Goal: Task Accomplishment & Management: Use online tool/utility

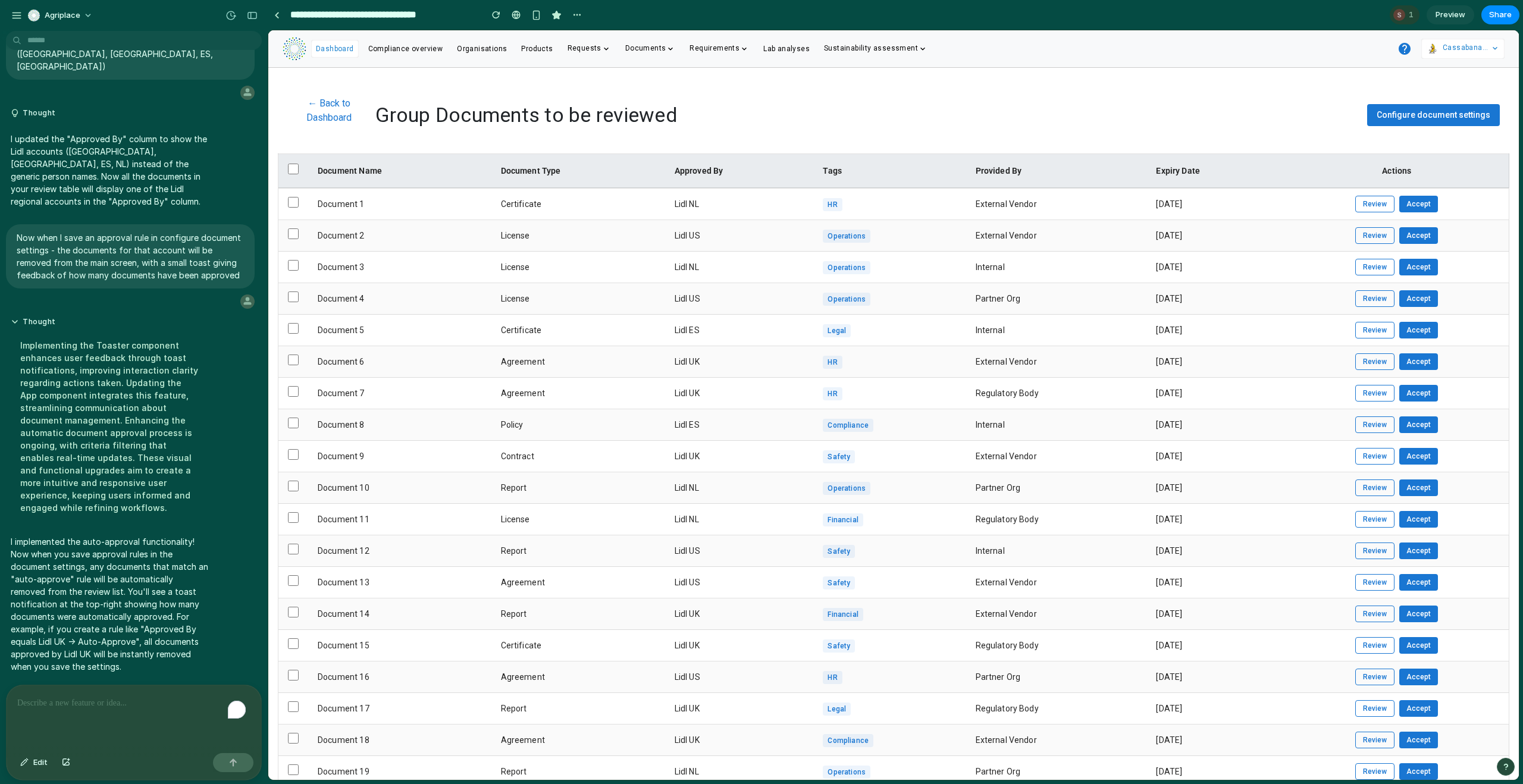
click at [1416, 115] on span "Configure document settings" at bounding box center [1434, 114] width 114 height 10
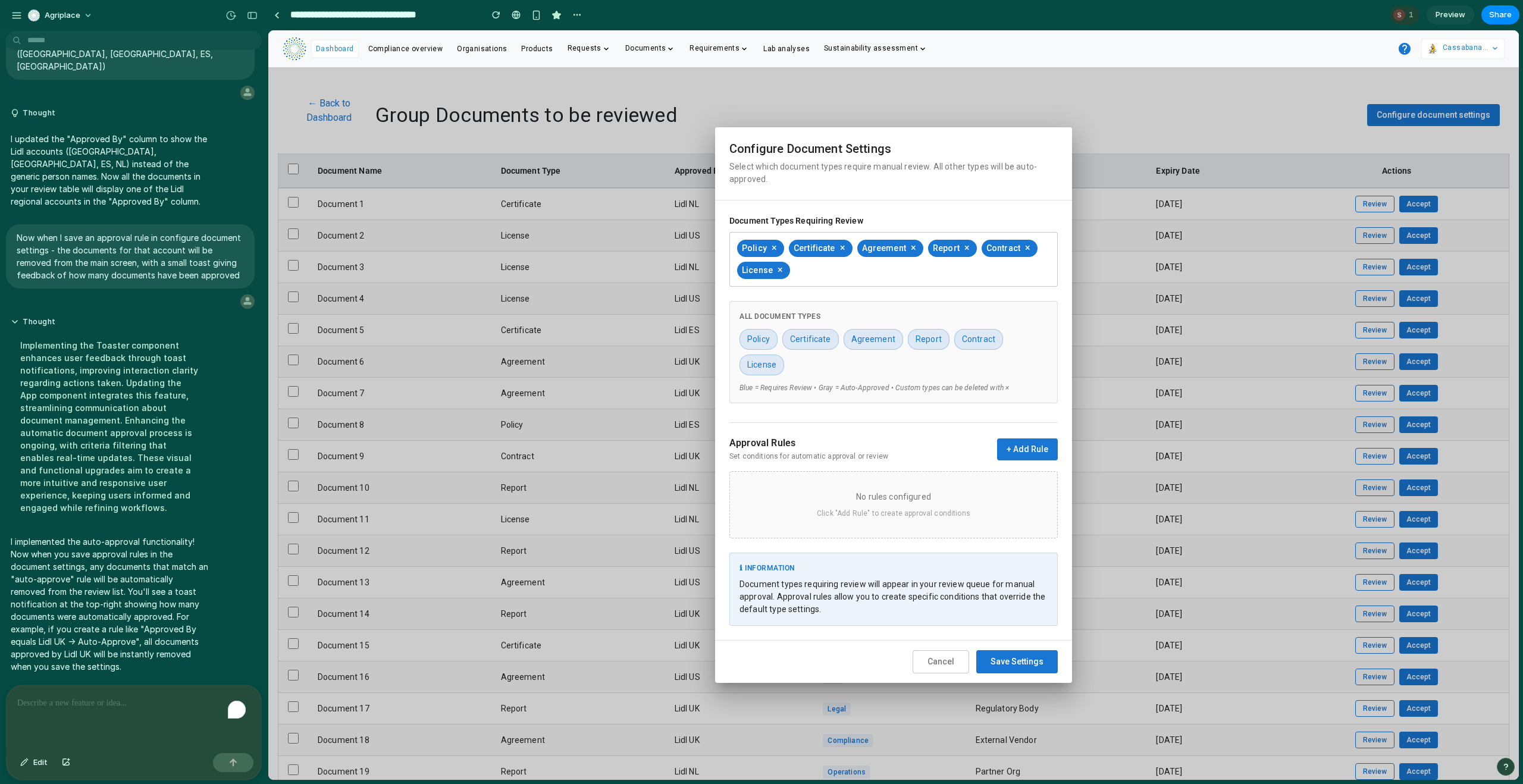
click at [1028, 452] on button "+ Add Rule" at bounding box center [1028, 449] width 61 height 22
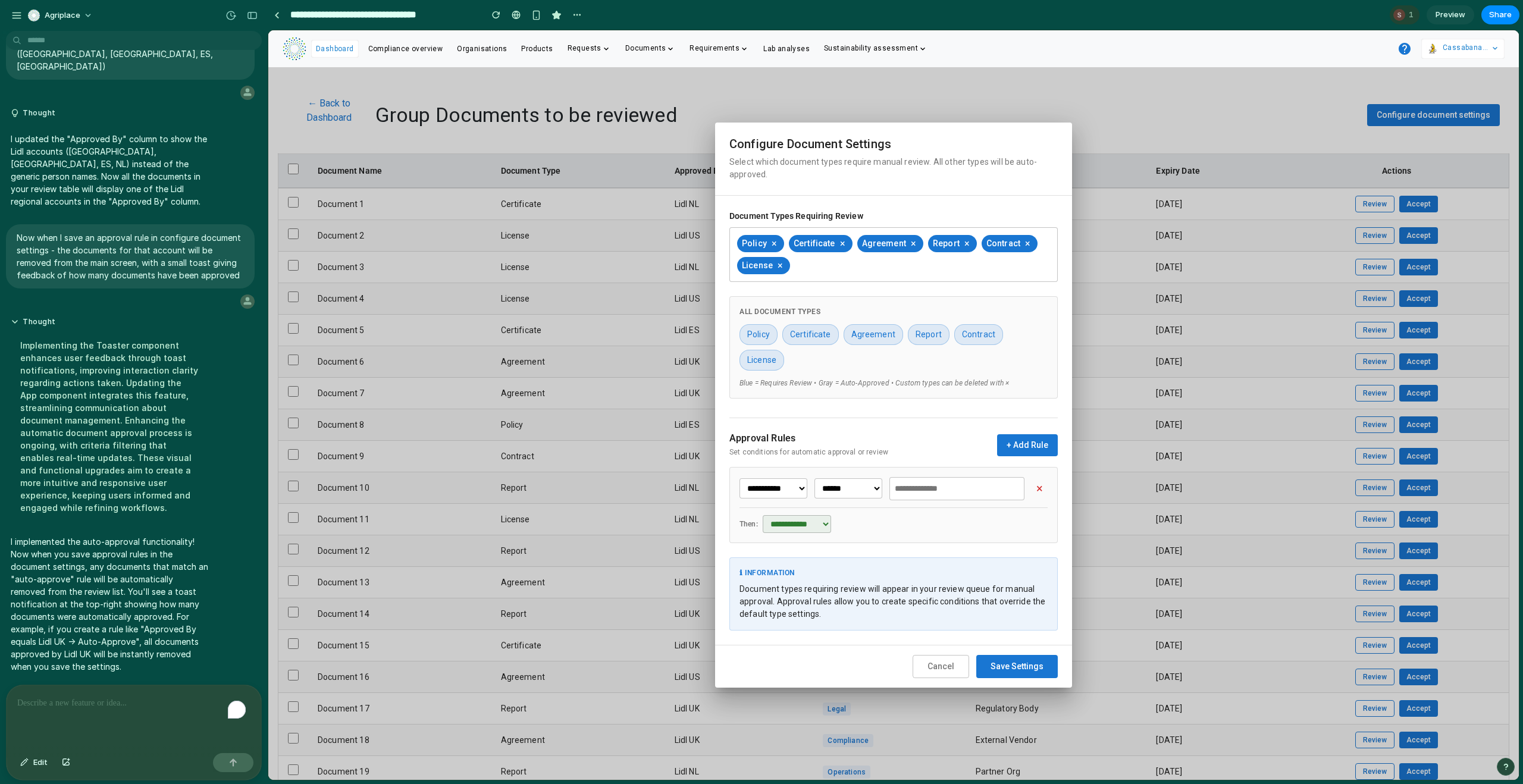
click at [924, 493] on input "text" at bounding box center [957, 489] width 135 height 23
click at [920, 534] on div "Lidl US" at bounding box center [957, 543] width 135 height 27
type input "*******"
click at [814, 523] on select "**********" at bounding box center [796, 524] width 68 height 18
click at [763, 515] on select "**********" at bounding box center [796, 524] width 68 height 18
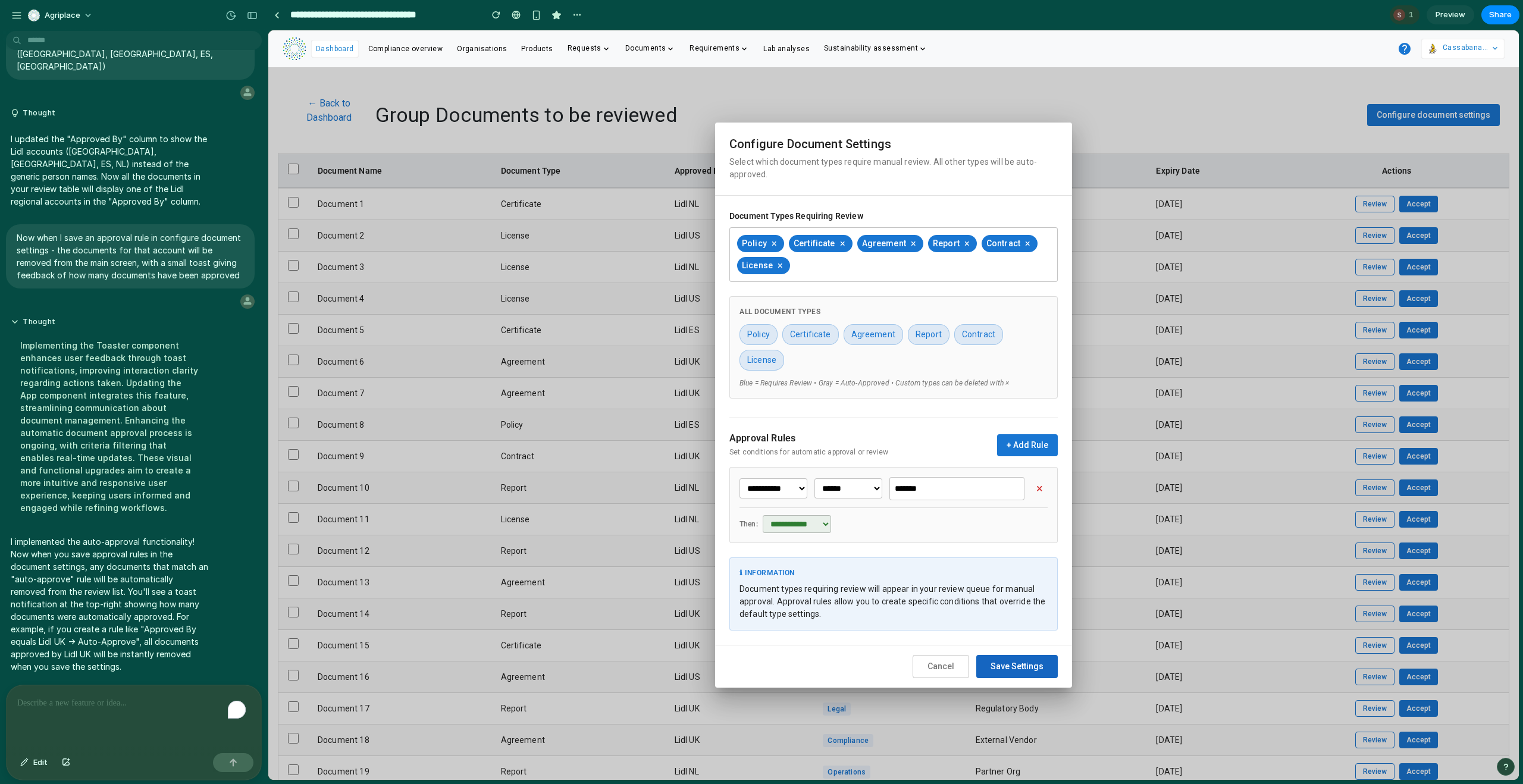
click at [1017, 670] on button "Save Settings" at bounding box center [1017, 666] width 82 height 23
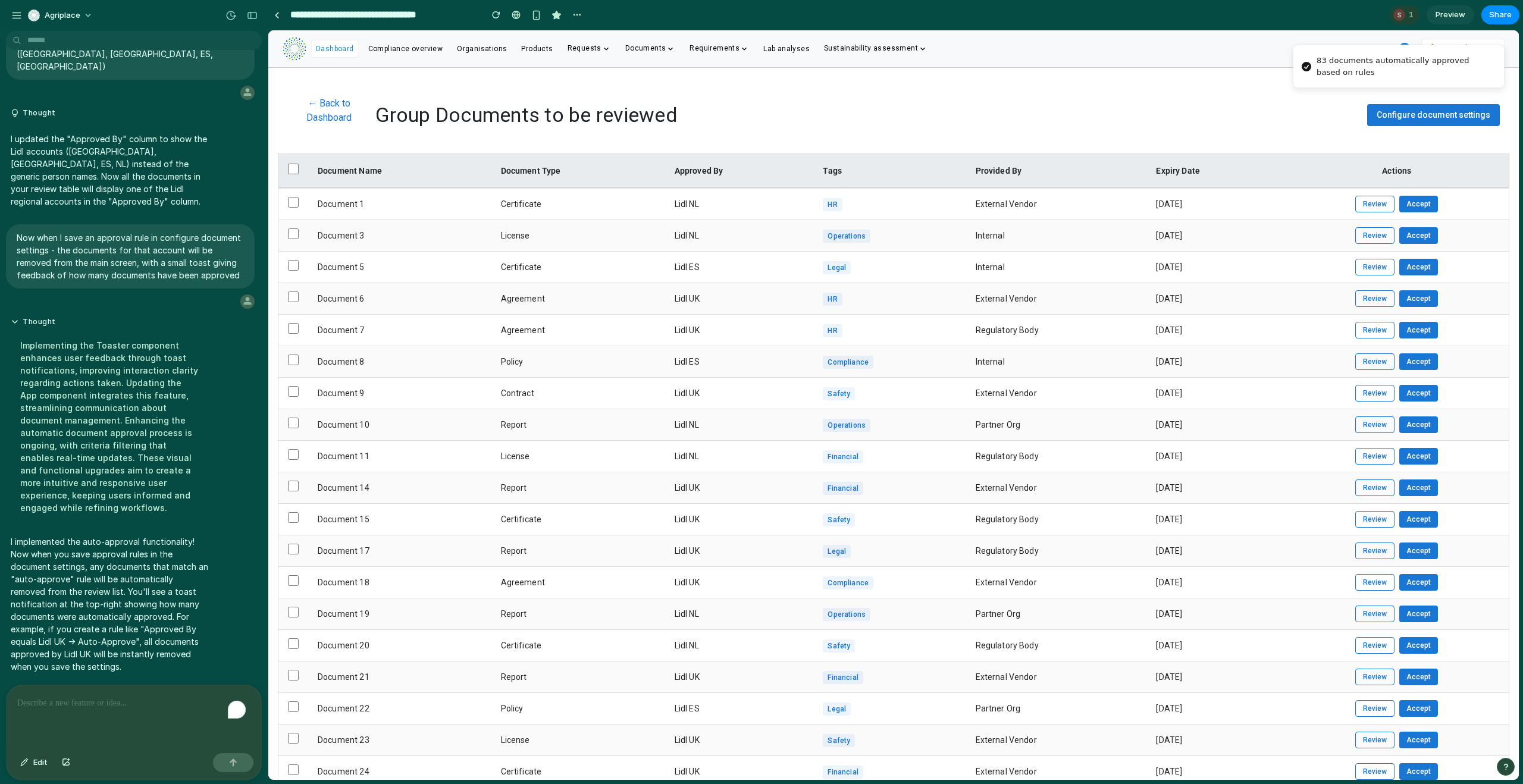
click at [1407, 108] on button "Configure document settings" at bounding box center [1433, 114] width 132 height 22
click at [496, 16] on div "button" at bounding box center [496, 14] width 8 height 8
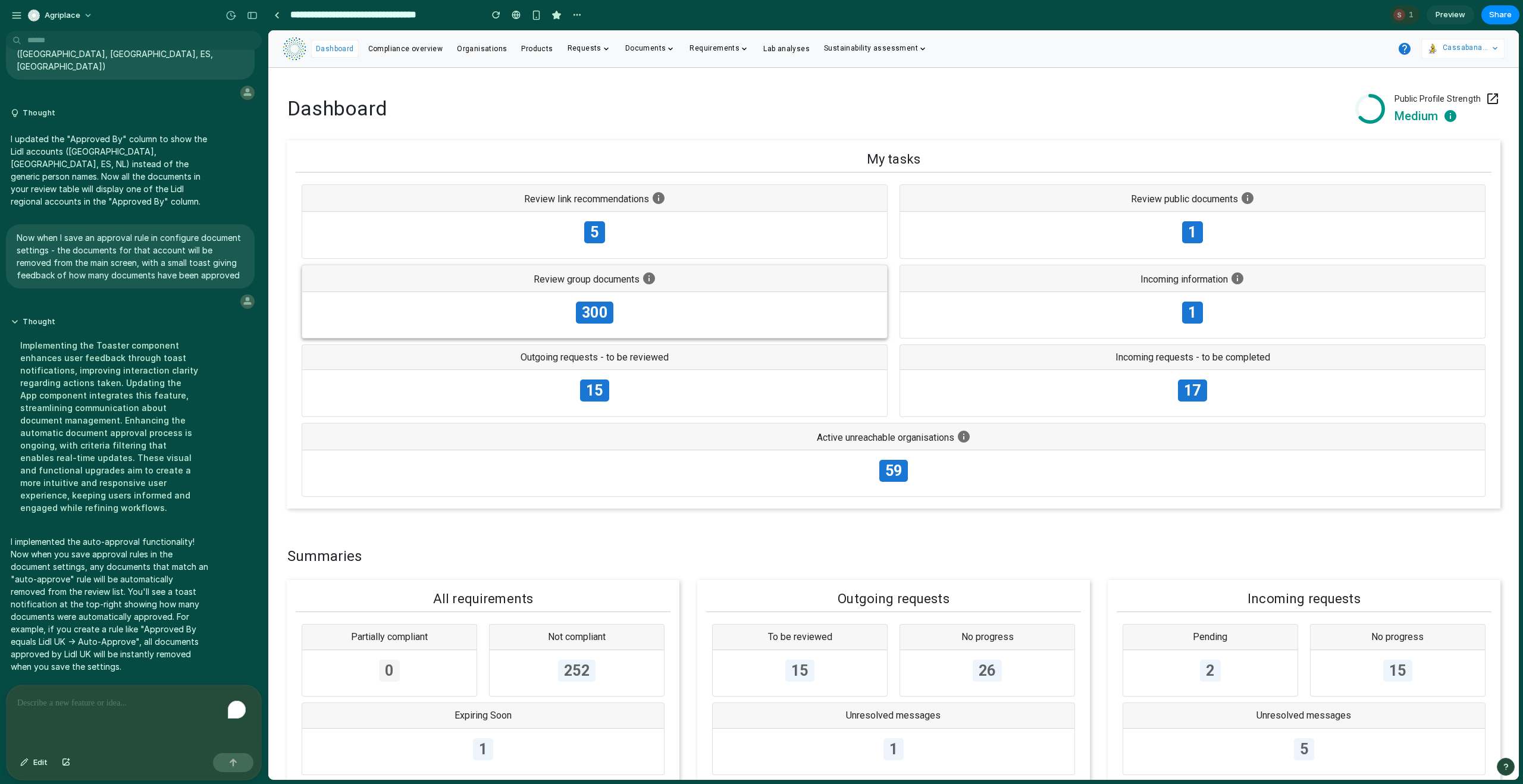
click at [644, 303] on div "300" at bounding box center [595, 315] width 585 height 46
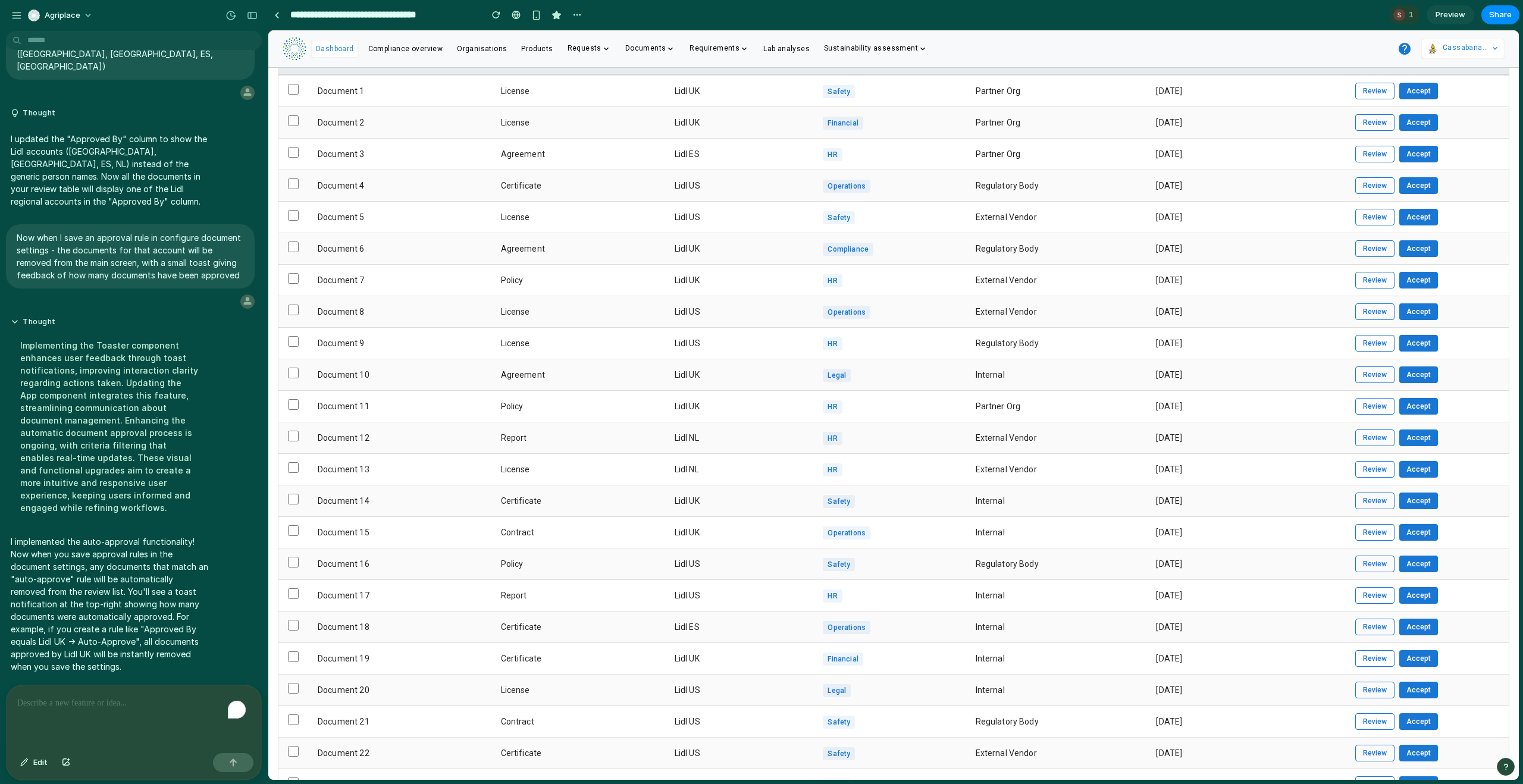
scroll to position [117, 0]
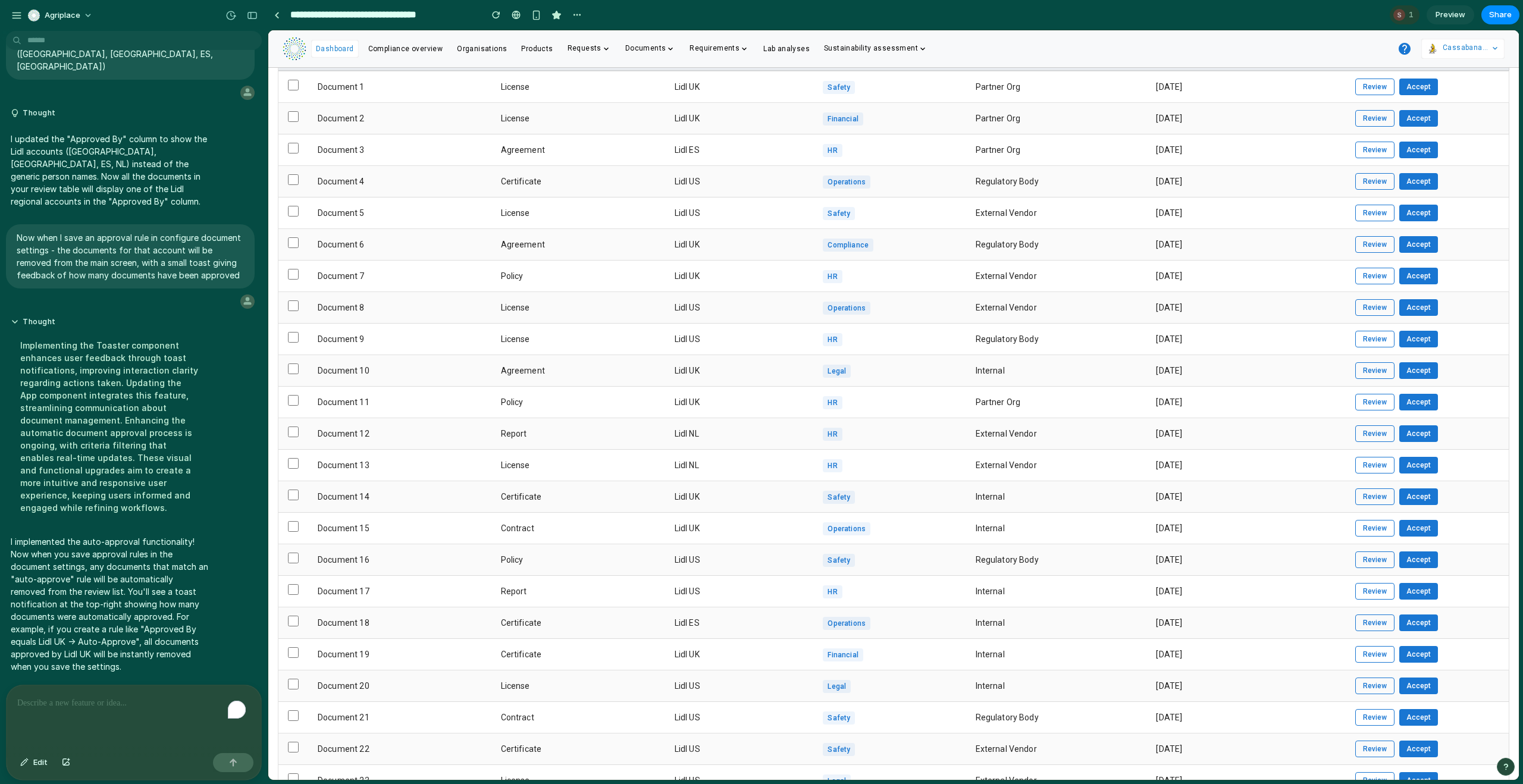
click at [289, 520] on td at bounding box center [293, 528] width 31 height 31
click at [290, 451] on td at bounding box center [293, 465] width 31 height 31
click at [292, 439] on td at bounding box center [293, 434] width 31 height 31
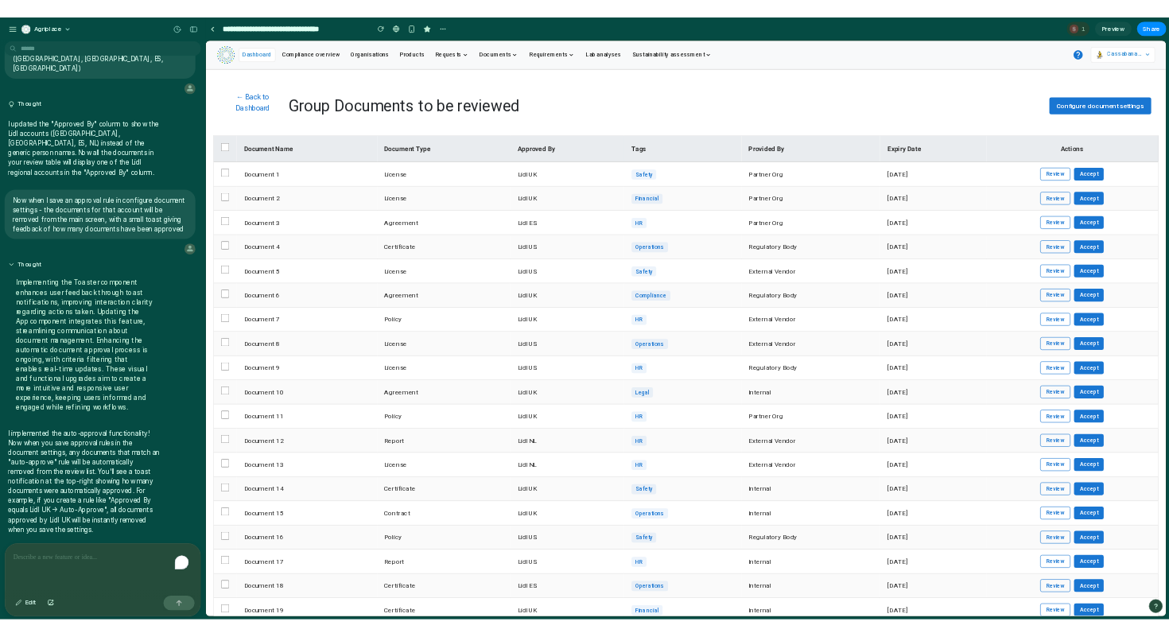
scroll to position [4154, 0]
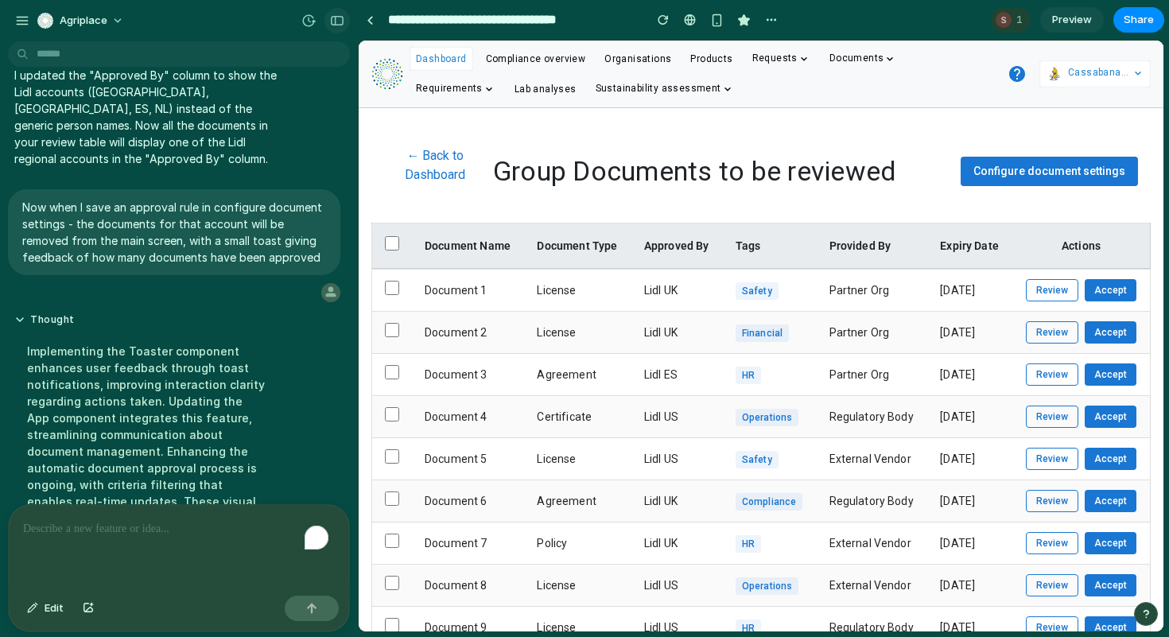
click at [338, 17] on div "button" at bounding box center [337, 20] width 14 height 11
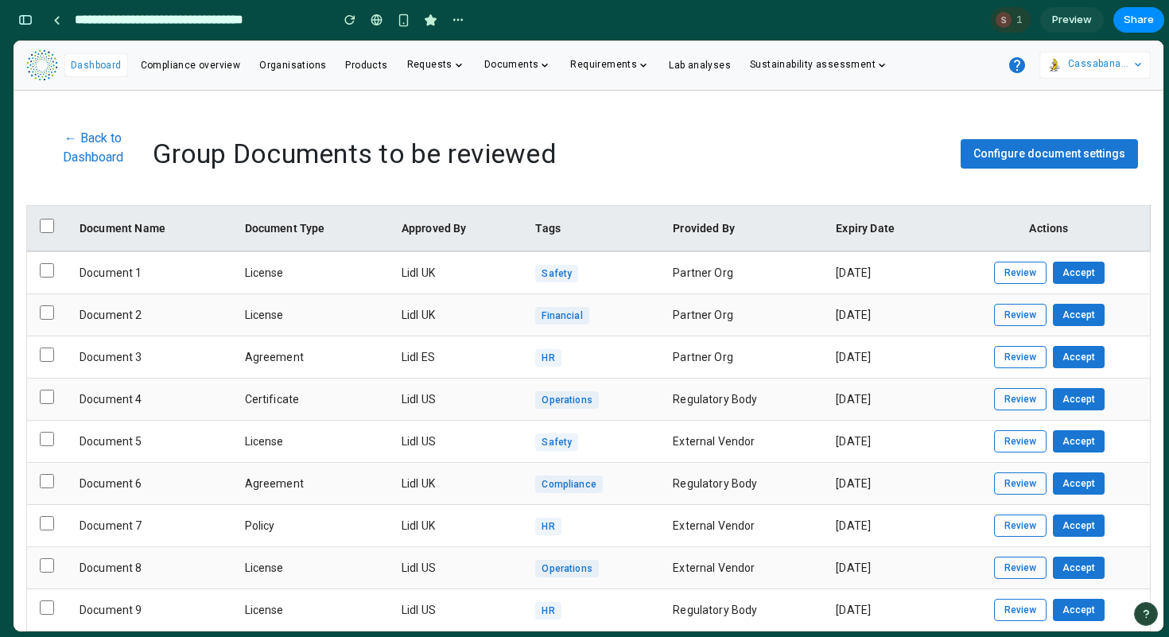
scroll to position [7185, 0]
click at [1015, 269] on button "Review" at bounding box center [1020, 273] width 52 height 22
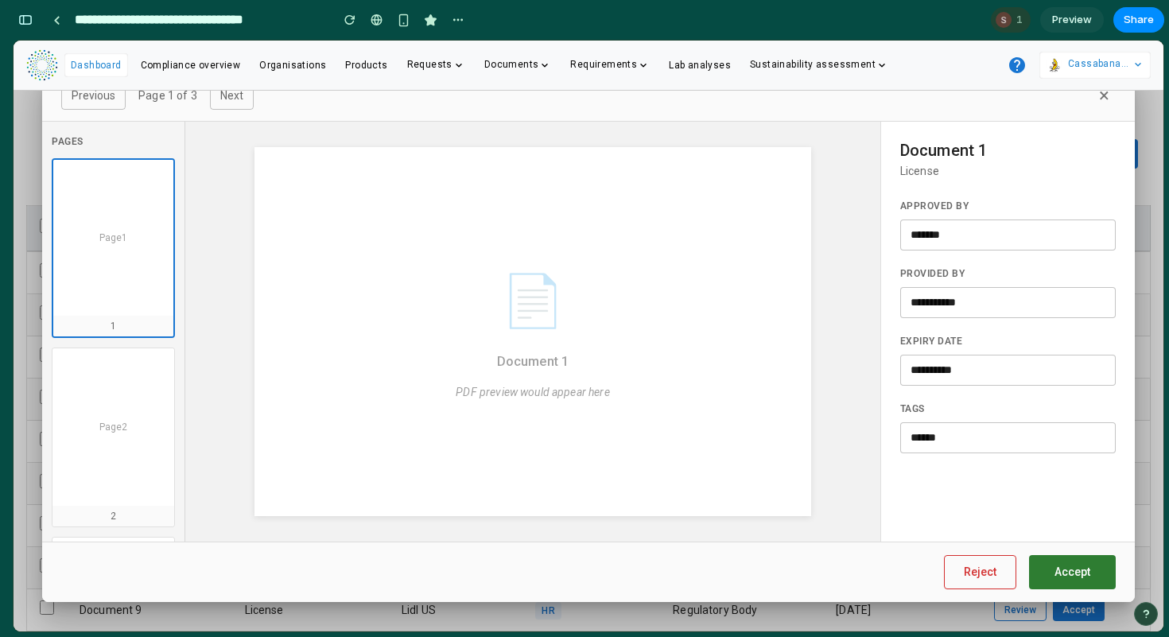
click at [1069, 21] on span "Preview" at bounding box center [1072, 20] width 40 height 16
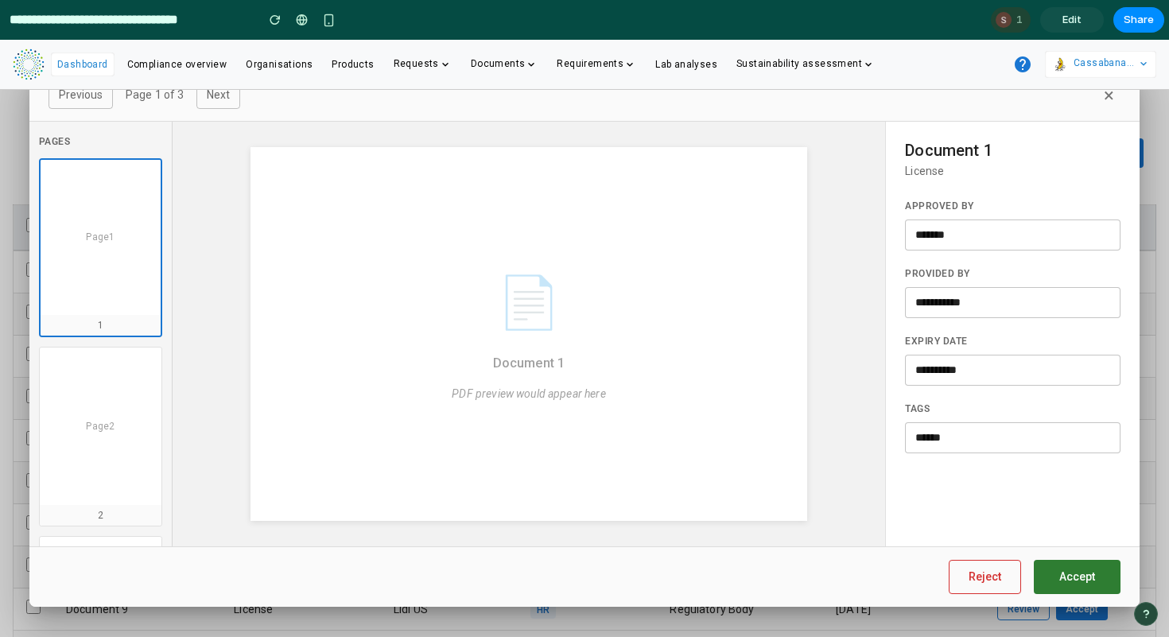
click at [1028, 235] on input "*******" at bounding box center [1012, 234] width 215 height 31
click at [968, 303] on input "**********" at bounding box center [1012, 302] width 215 height 31
click at [954, 448] on input "******" at bounding box center [1012, 437] width 215 height 31
click at [1107, 98] on button "×" at bounding box center [1108, 96] width 23 height 32
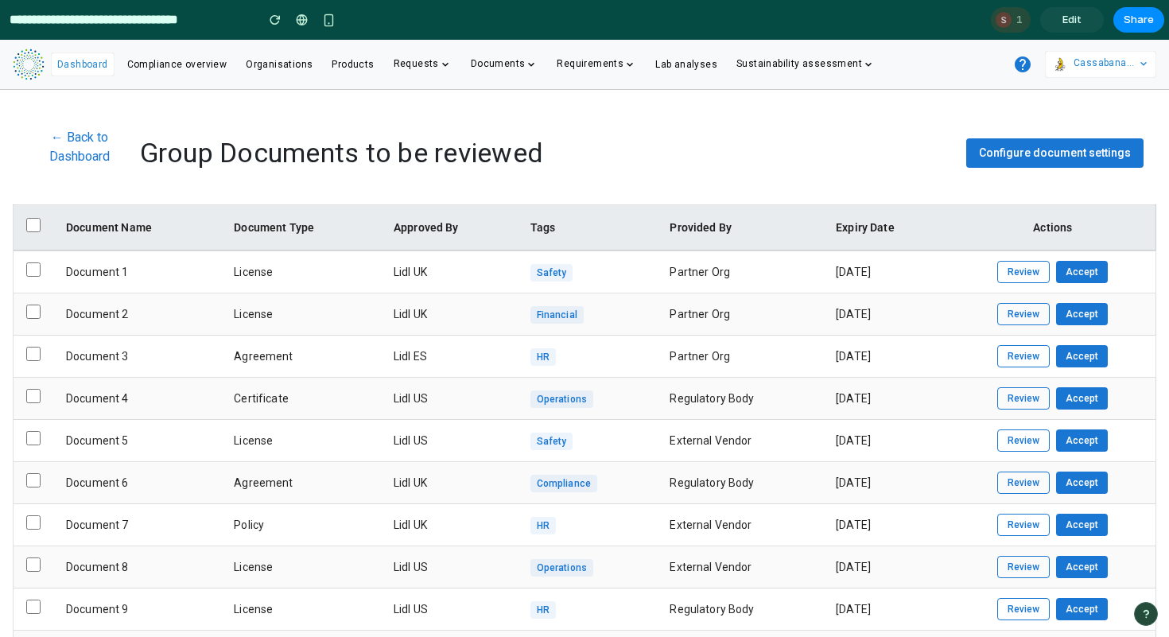
click at [1007, 14] on div at bounding box center [1003, 20] width 16 height 16
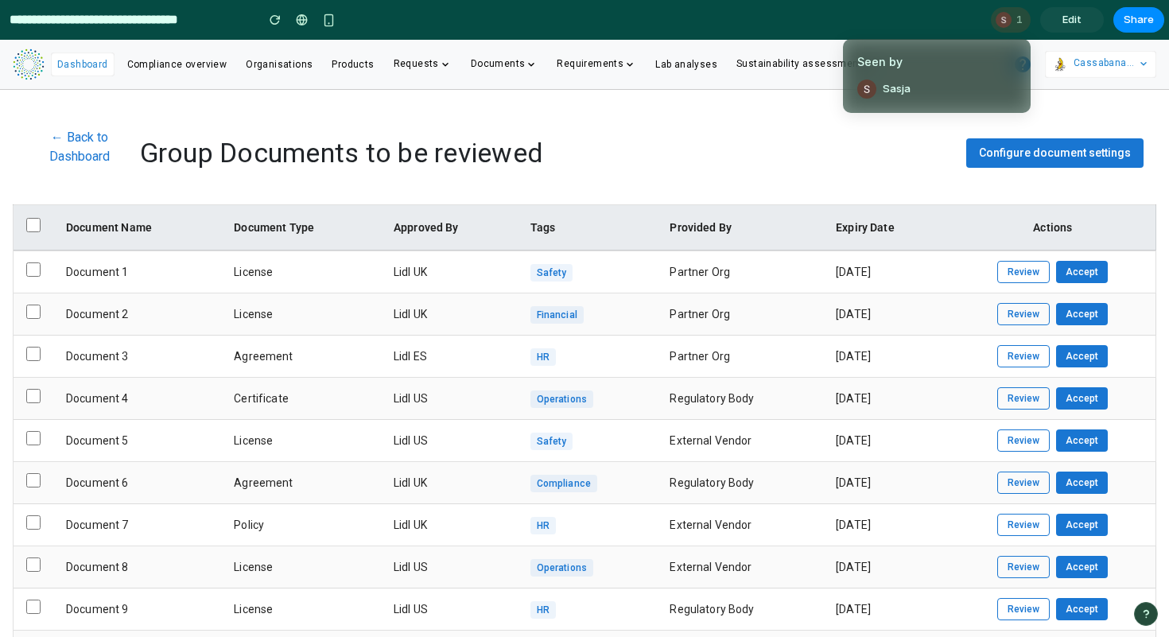
click at [1007, 14] on div "Seen by Sasja" at bounding box center [584, 318] width 1169 height 637
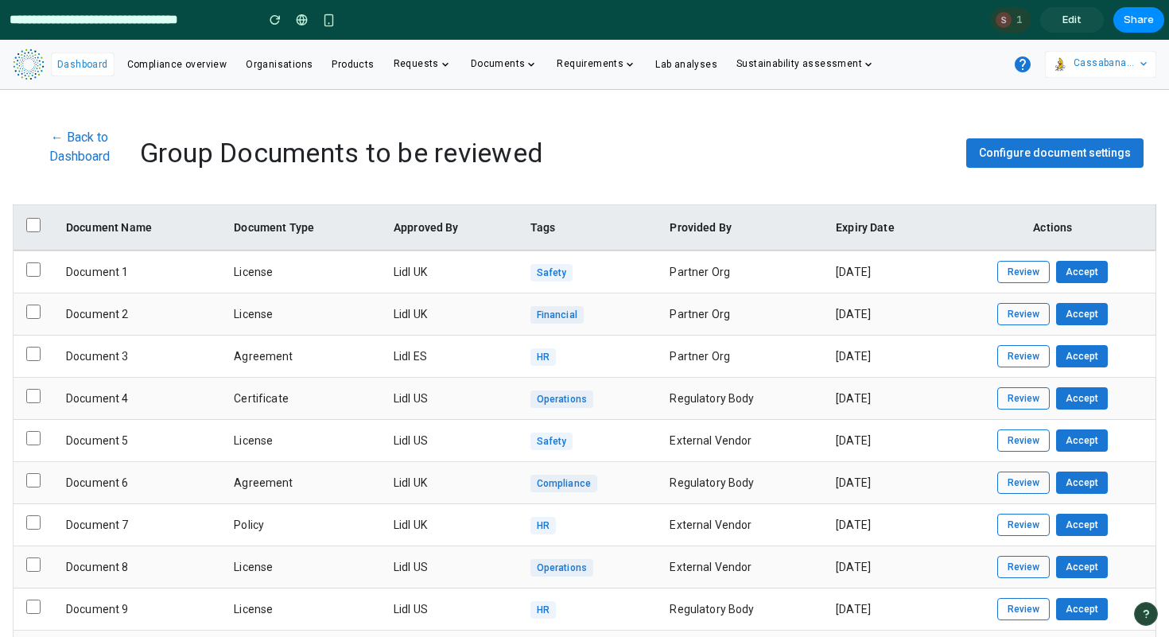
click at [1075, 17] on span "Edit" at bounding box center [1071, 20] width 19 height 16
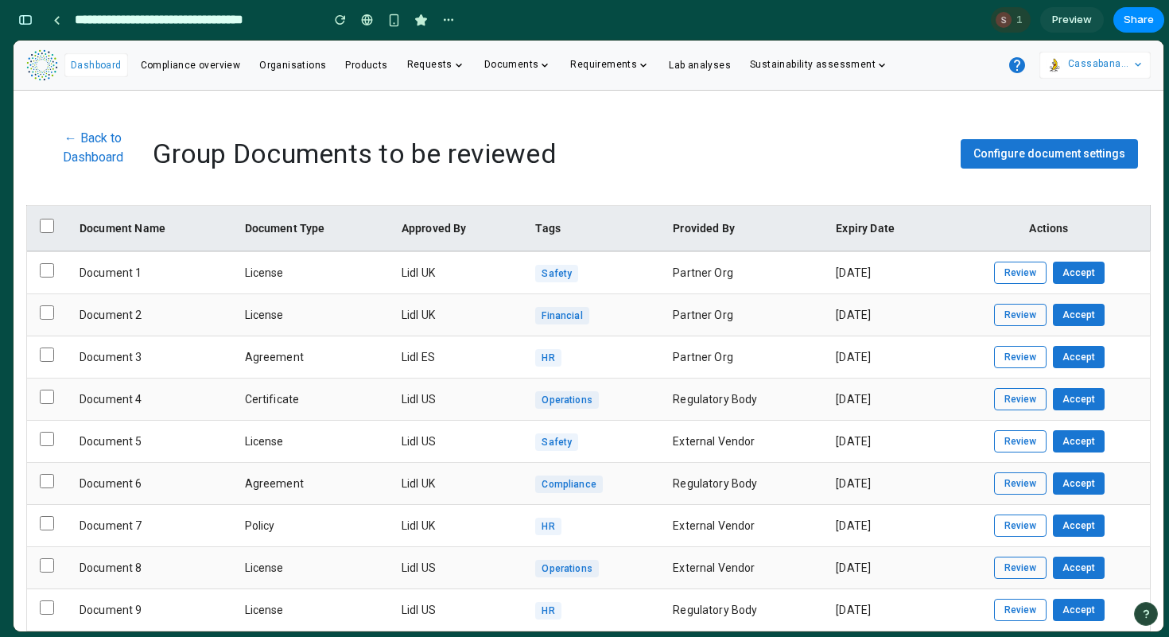
scroll to position [7922, 0]
click at [13, 17] on div at bounding box center [7, 318] width 14 height 637
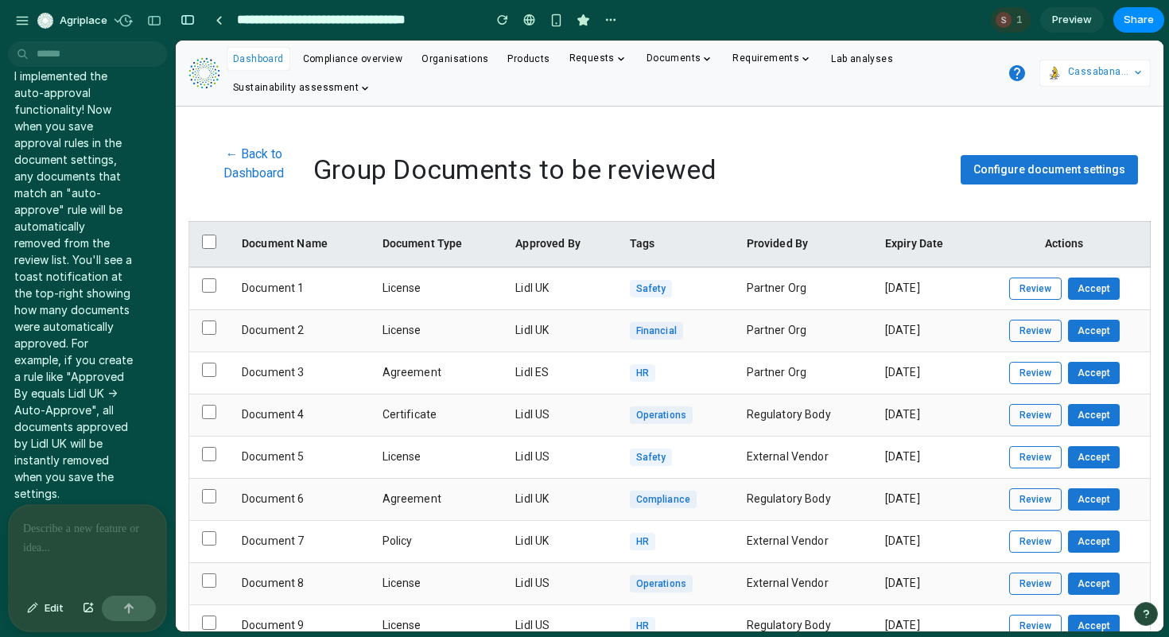
scroll to position [0, 0]
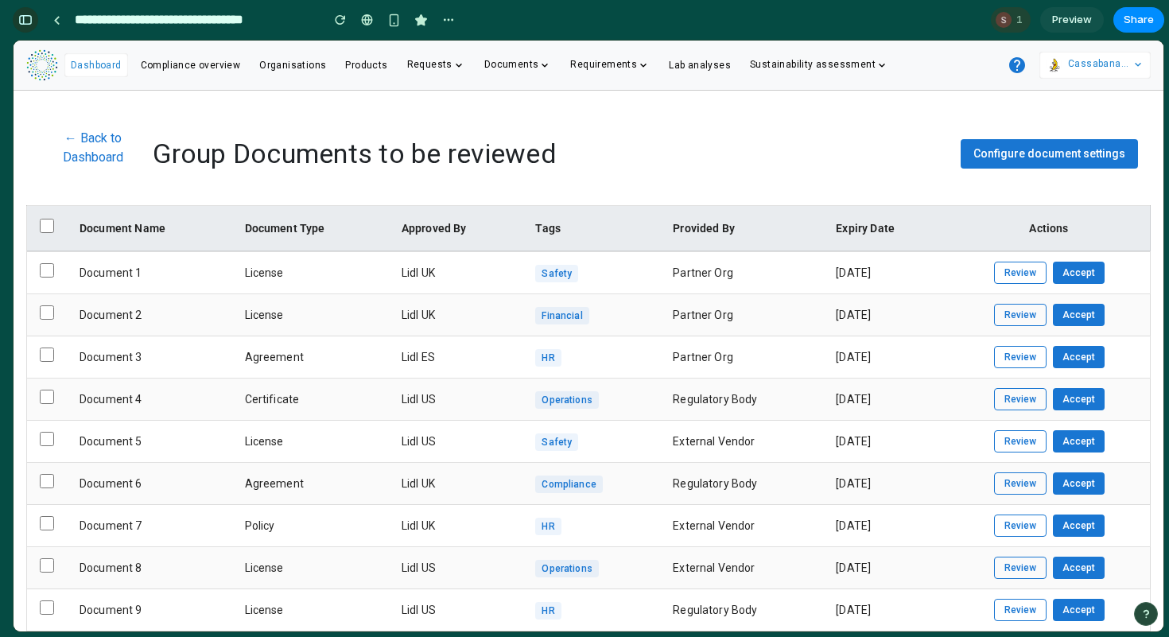
click at [21, 14] on div "button" at bounding box center [25, 19] width 14 height 11
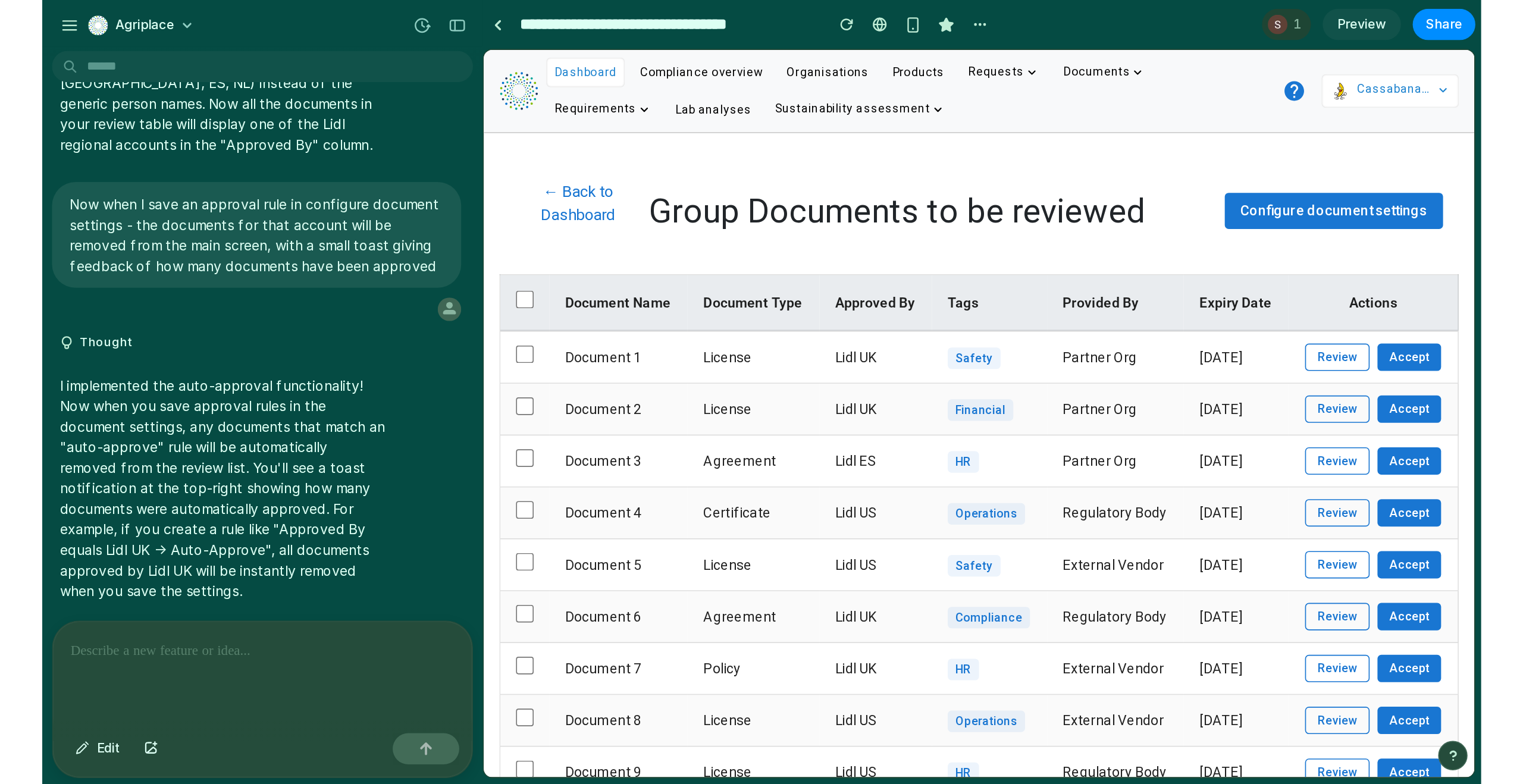
scroll to position [3221, 0]
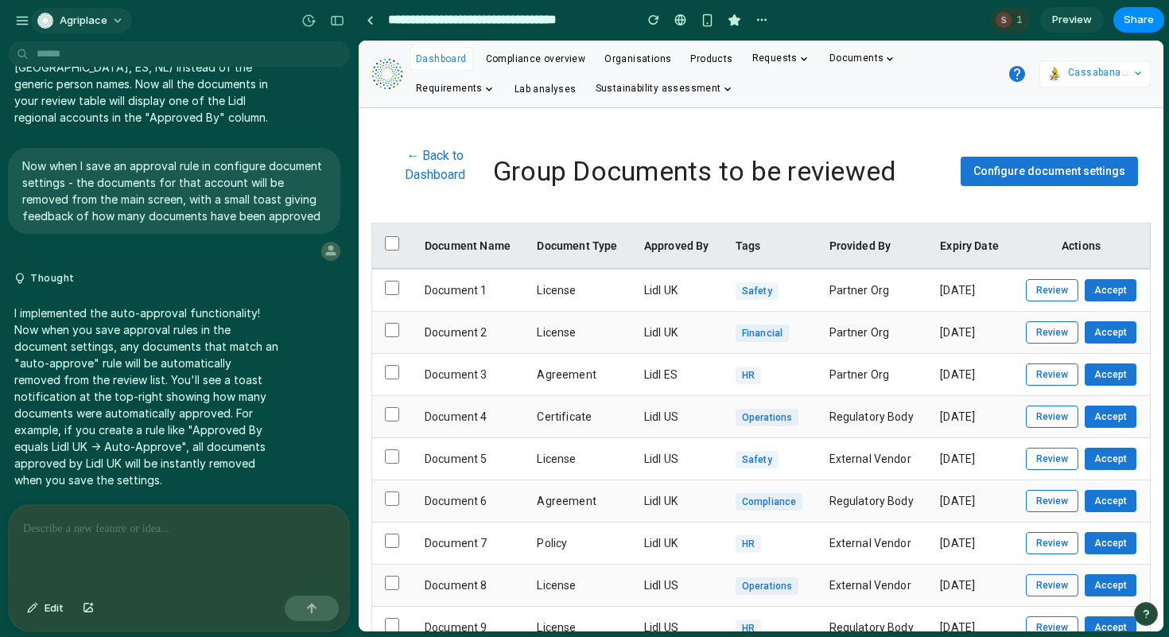
click at [63, 18] on span "Agriplace" at bounding box center [84, 21] width 48 height 16
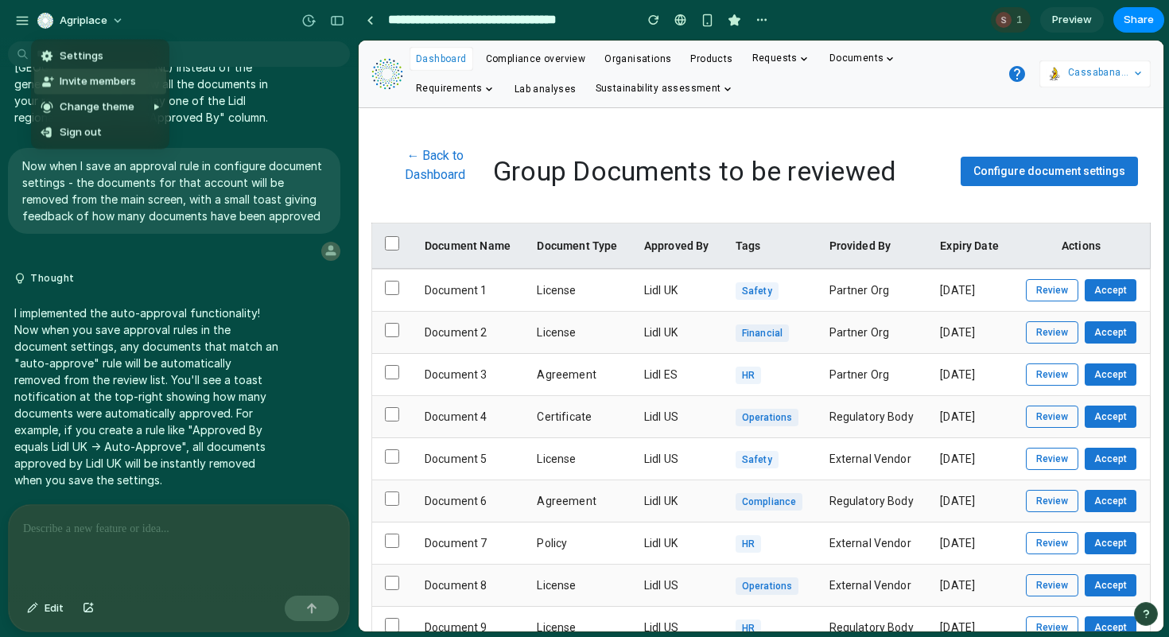
click at [105, 82] on span "Invite members" at bounding box center [98, 82] width 76 height 16
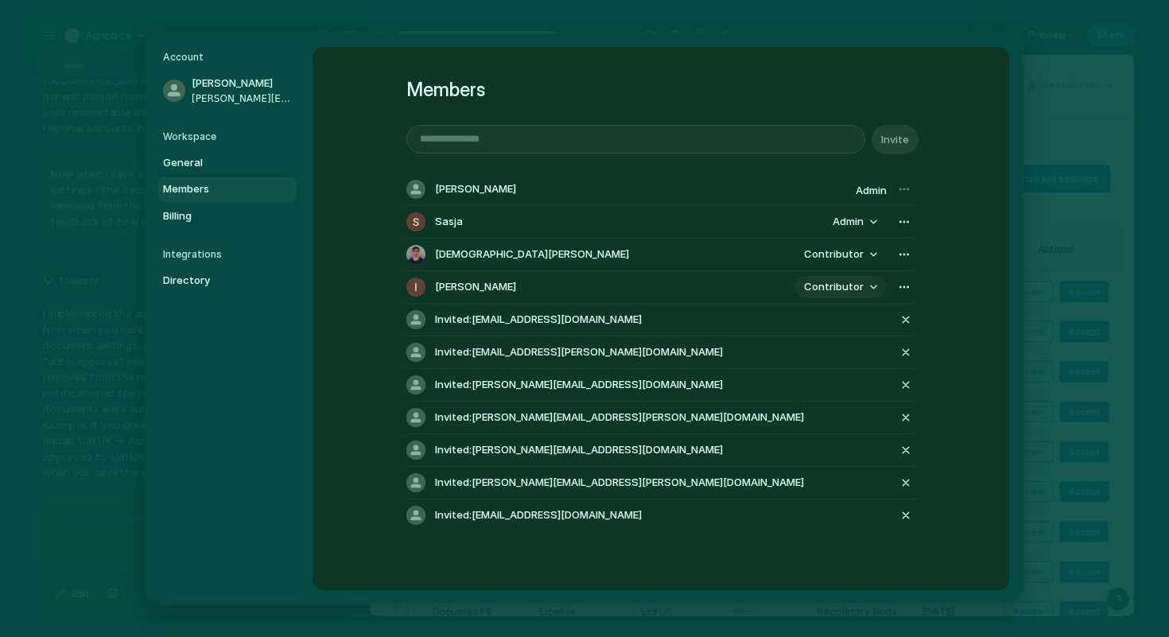
click at [830, 288] on span "Contributor" at bounding box center [834, 287] width 60 height 16
click at [988, 245] on div "Admin Contributor" at bounding box center [584, 318] width 1169 height 637
click at [227, 82] on span "[PERSON_NAME]" at bounding box center [243, 84] width 102 height 16
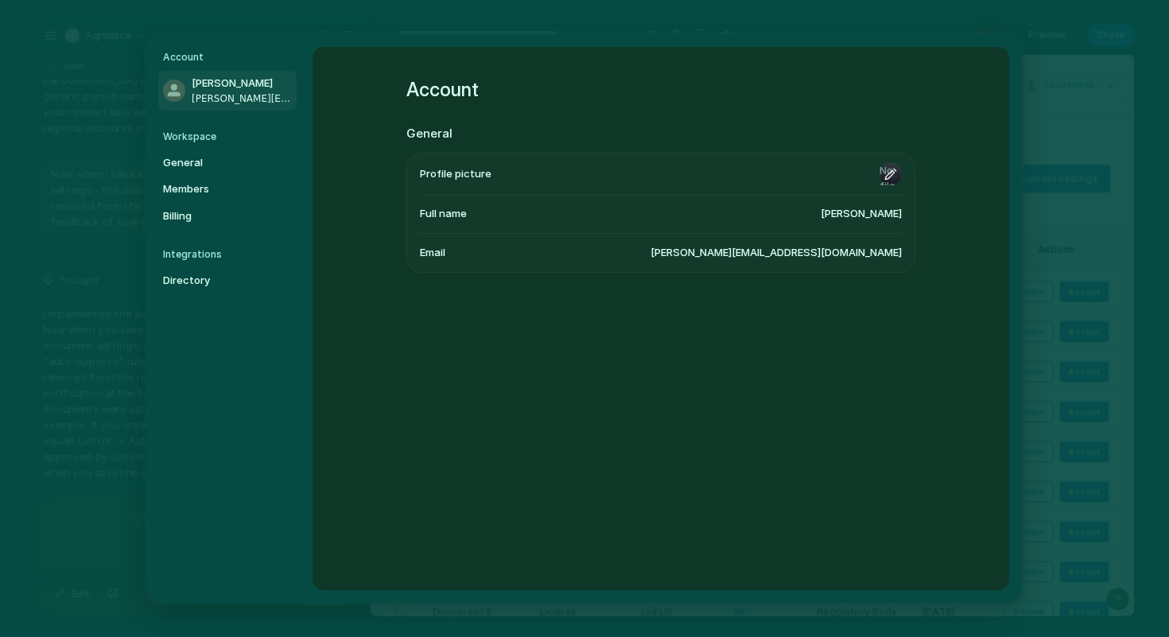
click at [886, 172] on input "file" at bounding box center [890, 174] width 22 height 22
type input "**********"
click at [891, 177] on input "file" at bounding box center [890, 174] width 22 height 22
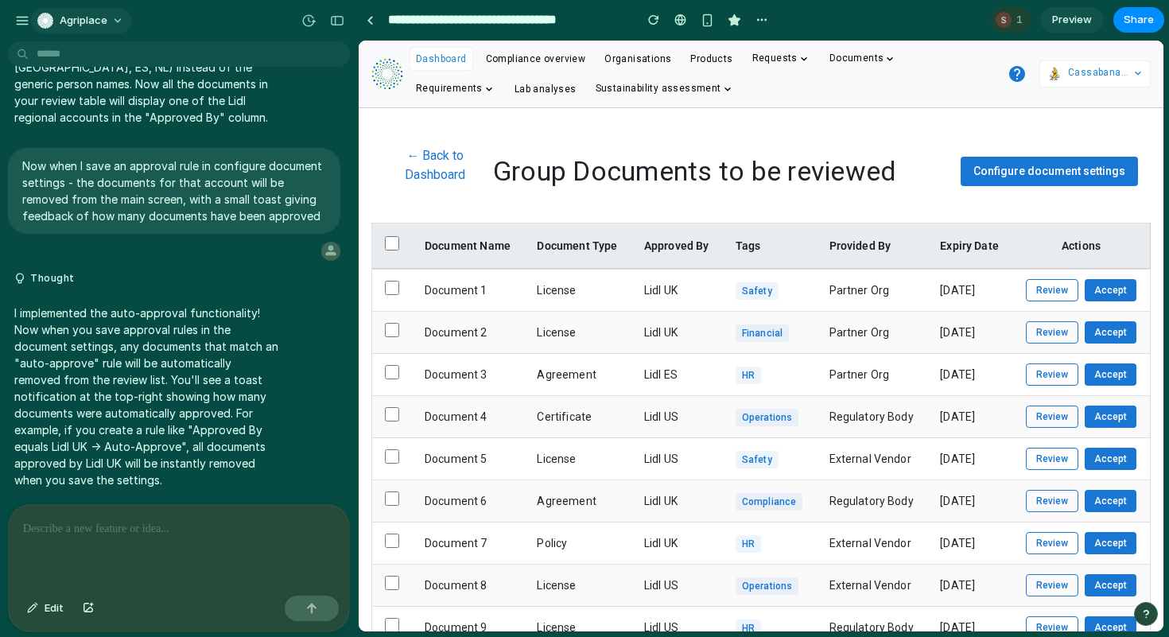
click at [48, 17] on div "button" at bounding box center [45, 21] width 16 height 16
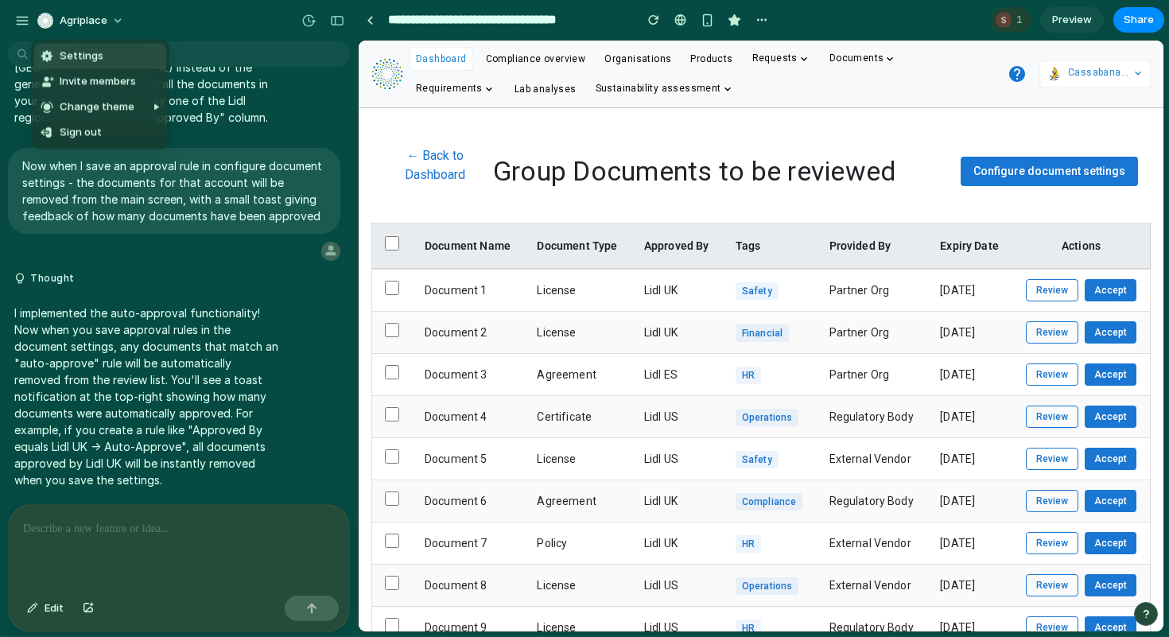
click at [95, 62] on span "Settings" at bounding box center [82, 57] width 44 height 16
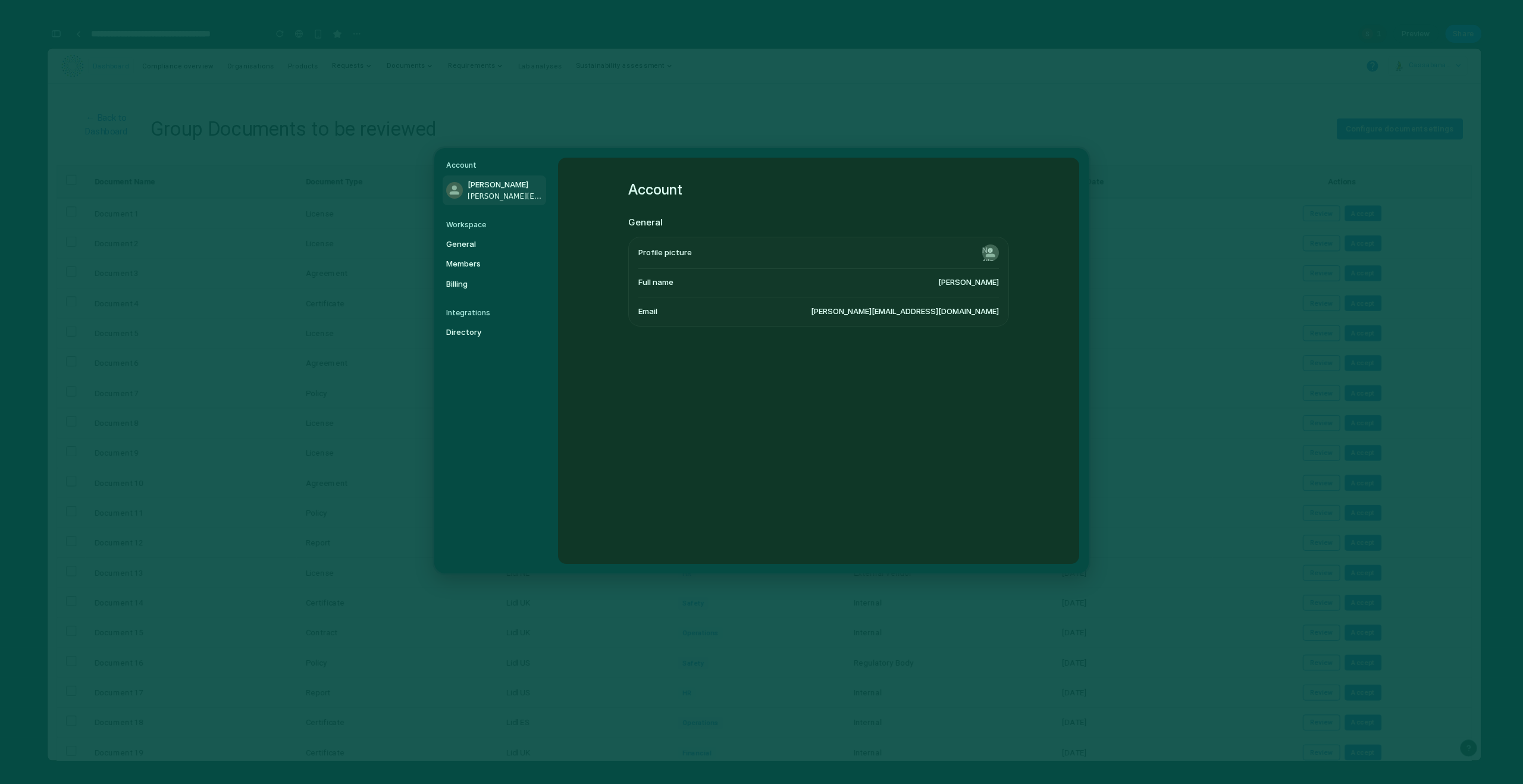
scroll to position [5031, 0]
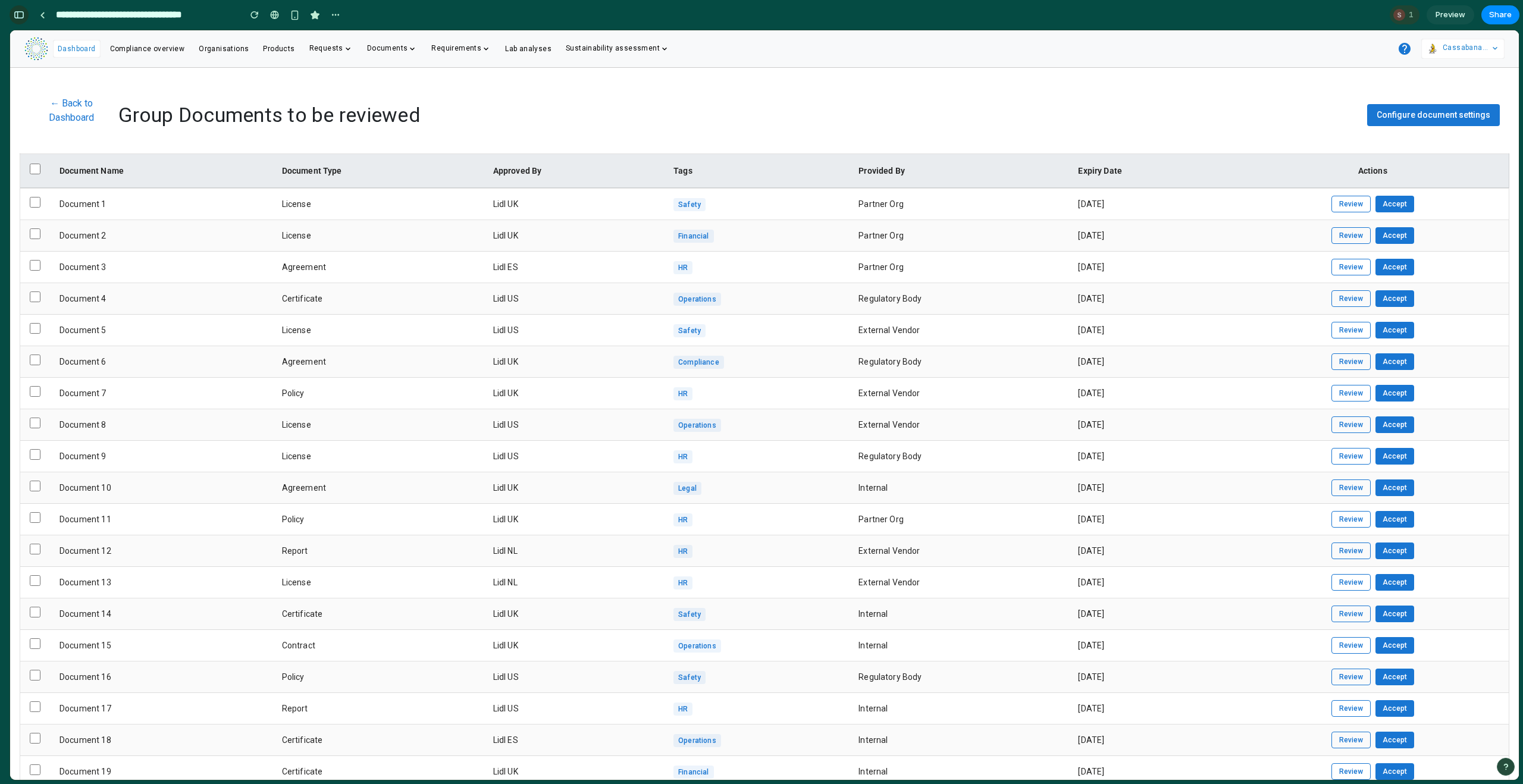
click at [25, 17] on button "button" at bounding box center [19, 14] width 19 height 19
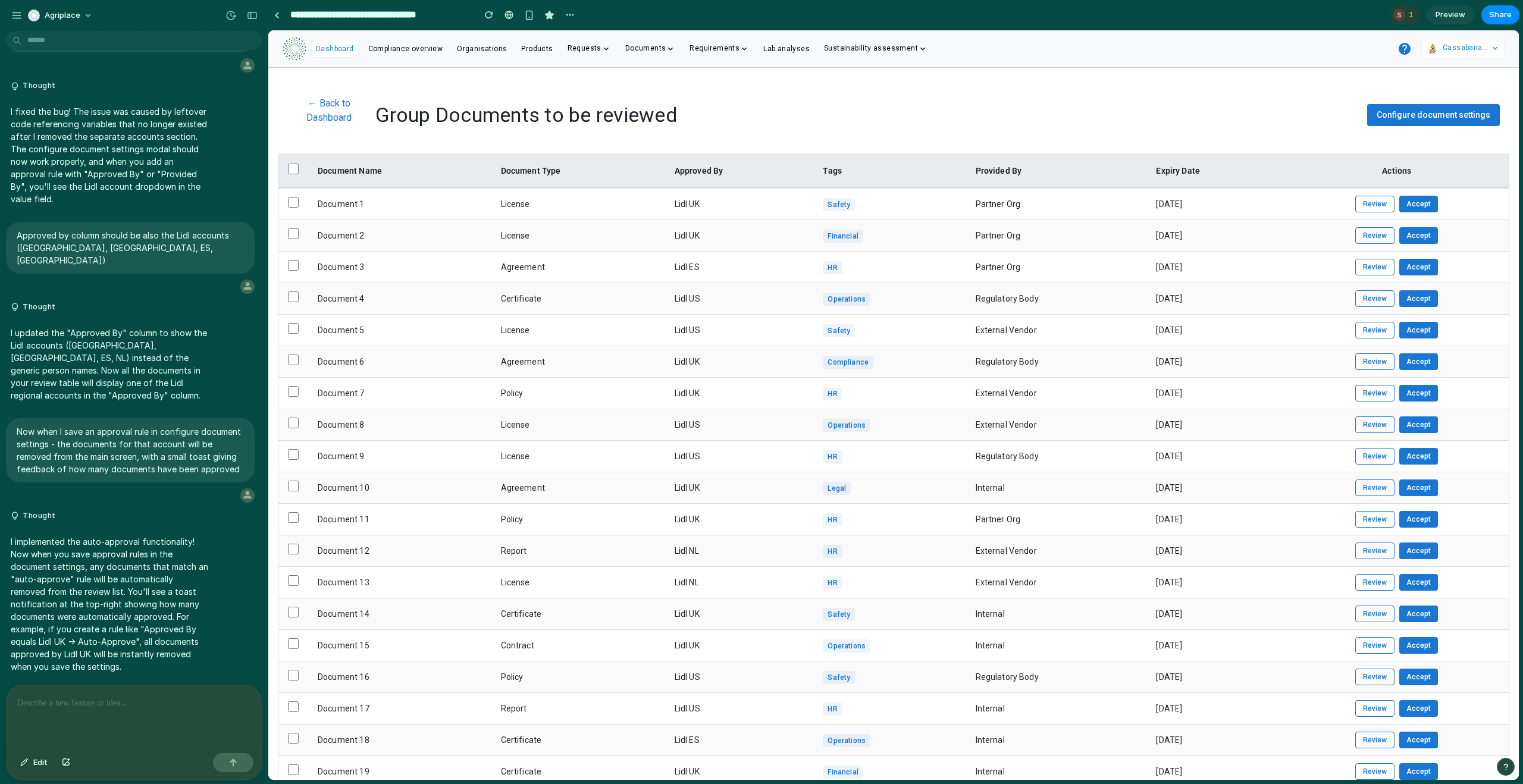
scroll to position [2913, 0]
click at [18, 15] on div "button" at bounding box center [16, 16] width 10 height 10
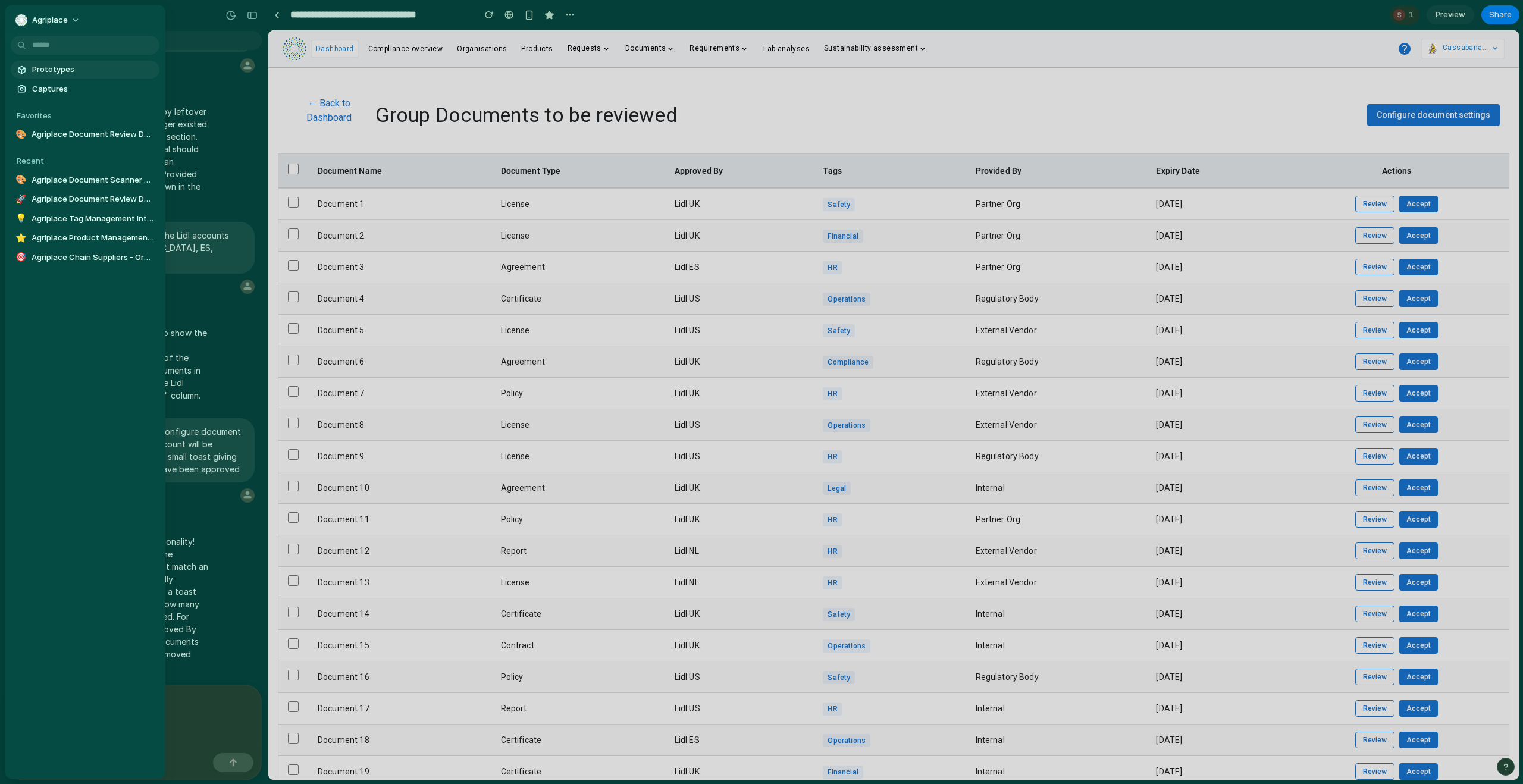
click at [59, 68] on span "Prototypes" at bounding box center [94, 70] width 123 height 12
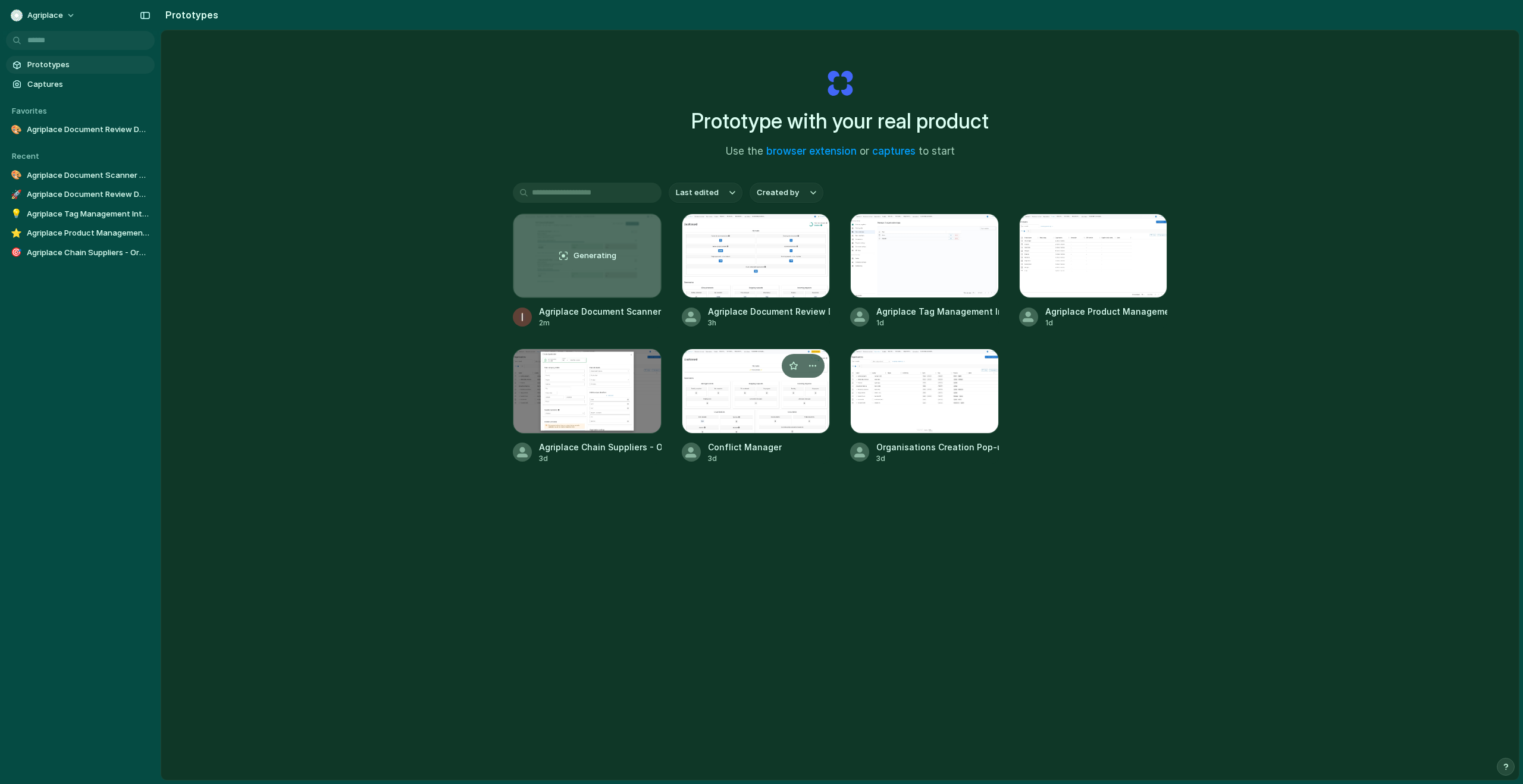
click at [751, 397] on div at bounding box center [756, 391] width 149 height 85
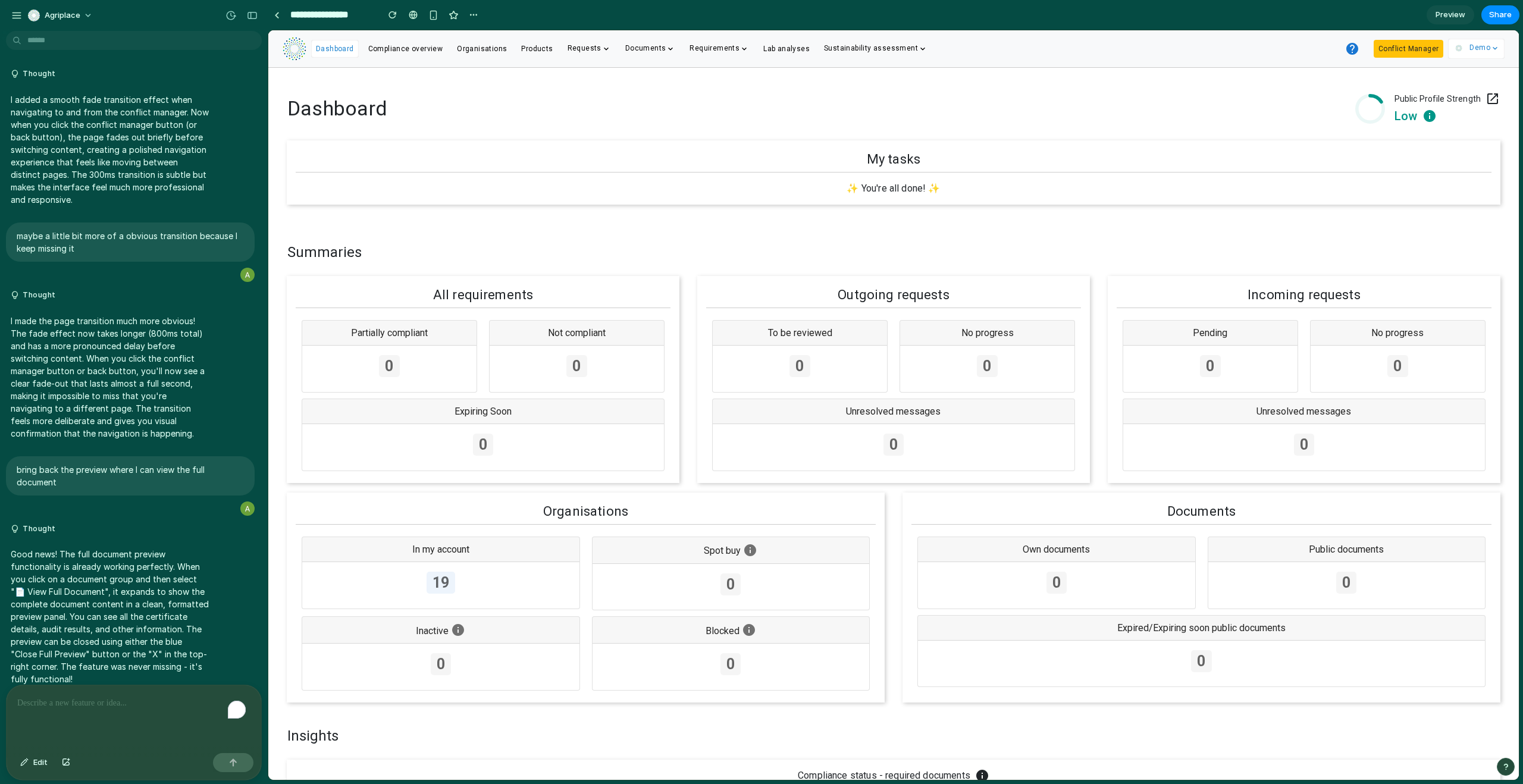
scroll to position [2796, 0]
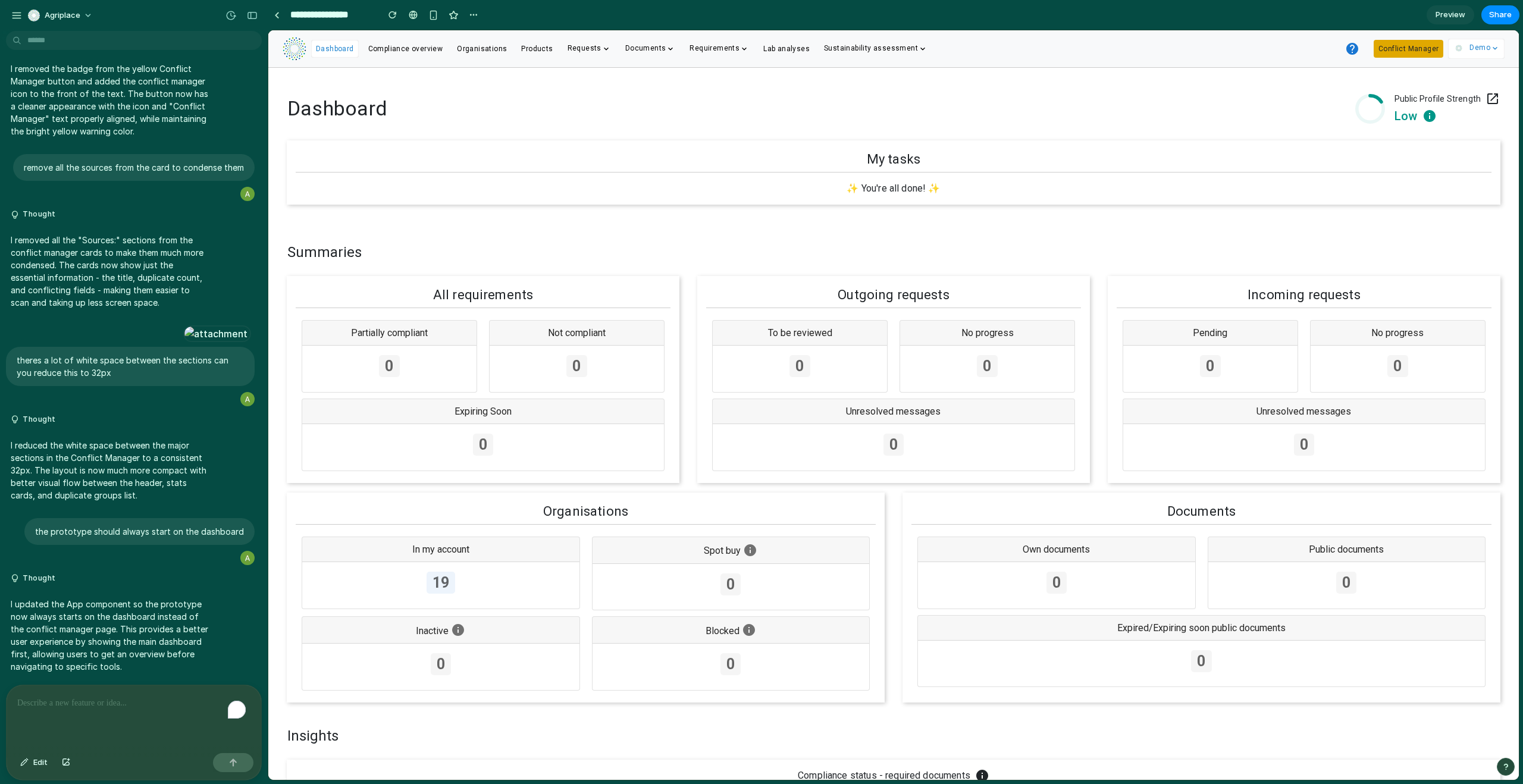
click at [1397, 52] on button "Conflict Manager" at bounding box center [1408, 49] width 70 height 18
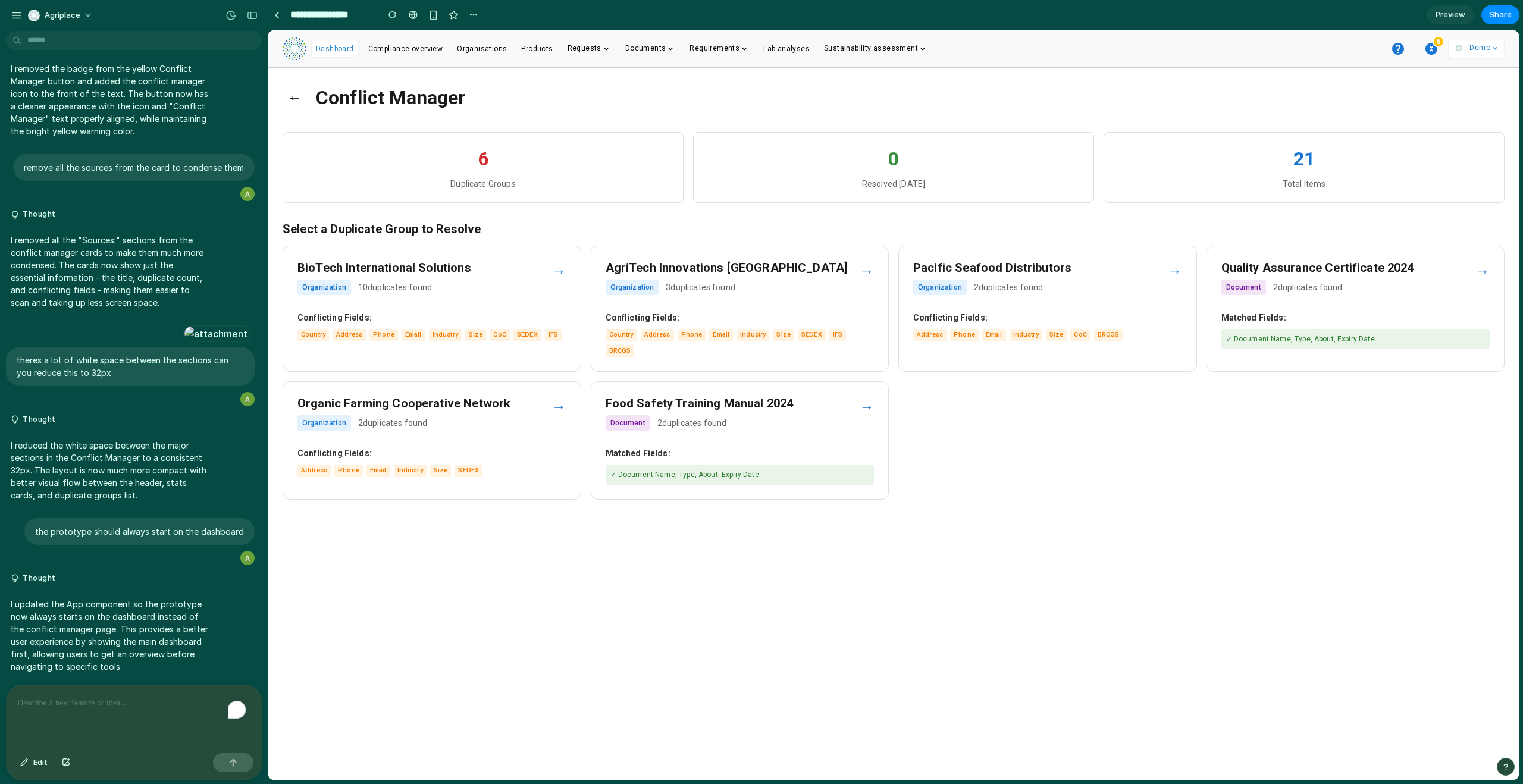
click at [804, 318] on strong "Conflicting Fields:" at bounding box center [739, 318] width 269 height 13
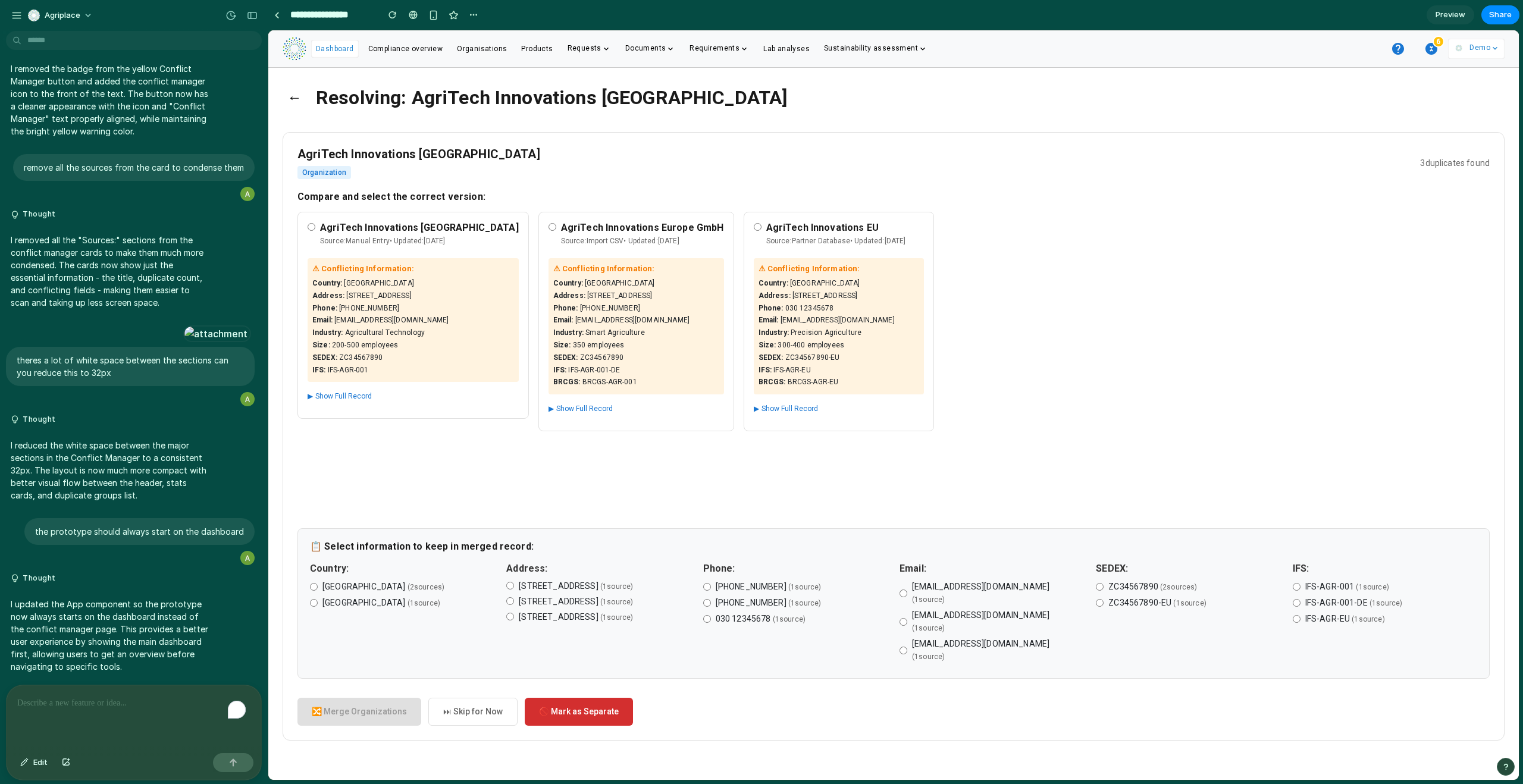
click at [754, 404] on button "▶ Show Full Record" at bounding box center [786, 409] width 64 height 15
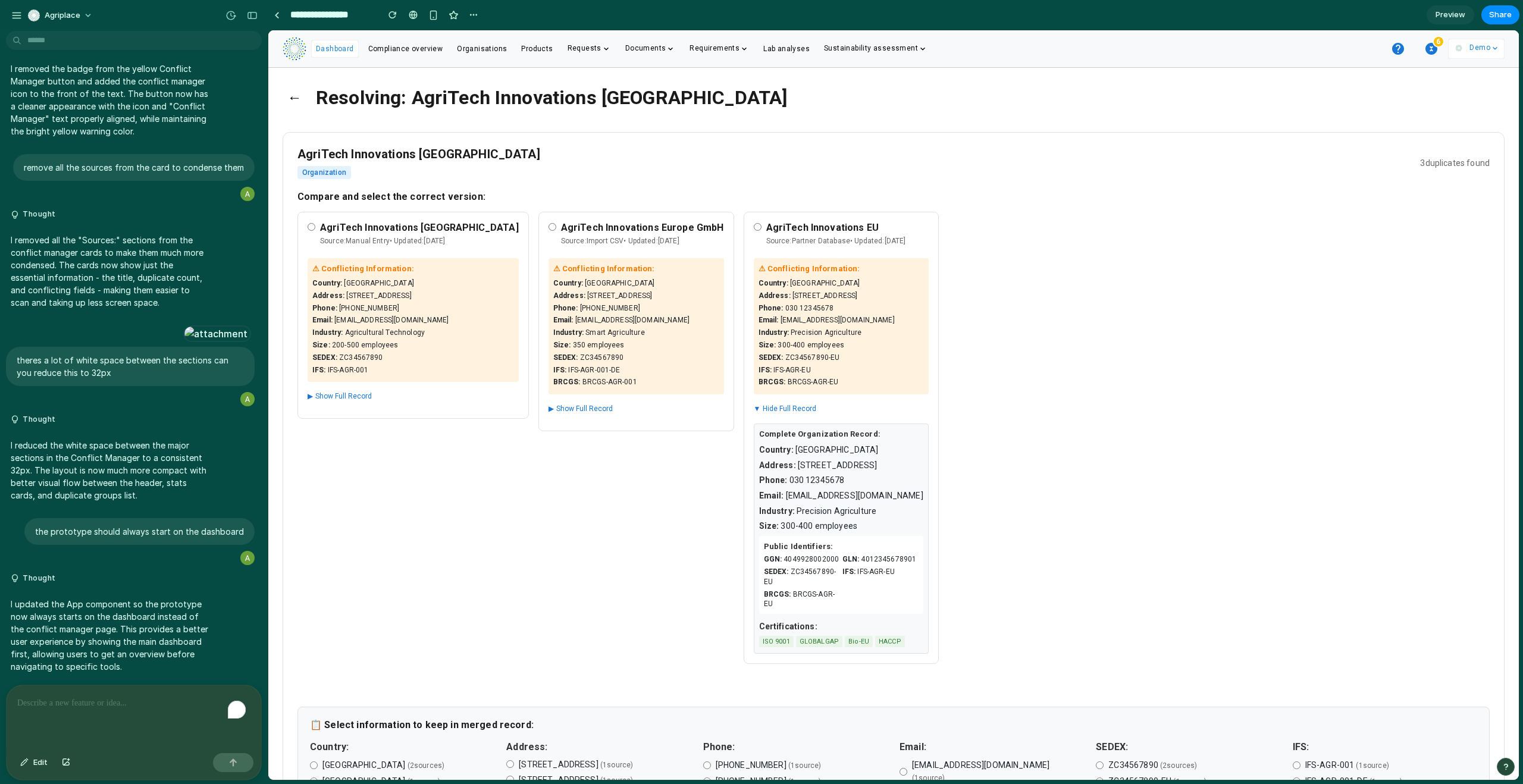
click at [754, 402] on button "▼ Hide Full Record" at bounding box center [785, 409] width 63 height 15
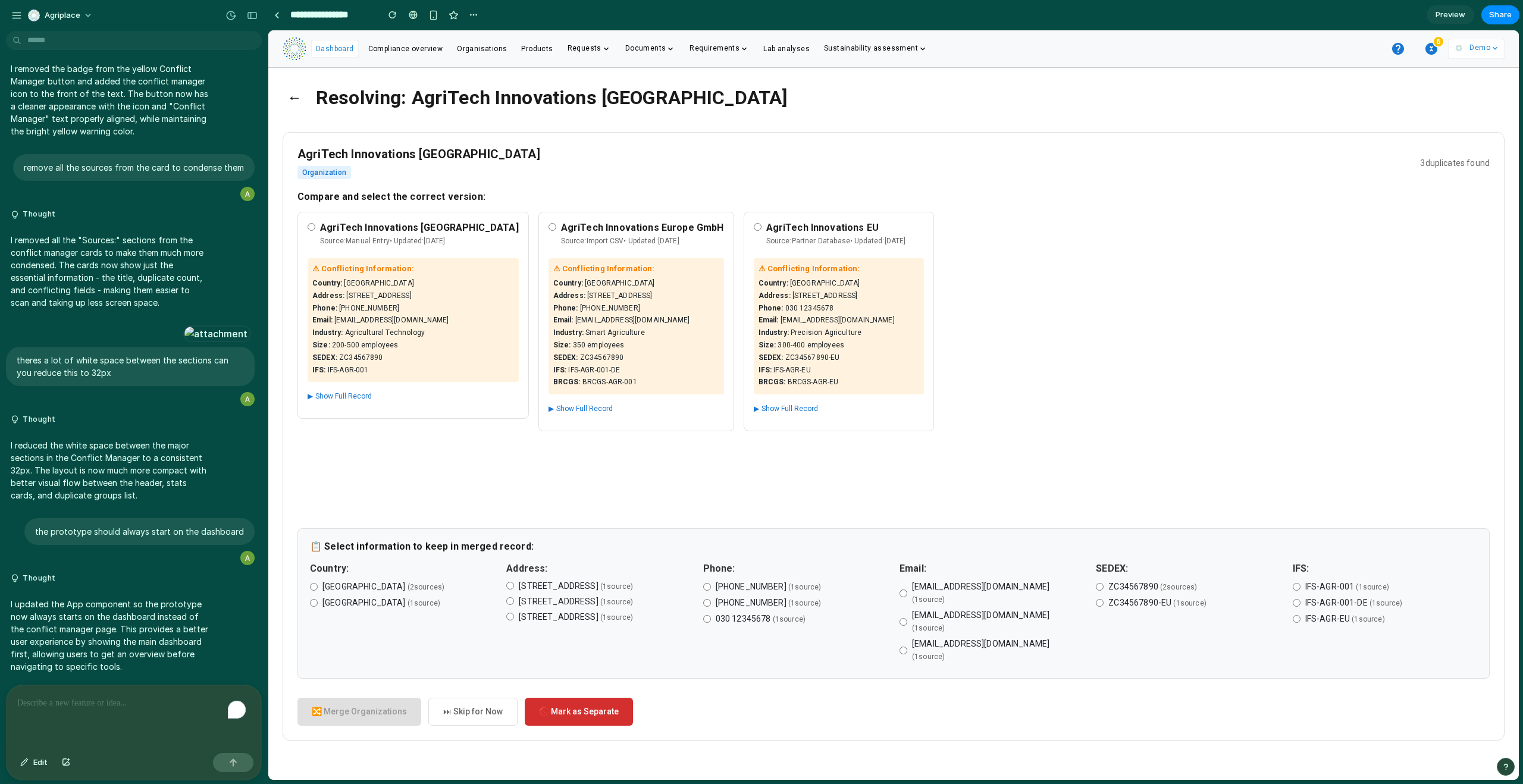
click at [315, 591] on label "Germany ( 2 source s )" at bounding box center [402, 587] width 184 height 13
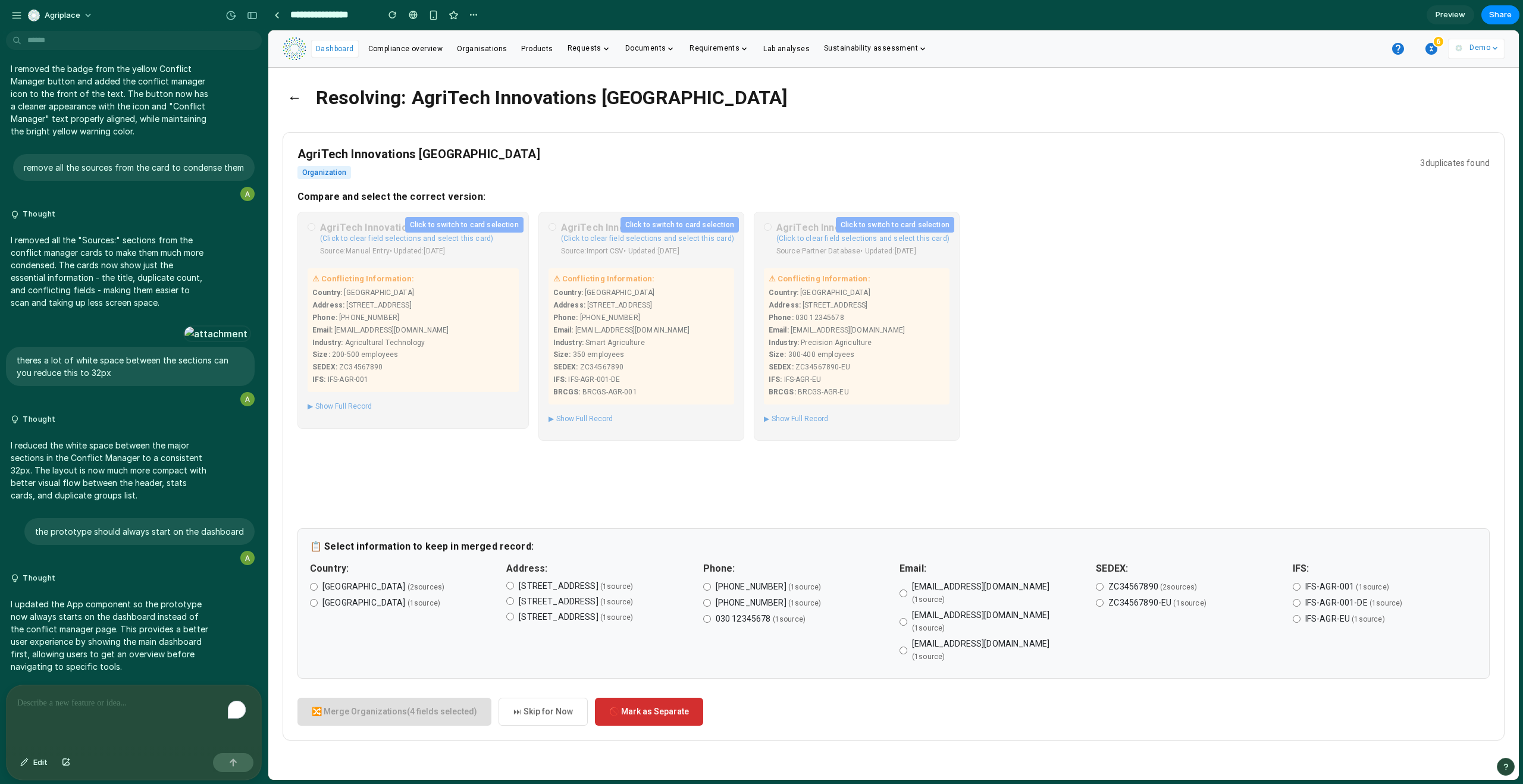
click at [553, 275] on strong "⚠ Conflicting Information:" at bounding box center [604, 279] width 102 height 9
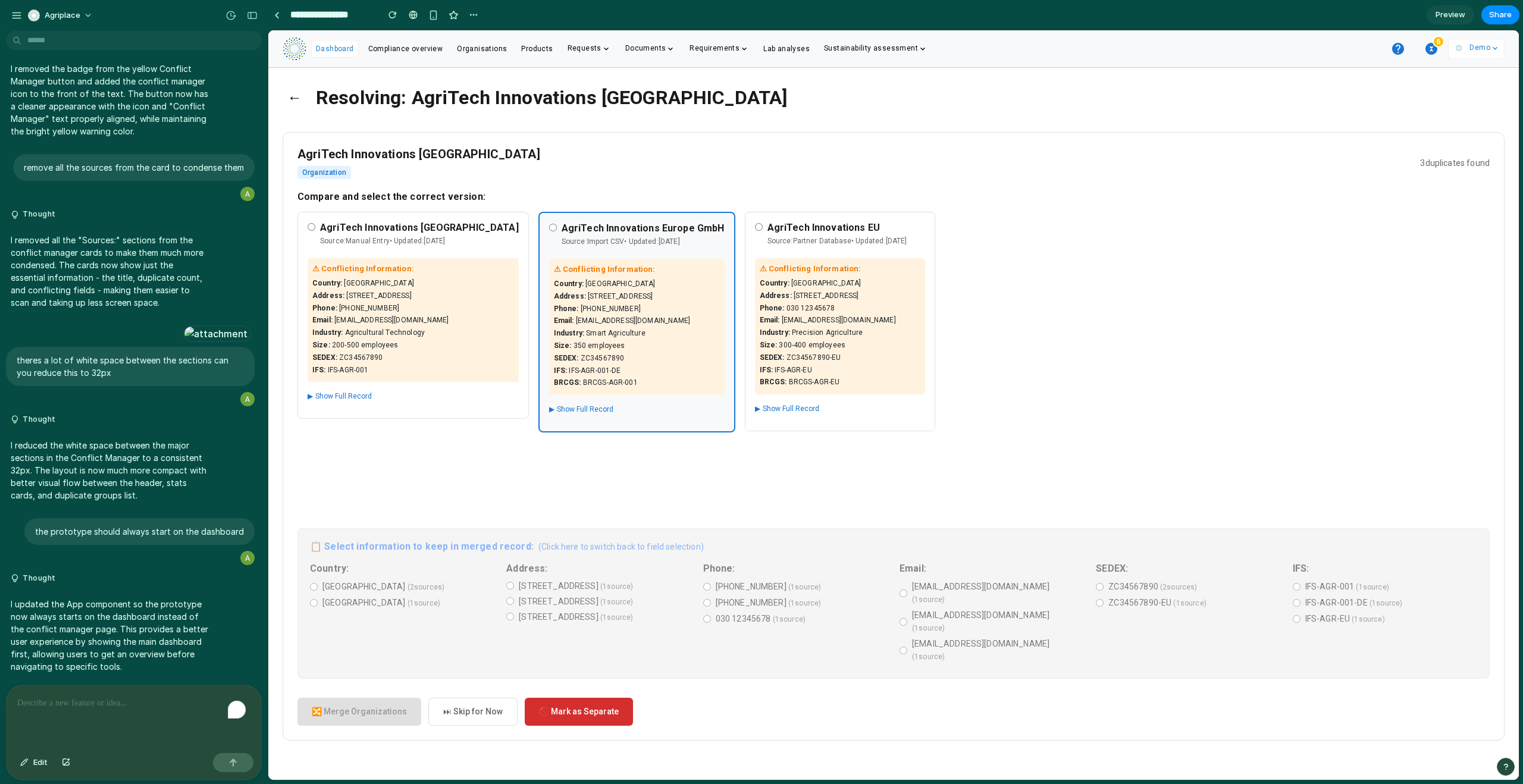
click at [549, 406] on button "▶ Show Full Record" at bounding box center [582, 409] width 64 height 15
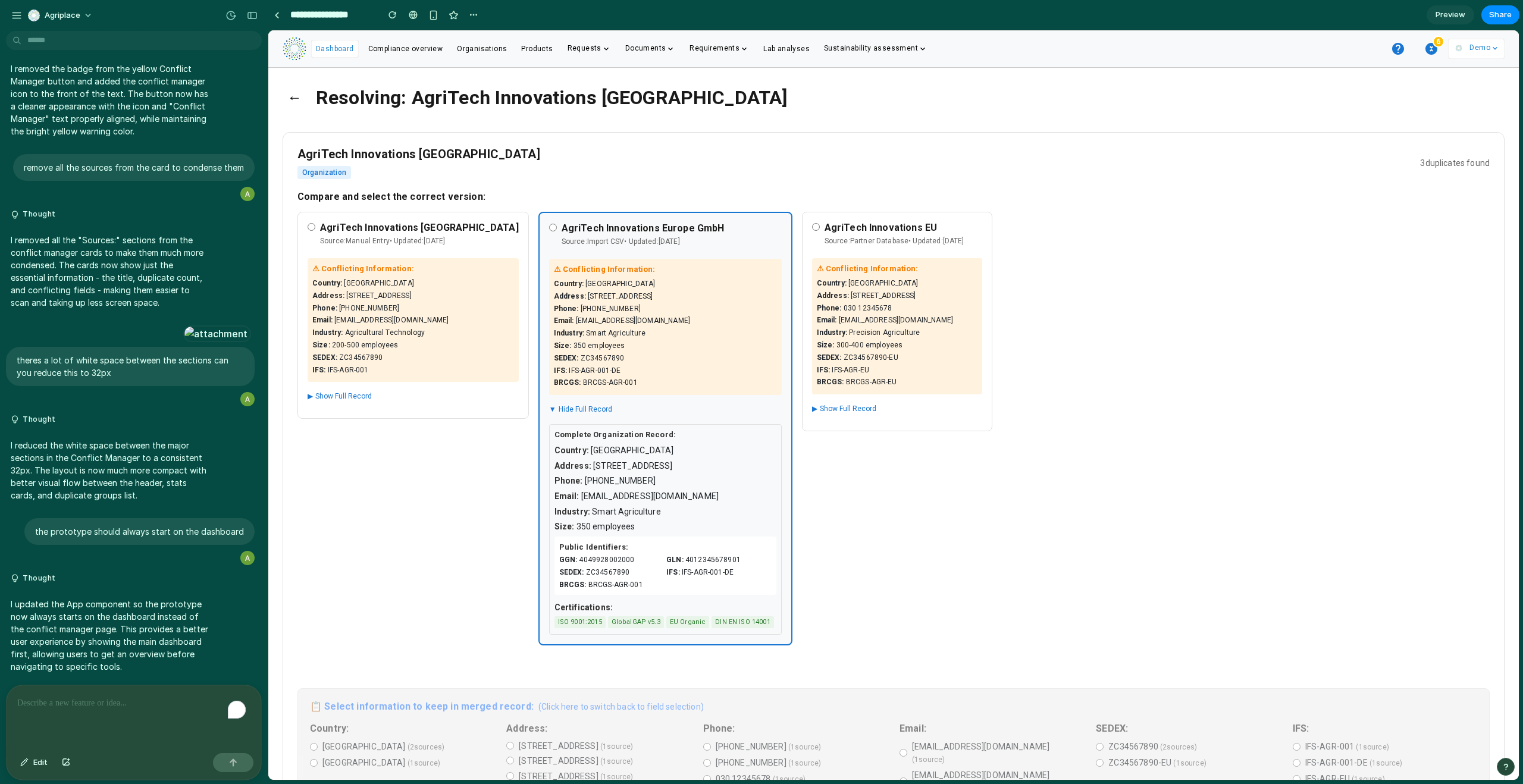
click at [549, 406] on button "▼ Hide Full Record" at bounding box center [581, 409] width 63 height 15
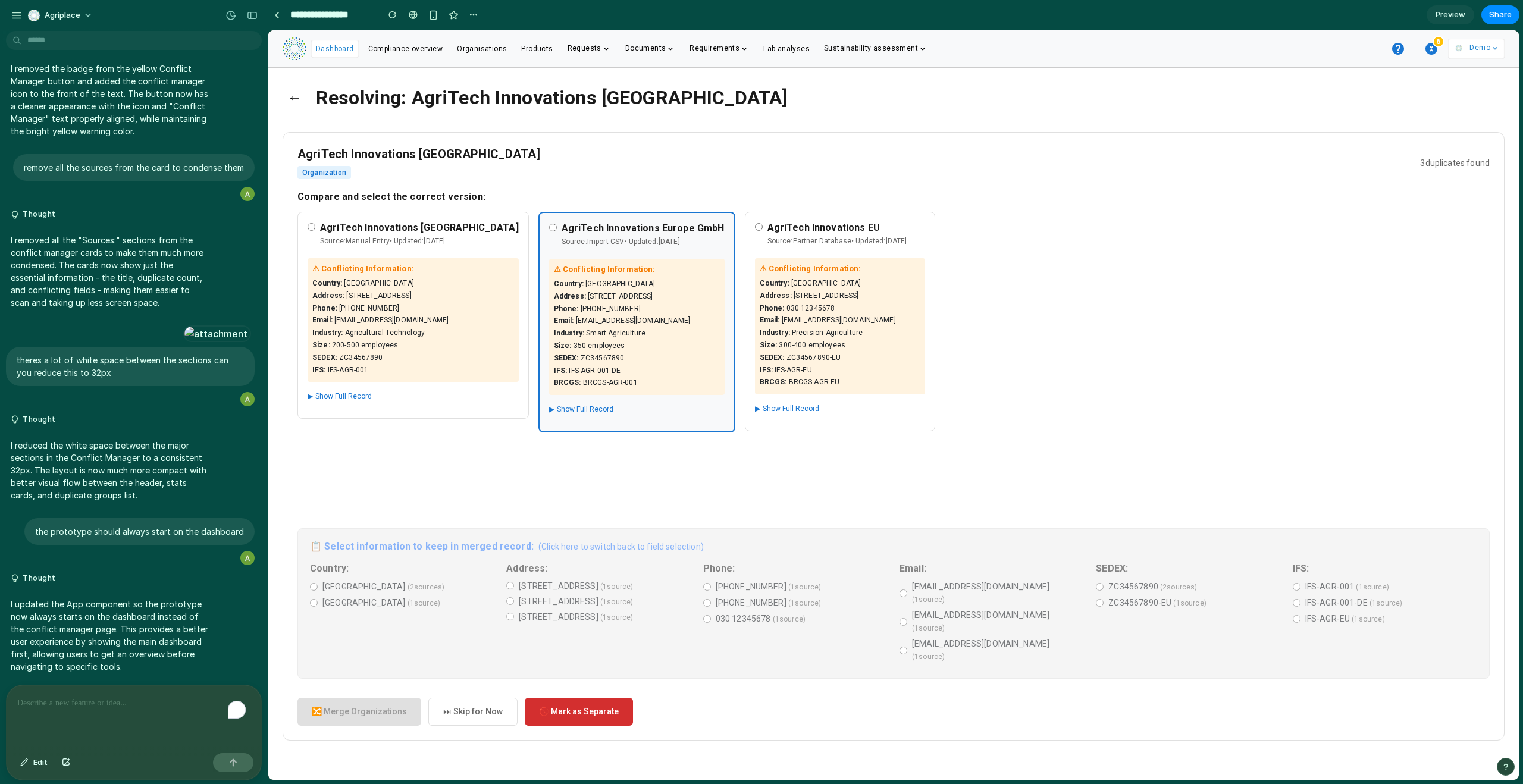
click at [748, 587] on div "📋 Select information to keep in merged record: (Click here to switch back to fi…" at bounding box center [894, 603] width 1192 height 150
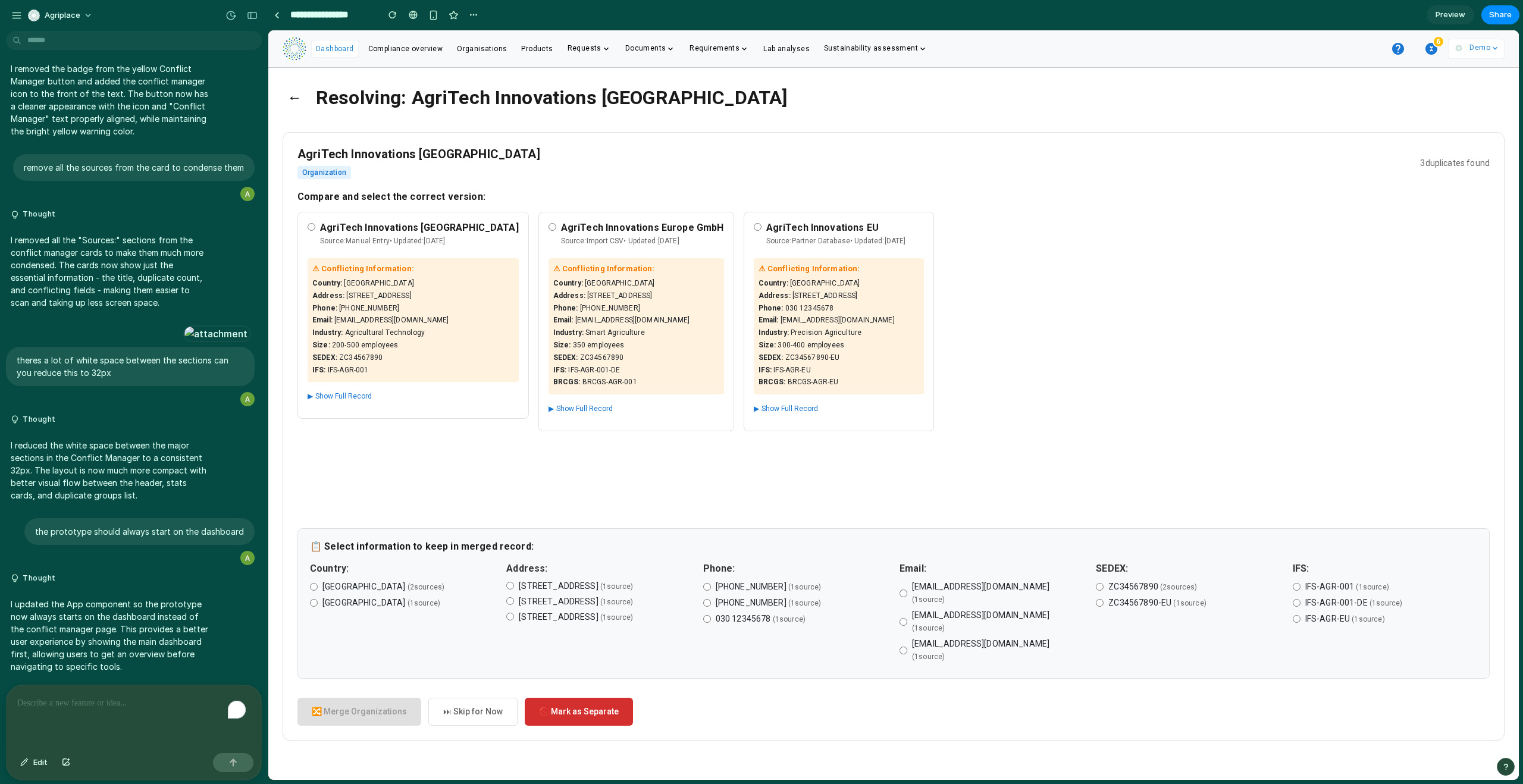
click at [292, 97] on button "←" at bounding box center [295, 97] width 24 height 31
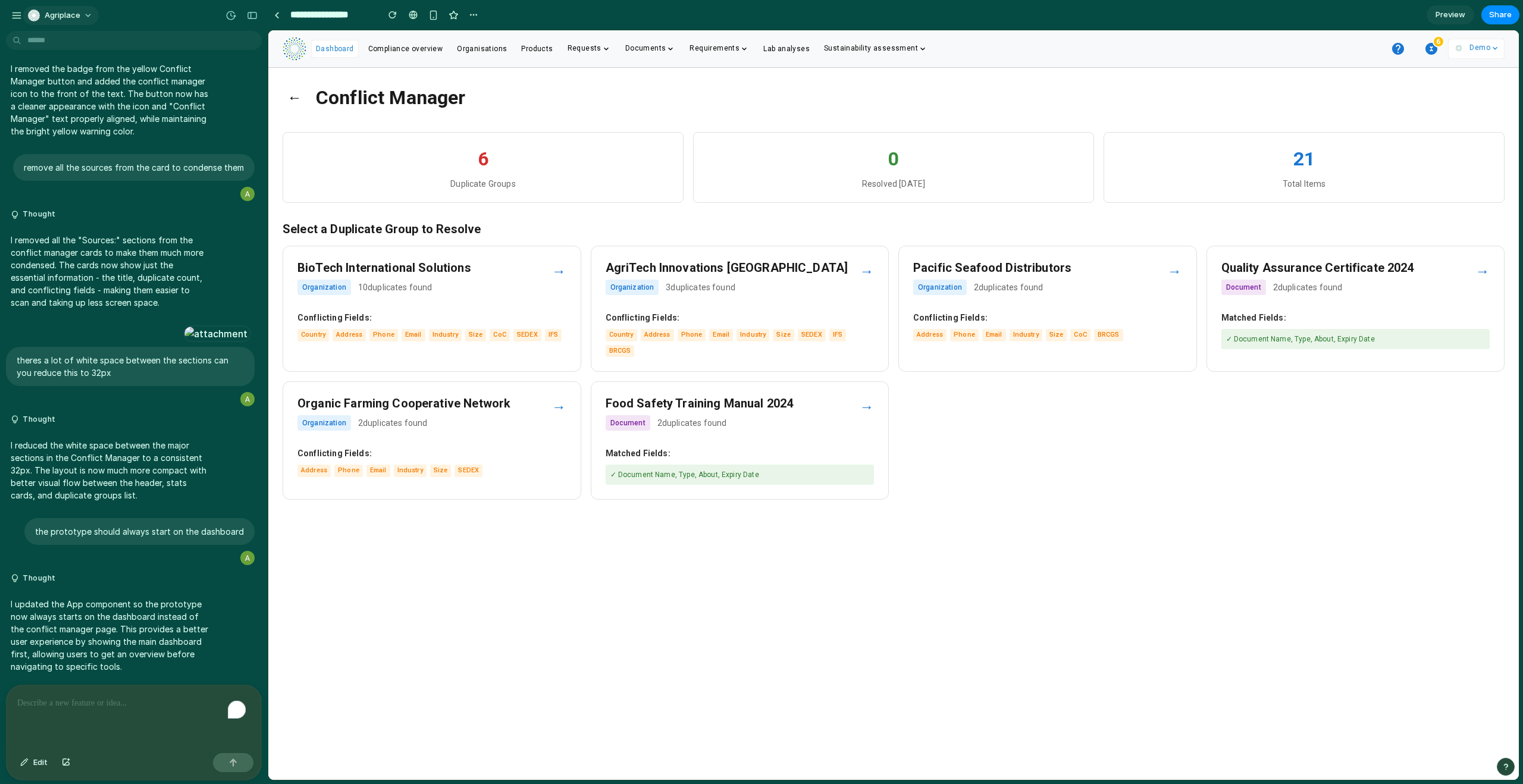
click at [55, 16] on span "Agriplace" at bounding box center [63, 16] width 36 height 12
click at [13, 13] on div "Settings Invite members Change theme Sign out" at bounding box center [761, 392] width 1523 height 784
click at [16, 13] on div "button" at bounding box center [16, 16] width 10 height 10
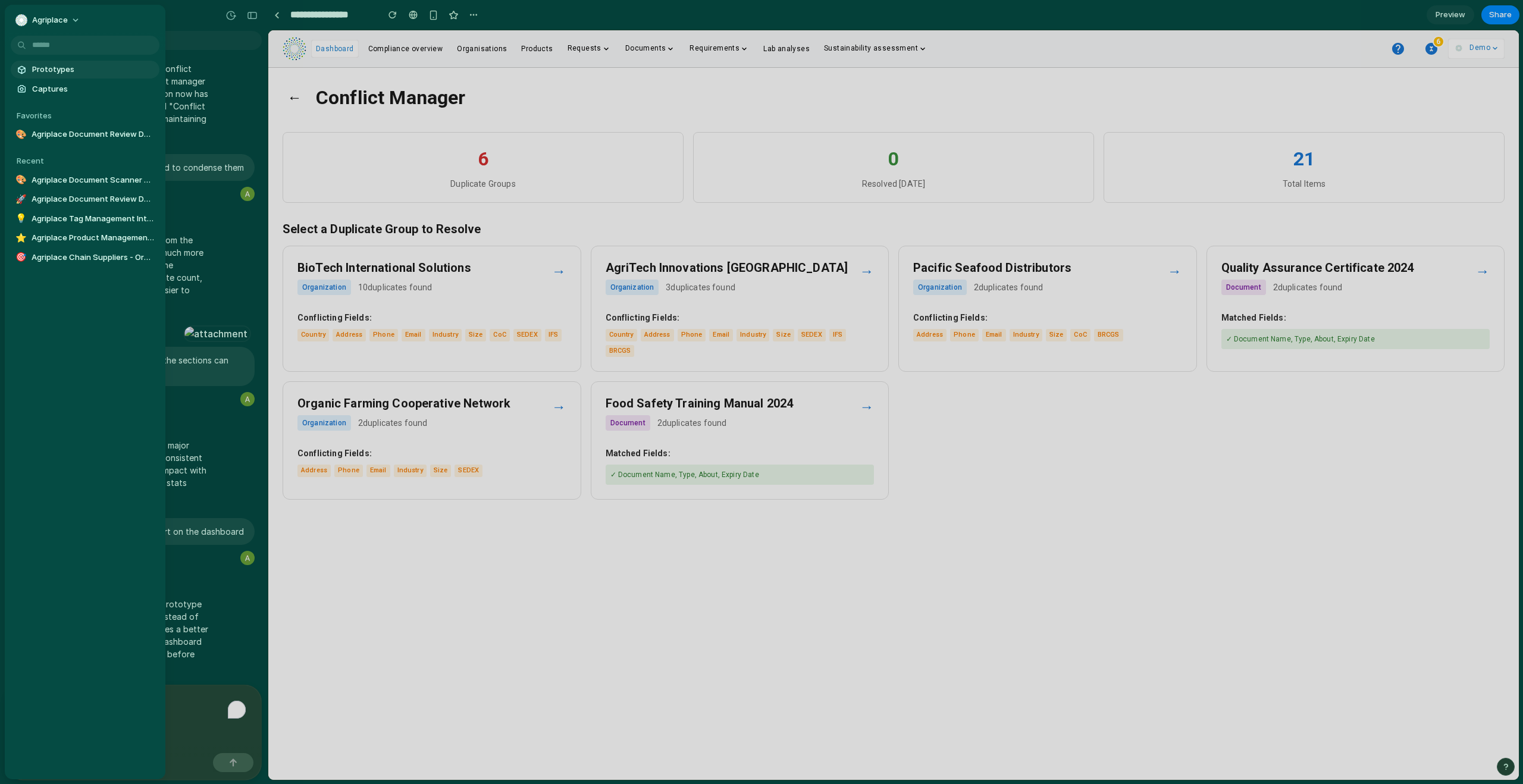
click at [68, 70] on span "Prototypes" at bounding box center [94, 70] width 123 height 12
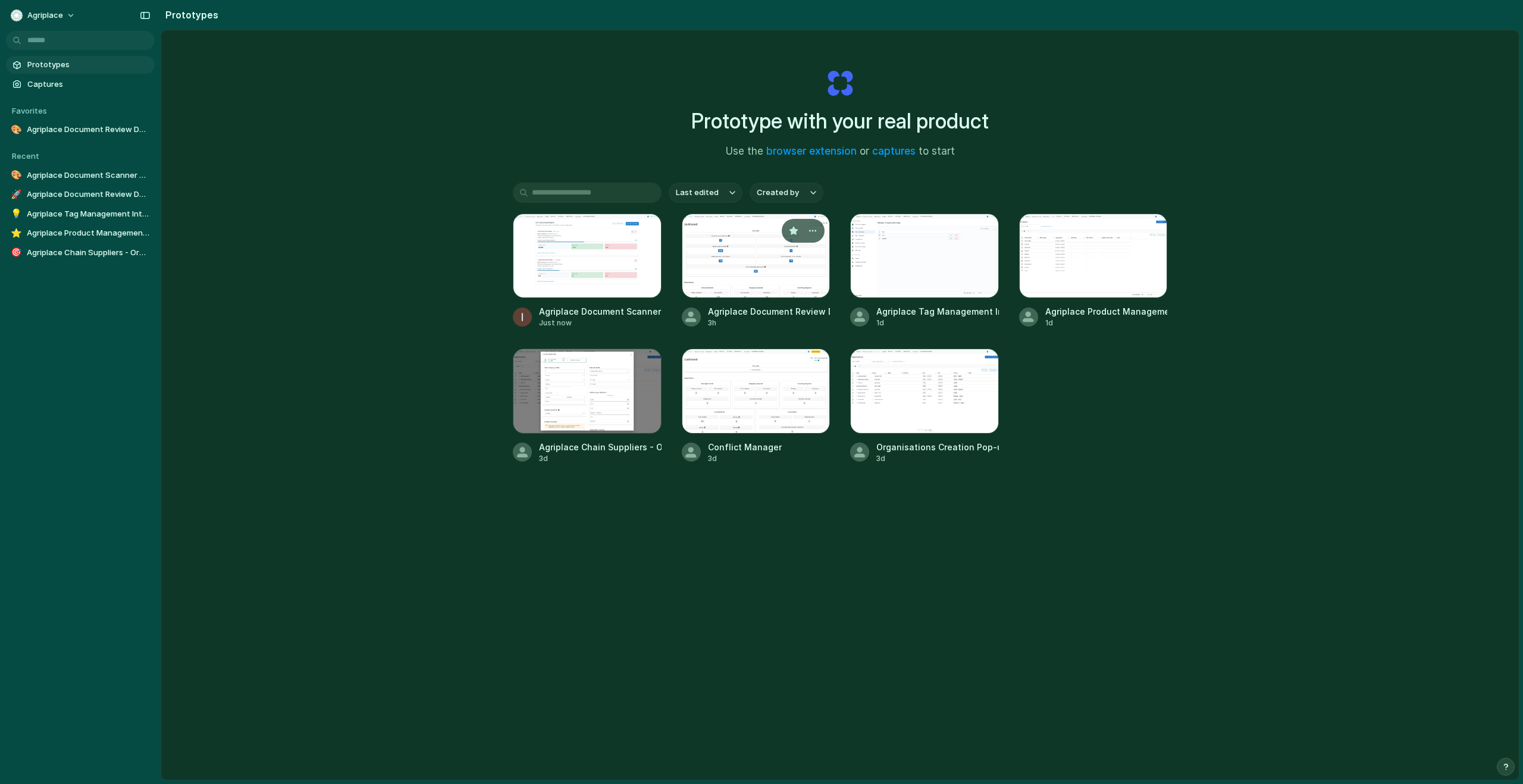
click at [751, 296] on div at bounding box center [756, 255] width 149 height 85
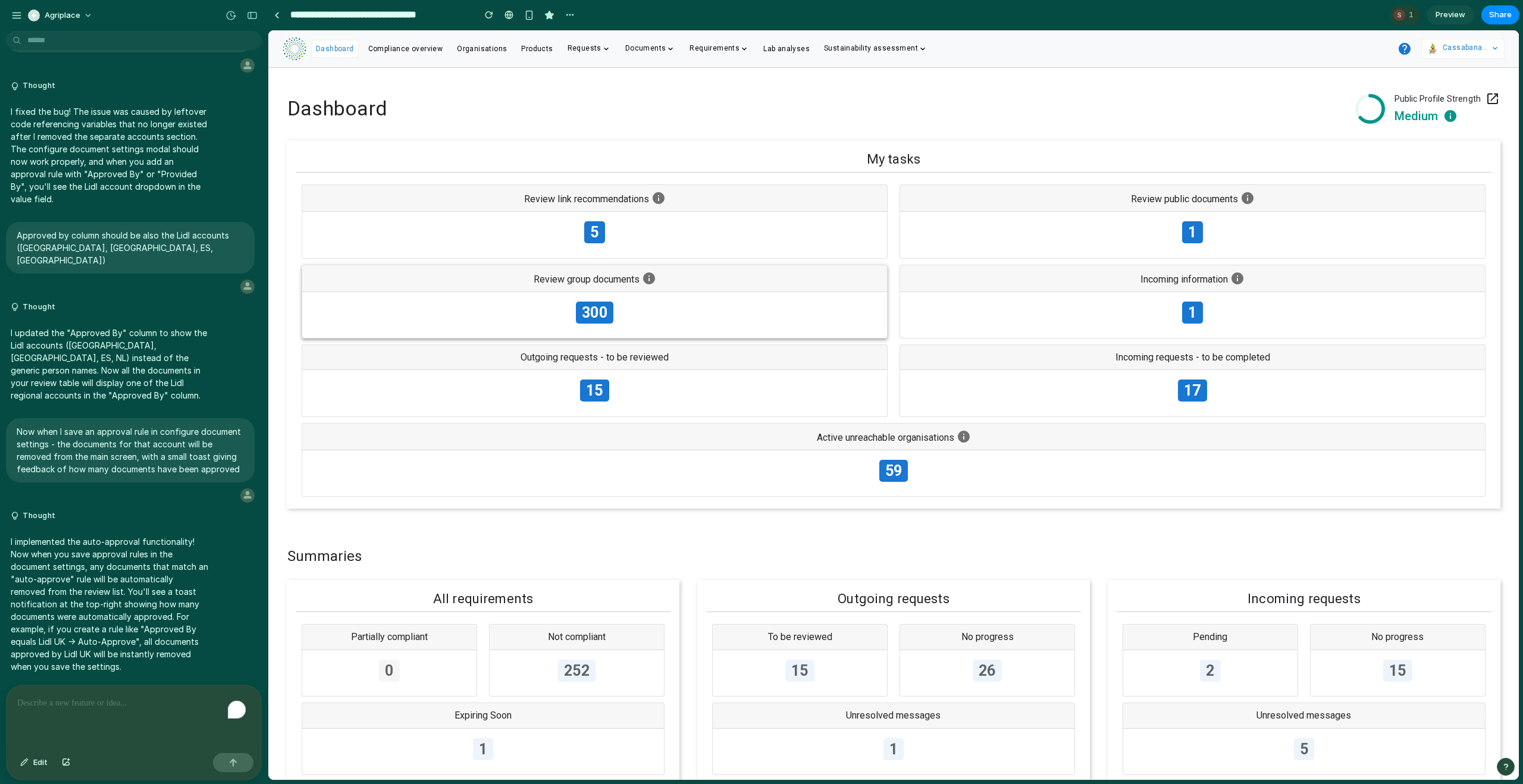
click at [626, 304] on div "300" at bounding box center [595, 315] width 585 height 46
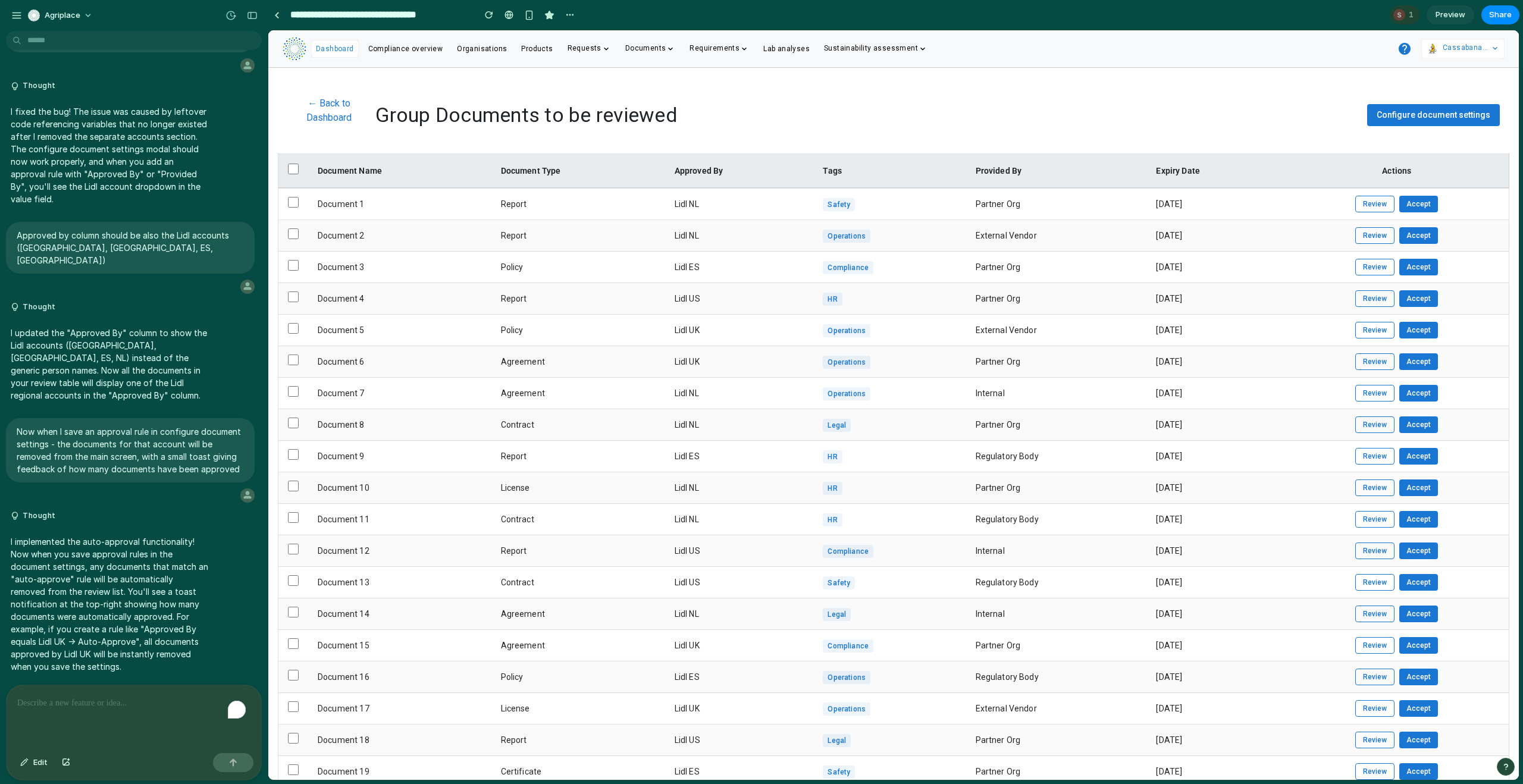
click at [1410, 117] on span "Configure document settings" at bounding box center [1434, 114] width 114 height 10
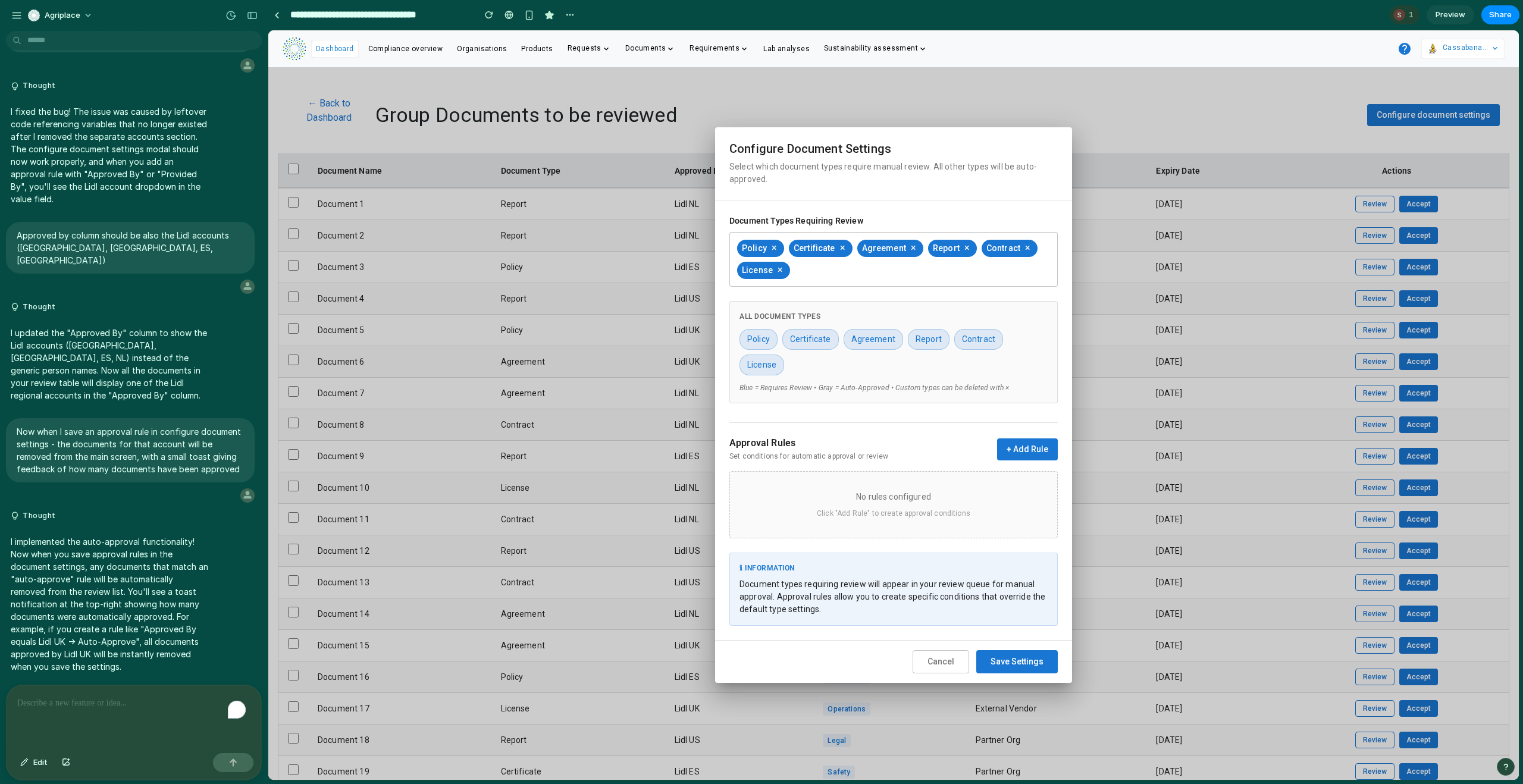
click at [1013, 450] on button "+ Add Rule" at bounding box center [1028, 449] width 61 height 22
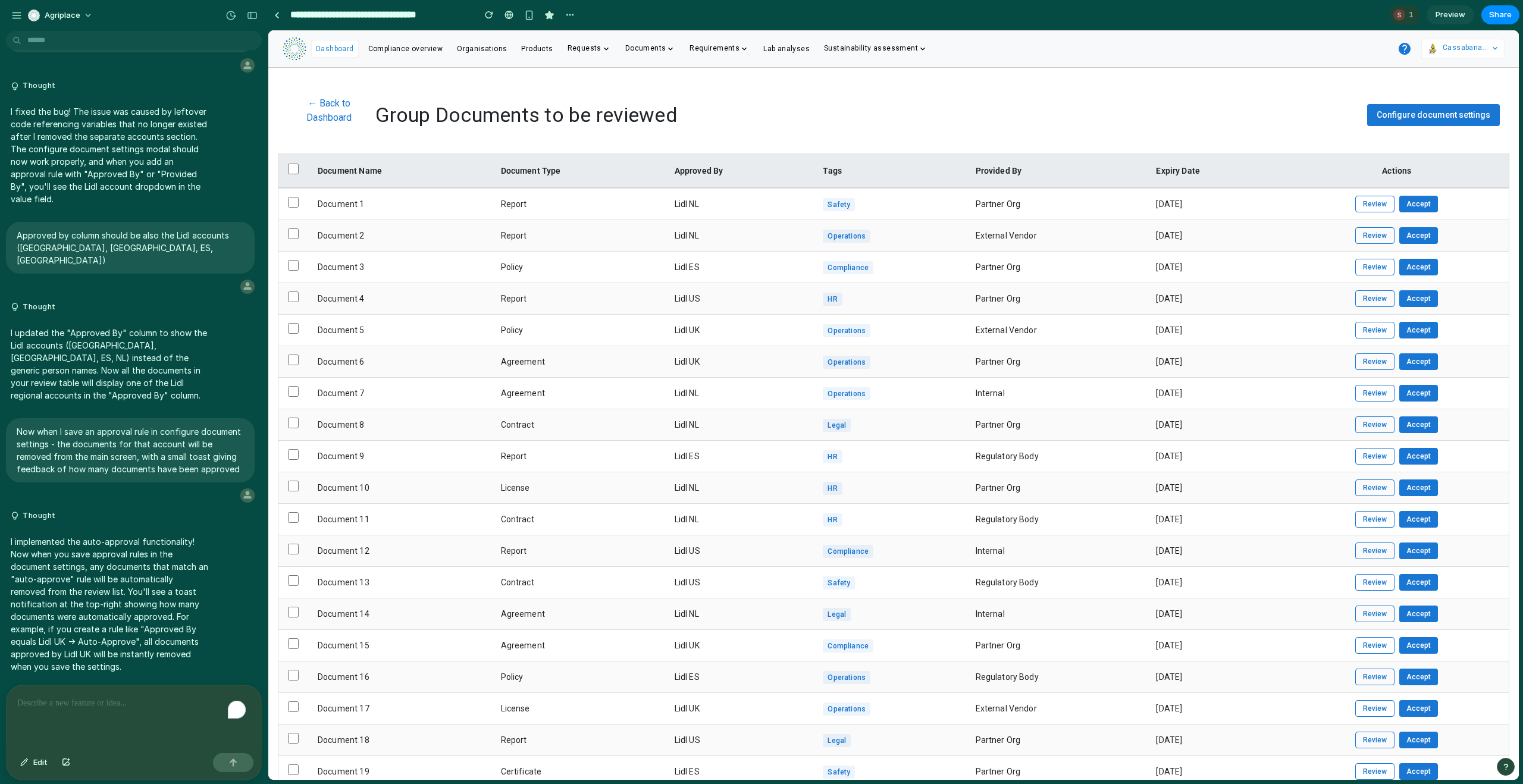
click at [326, 116] on button "← Back to Dashboard" at bounding box center [329, 110] width 93 height 38
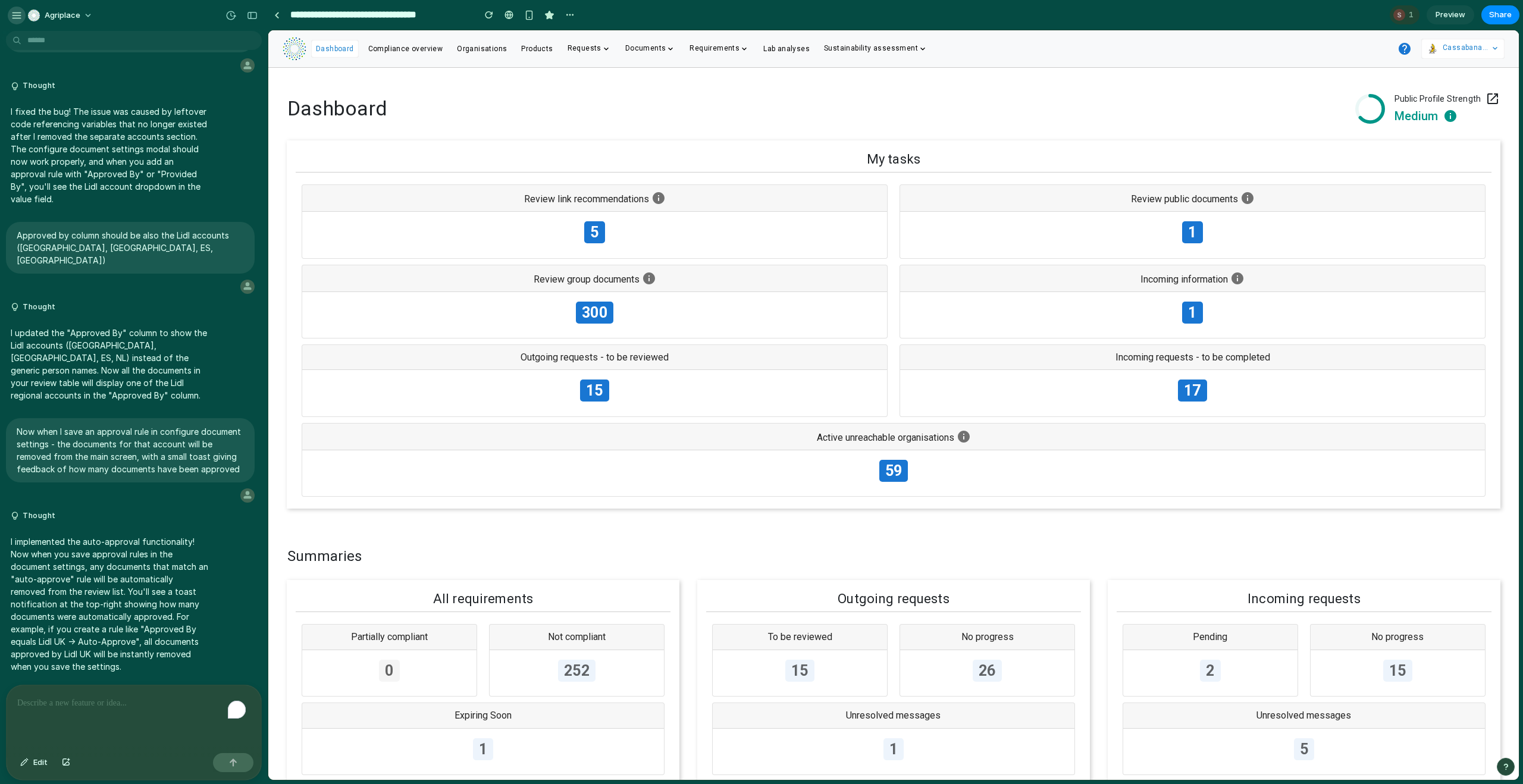
click at [13, 16] on div "button" at bounding box center [16, 16] width 10 height 10
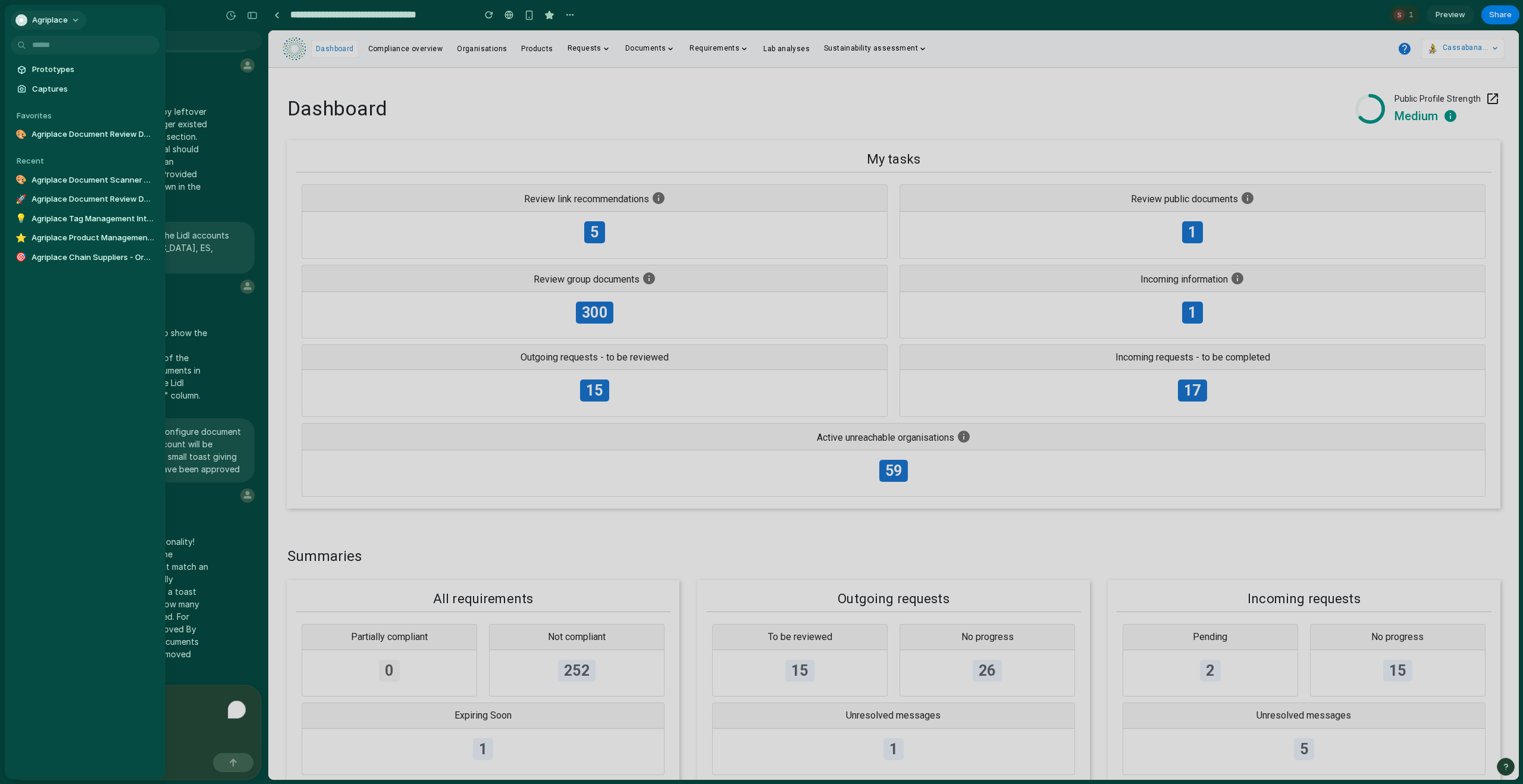
click at [56, 19] on span "Agriplace" at bounding box center [50, 20] width 36 height 12
click at [73, 60] on span "Invite members" at bounding box center [61, 66] width 57 height 12
click at [316, 70] on div "Dashboard Public Profile Strength Medium My tasks Review link recommendations 5…" at bounding box center [894, 776] width 1251 height 1416
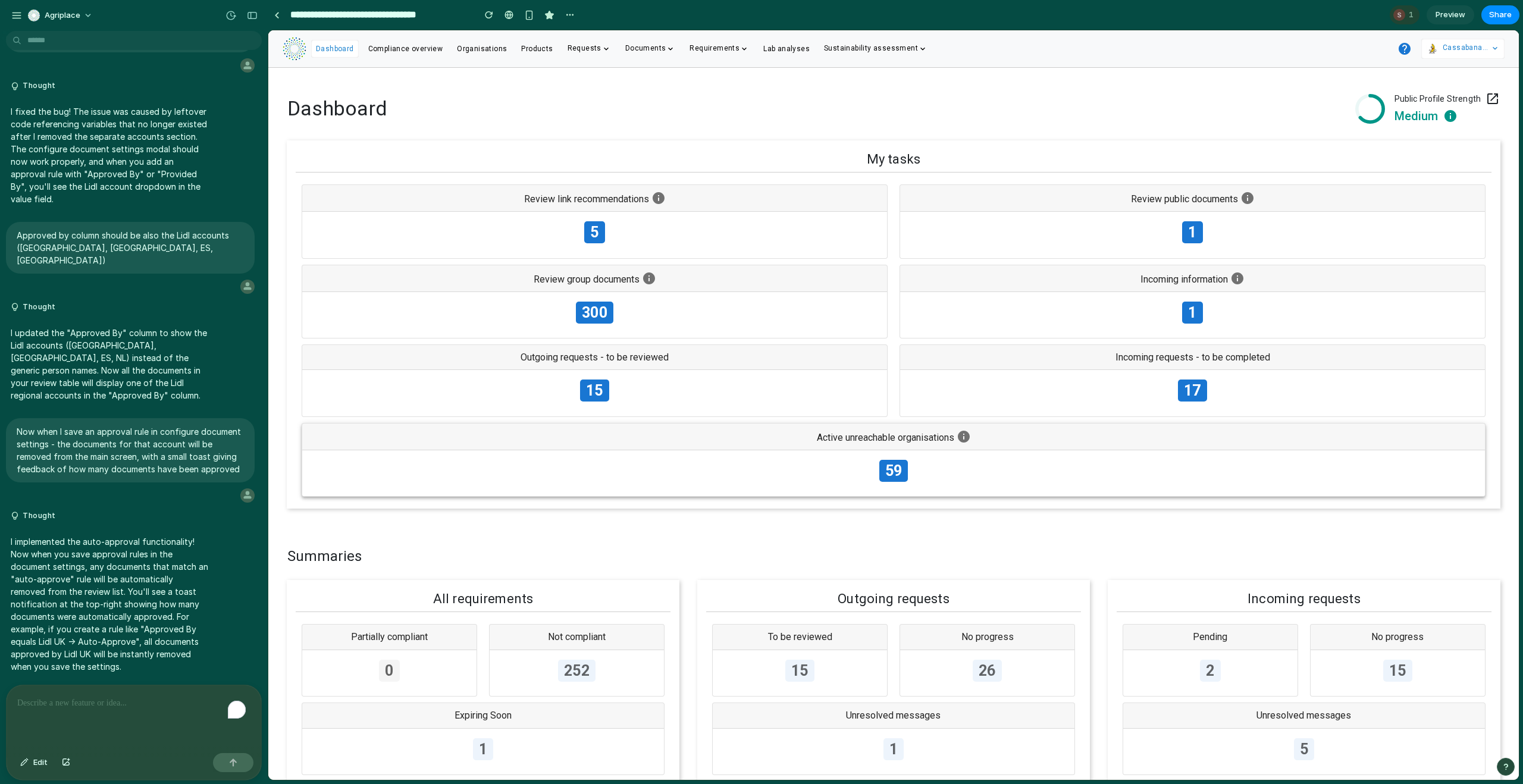
scroll to position [124, 0]
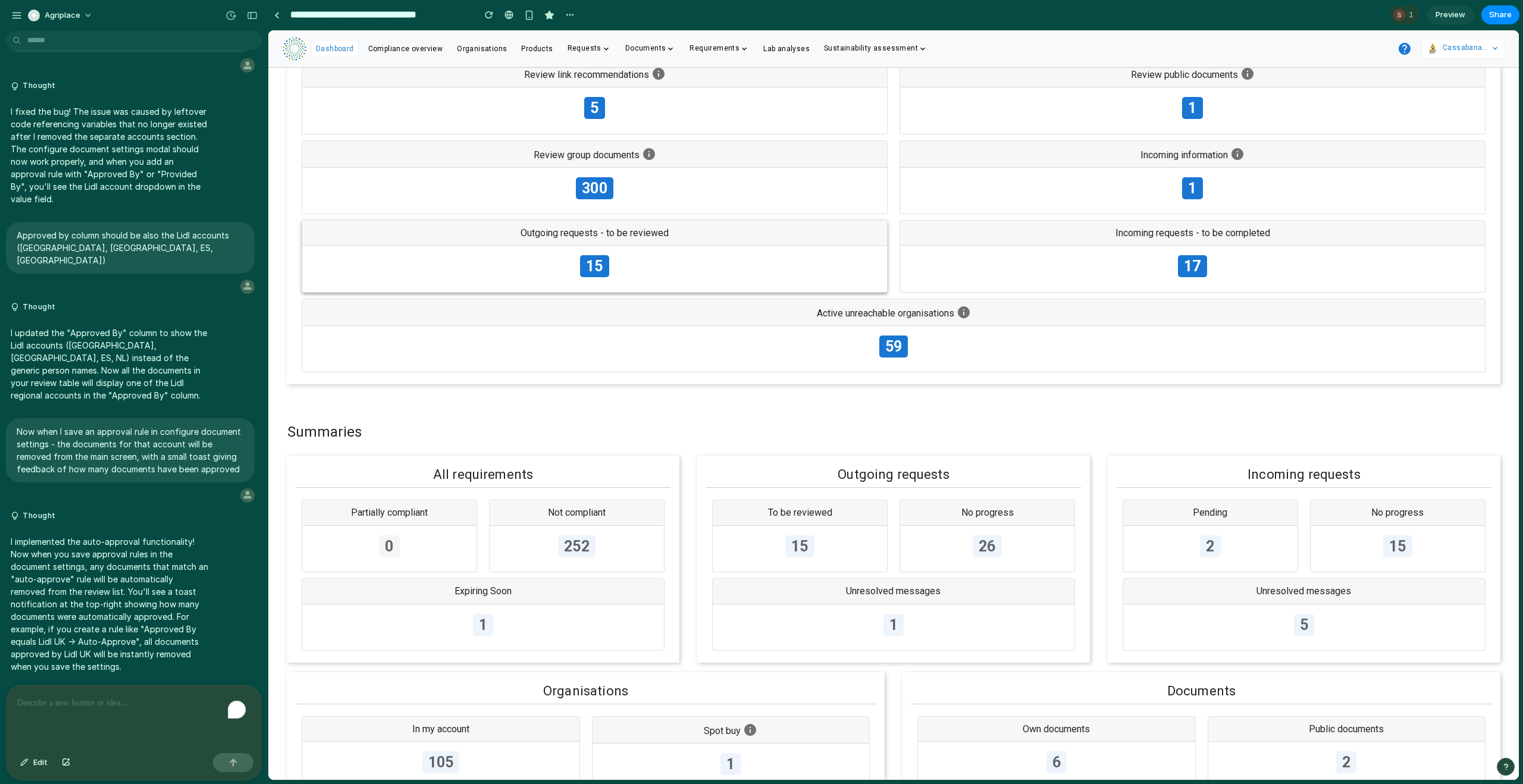
click at [683, 266] on div "15" at bounding box center [595, 269] width 585 height 46
click at [16, 15] on div "button" at bounding box center [16, 16] width 10 height 10
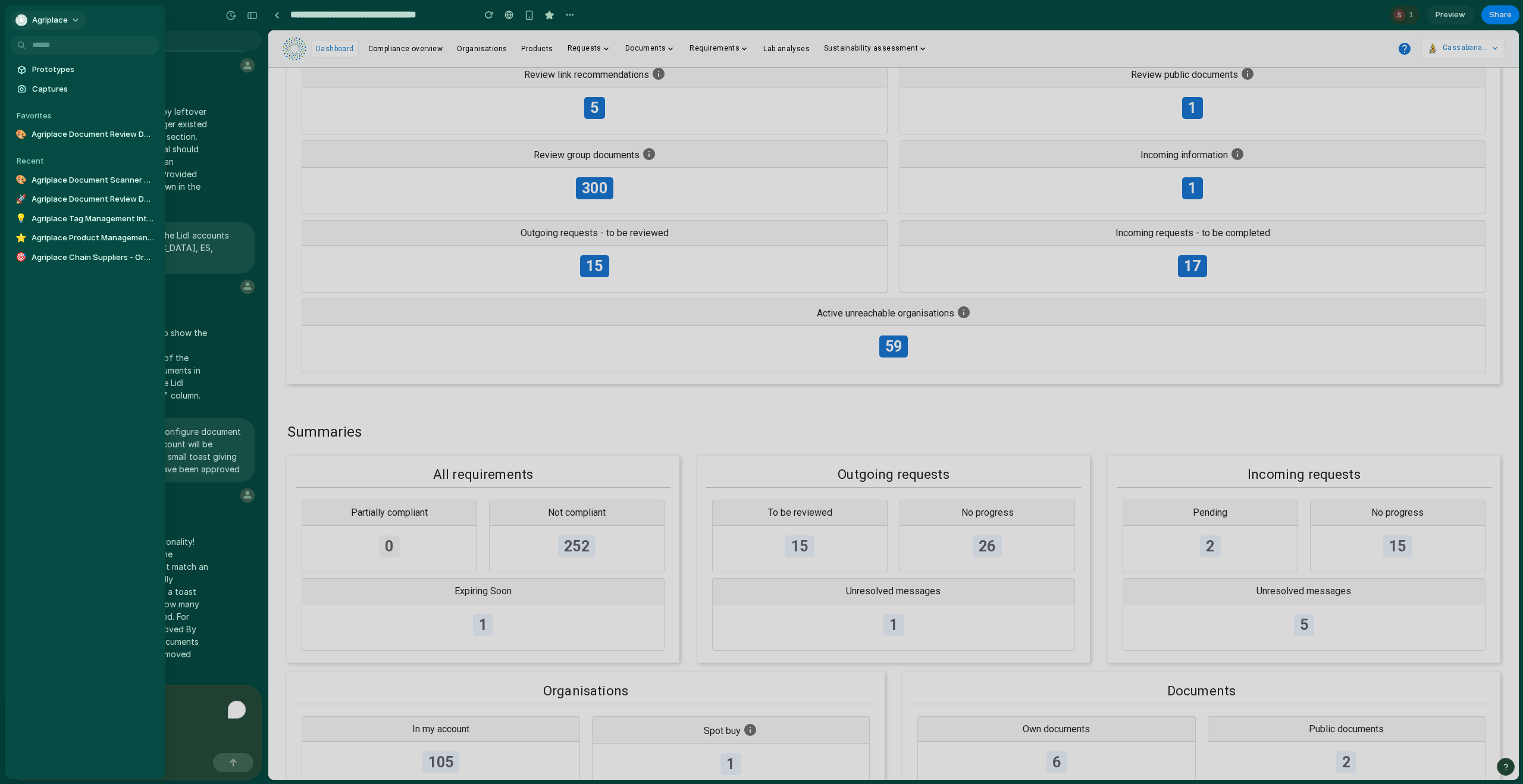
click at [59, 18] on span "Agriplace" at bounding box center [50, 20] width 36 height 12
click at [53, 83] on div at bounding box center [83, 123] width 60 height 101
click at [58, 65] on span "Invite members" at bounding box center [61, 66] width 57 height 12
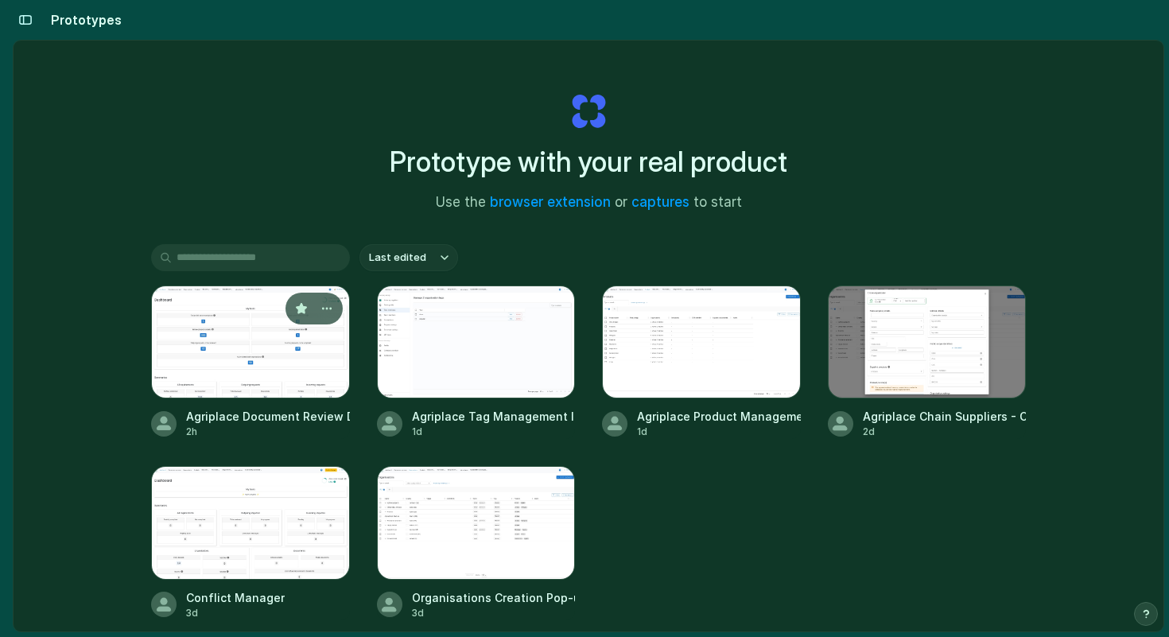
click at [204, 340] on div at bounding box center [250, 341] width 199 height 113
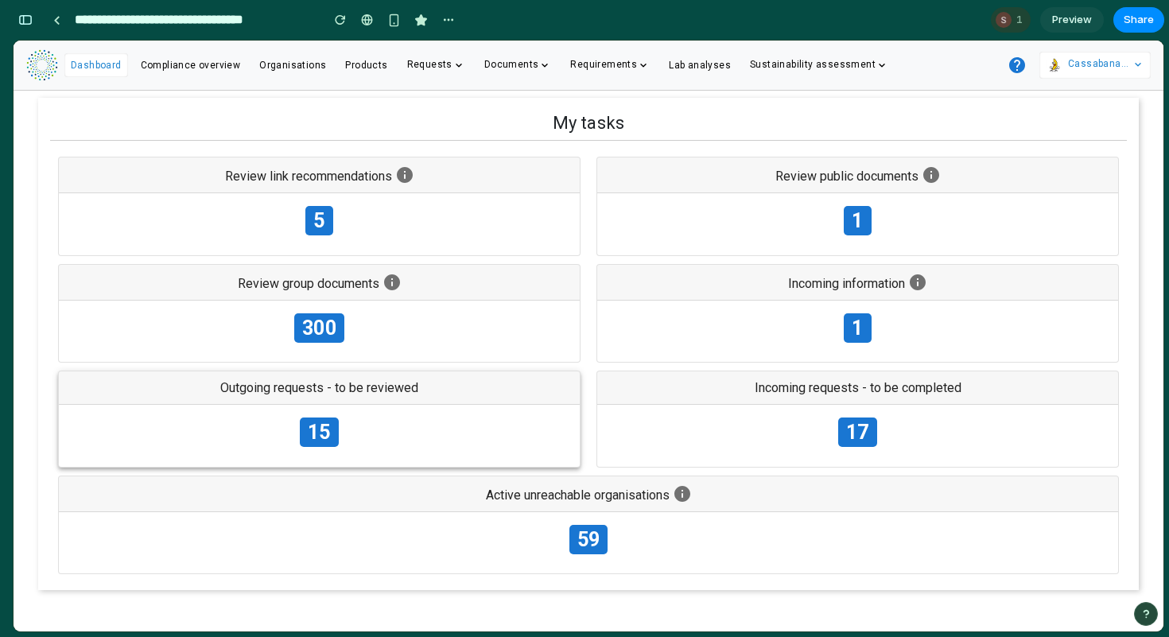
scroll to position [88, 0]
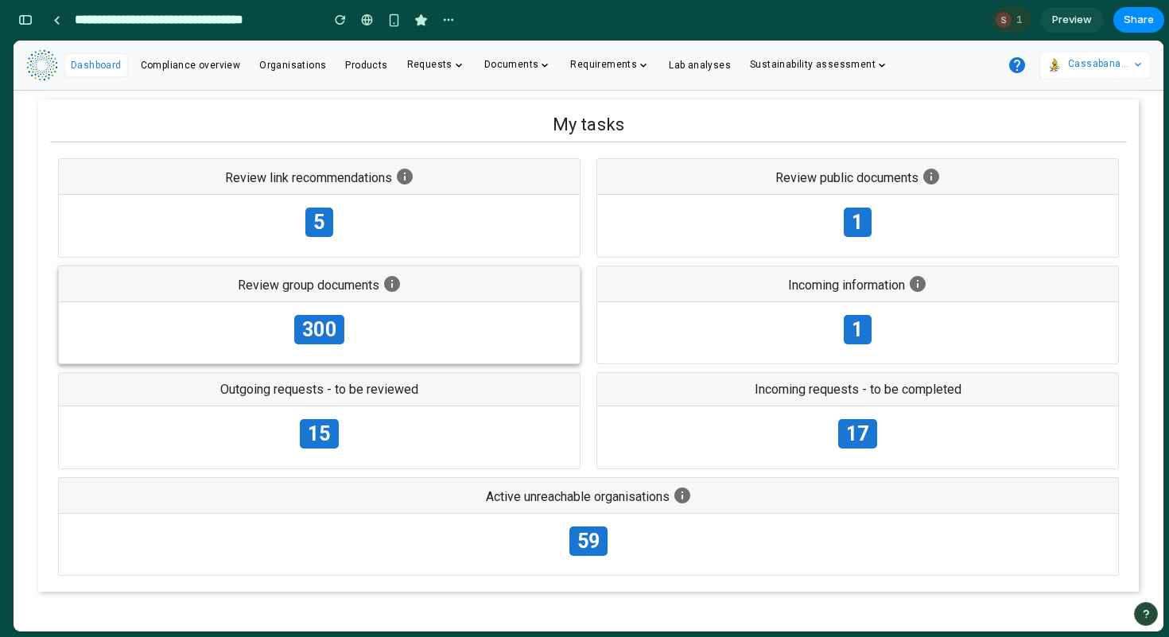
click at [289, 281] on span "Review group documents" at bounding box center [309, 284] width 142 height 15
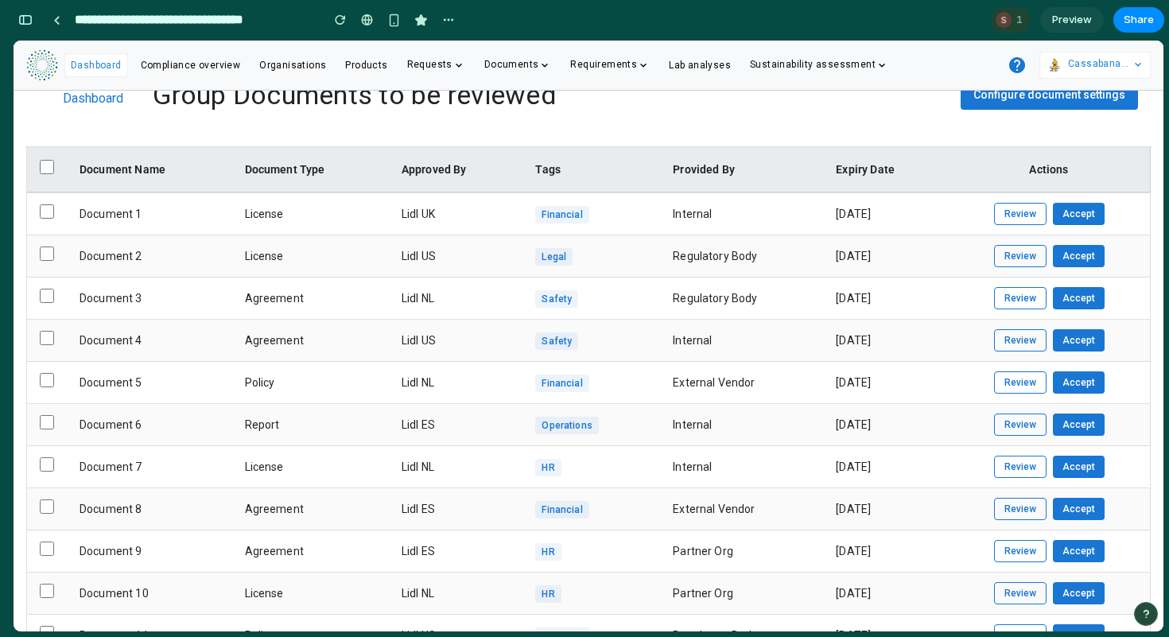
scroll to position [0, 0]
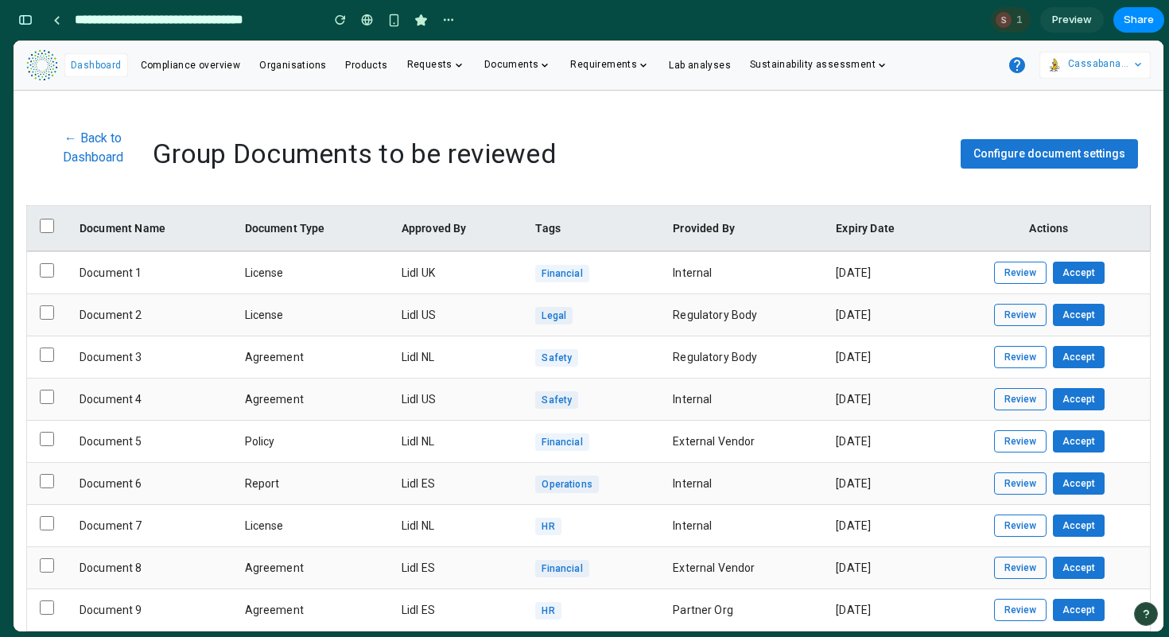
click at [1034, 143] on button "Configure document settings" at bounding box center [1048, 153] width 177 height 29
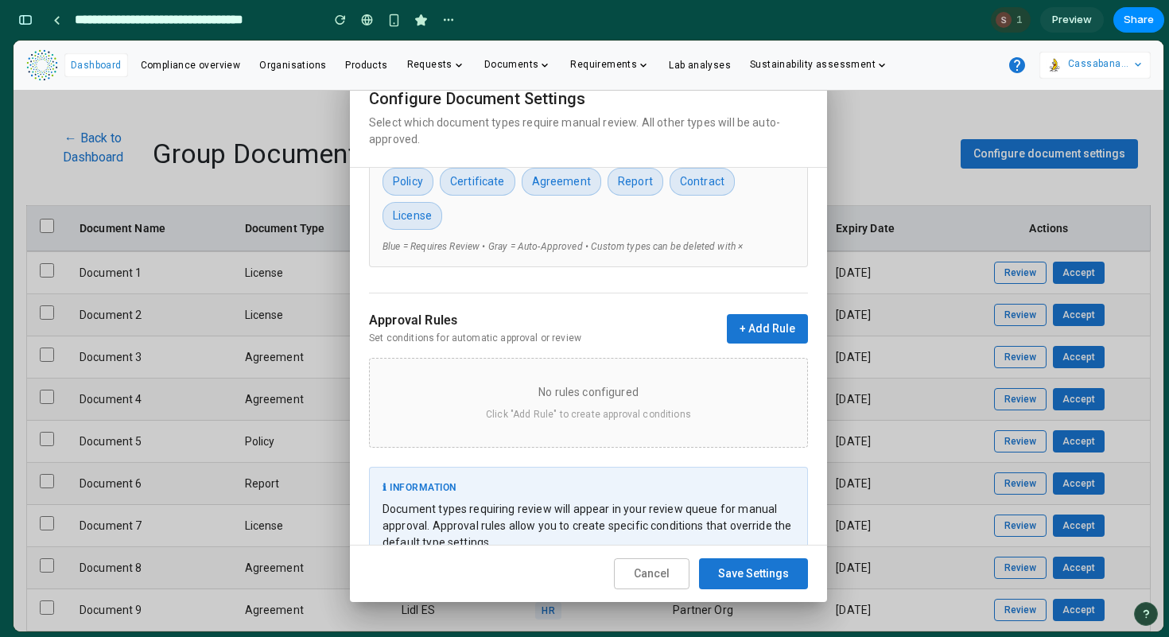
scroll to position [211, 0]
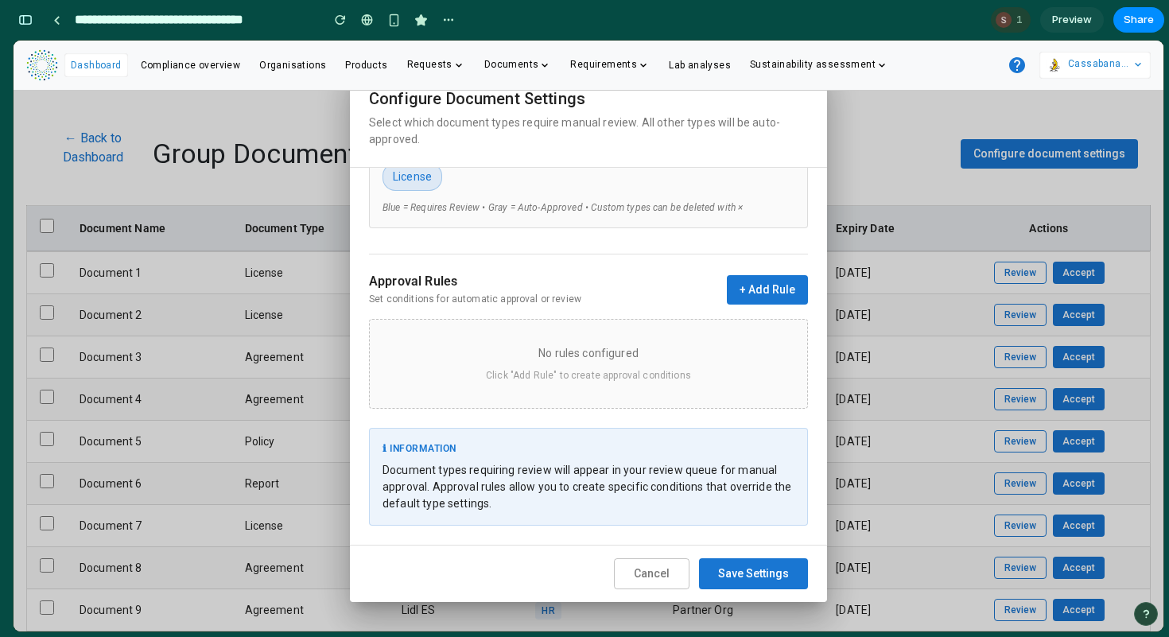
click at [747, 287] on button "+ Add Rule" at bounding box center [767, 289] width 81 height 29
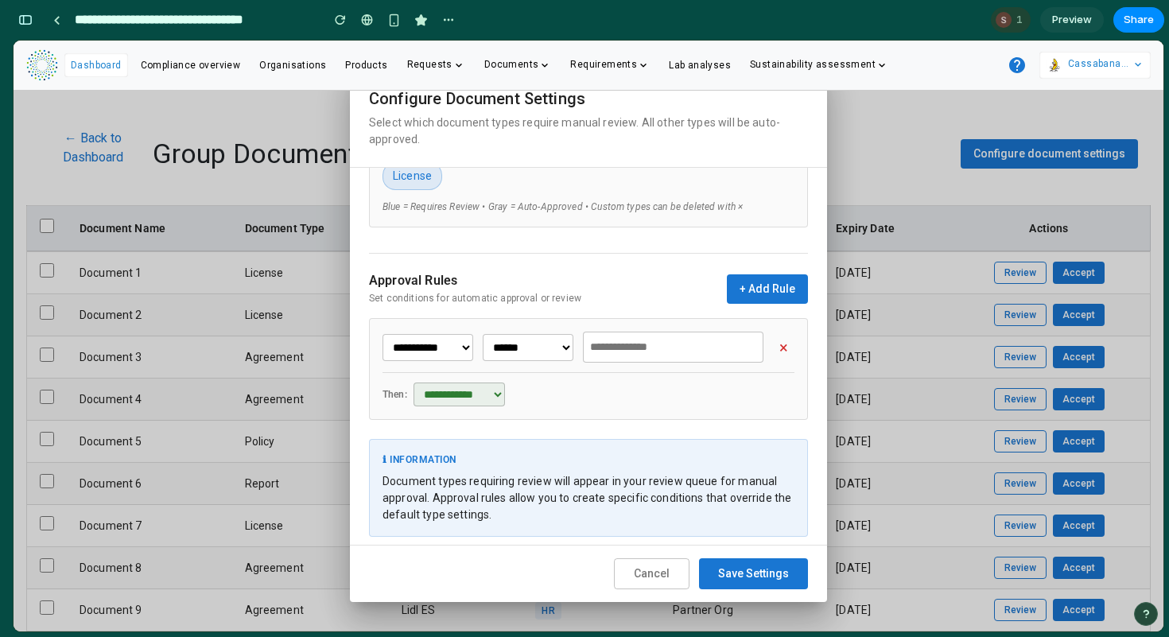
click at [633, 349] on input "text" at bounding box center [673, 347] width 181 height 31
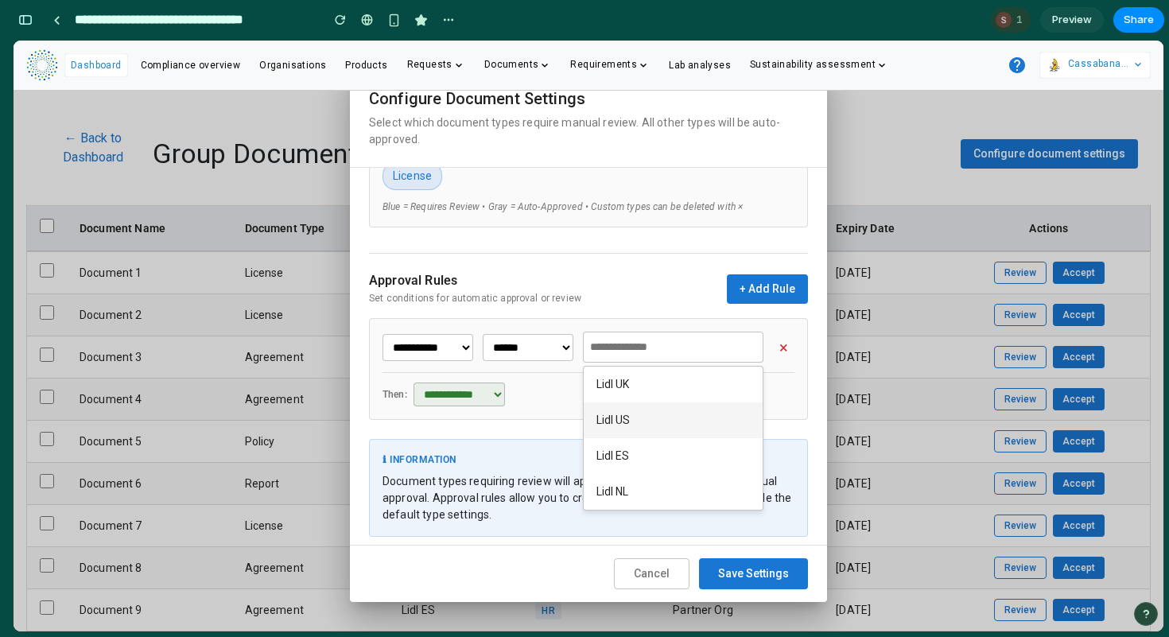
click at [635, 421] on div "Lidl US" at bounding box center [674, 420] width 180 height 36
type input "*******"
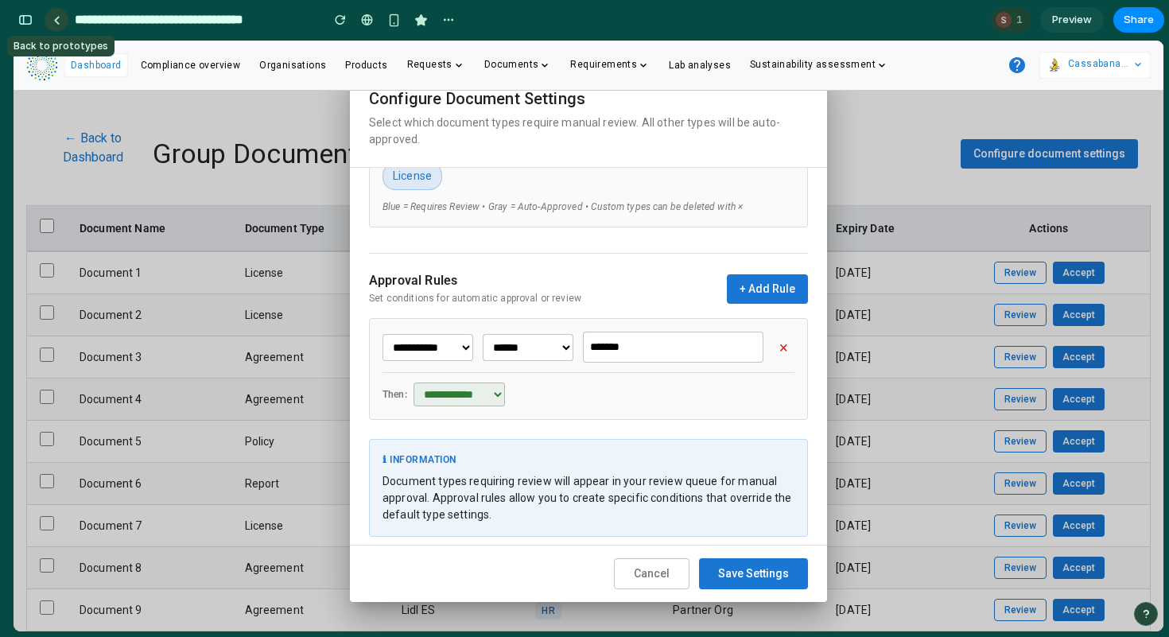
click at [60, 17] on div at bounding box center [56, 20] width 7 height 9
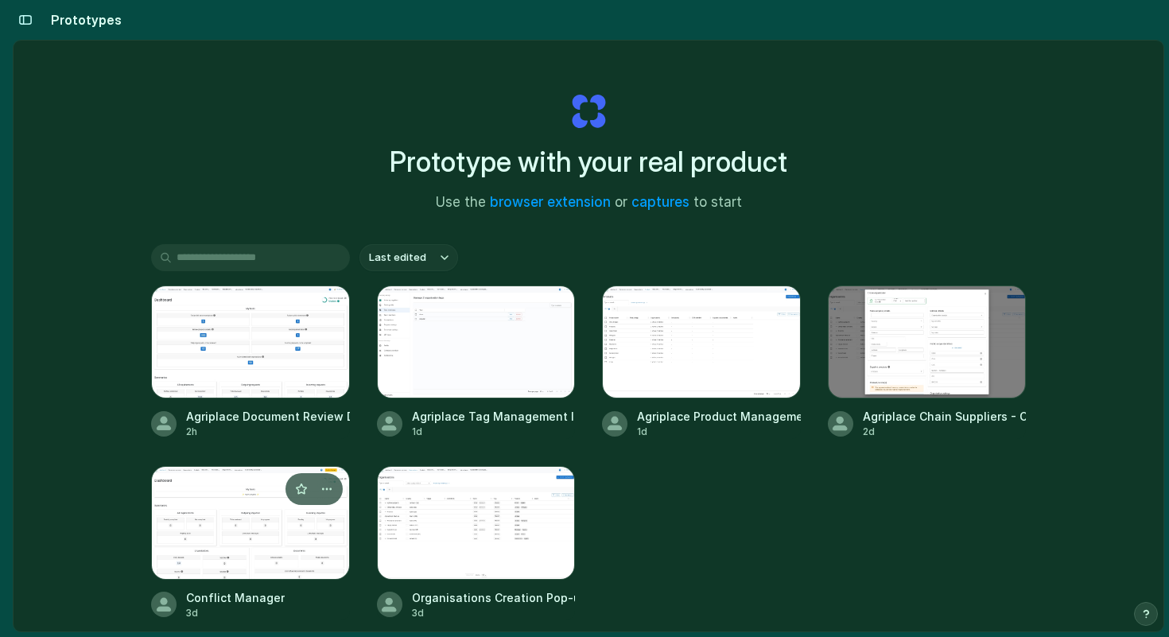
click at [262, 513] on div at bounding box center [250, 522] width 199 height 113
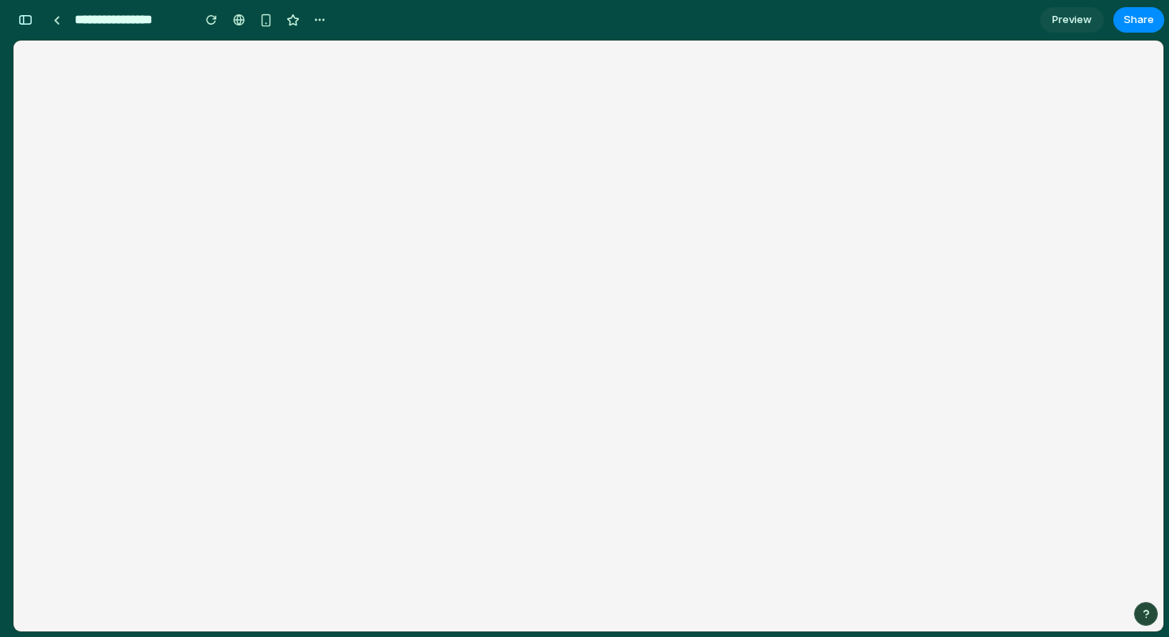
scroll to position [7687, 0]
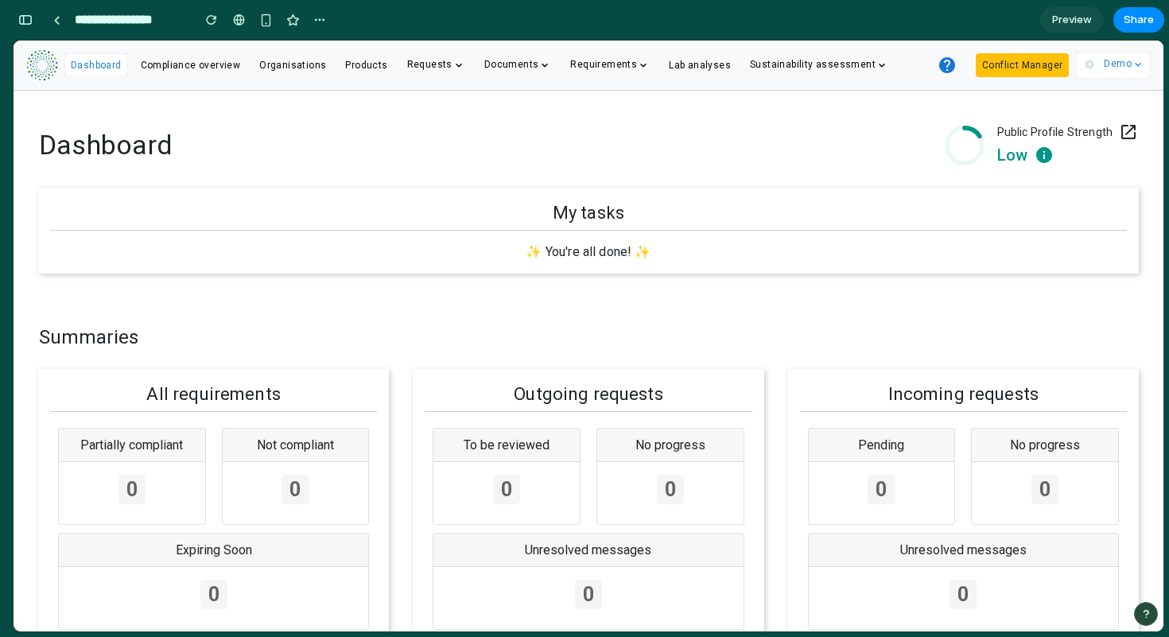
click at [1008, 52] on div "Conflict Manager" at bounding box center [1022, 65] width 106 height 37
click at [1006, 62] on button "Conflict Manager" at bounding box center [1022, 65] width 93 height 24
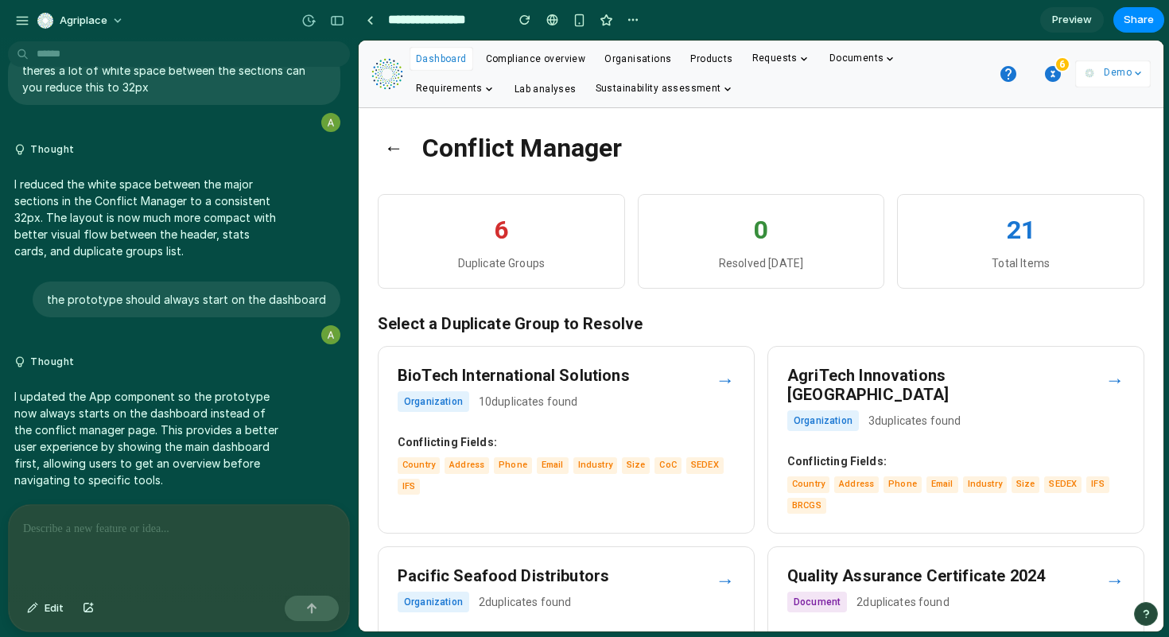
scroll to position [0, 0]
click at [338, 17] on div "button" at bounding box center [337, 20] width 14 height 11
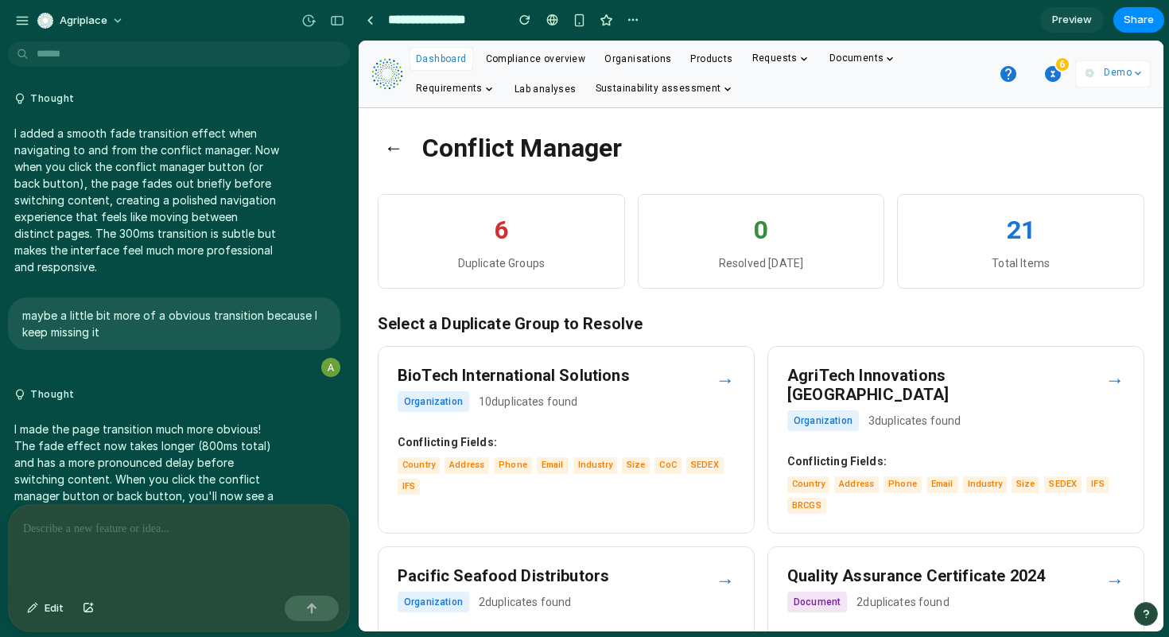
scroll to position [4285, 0]
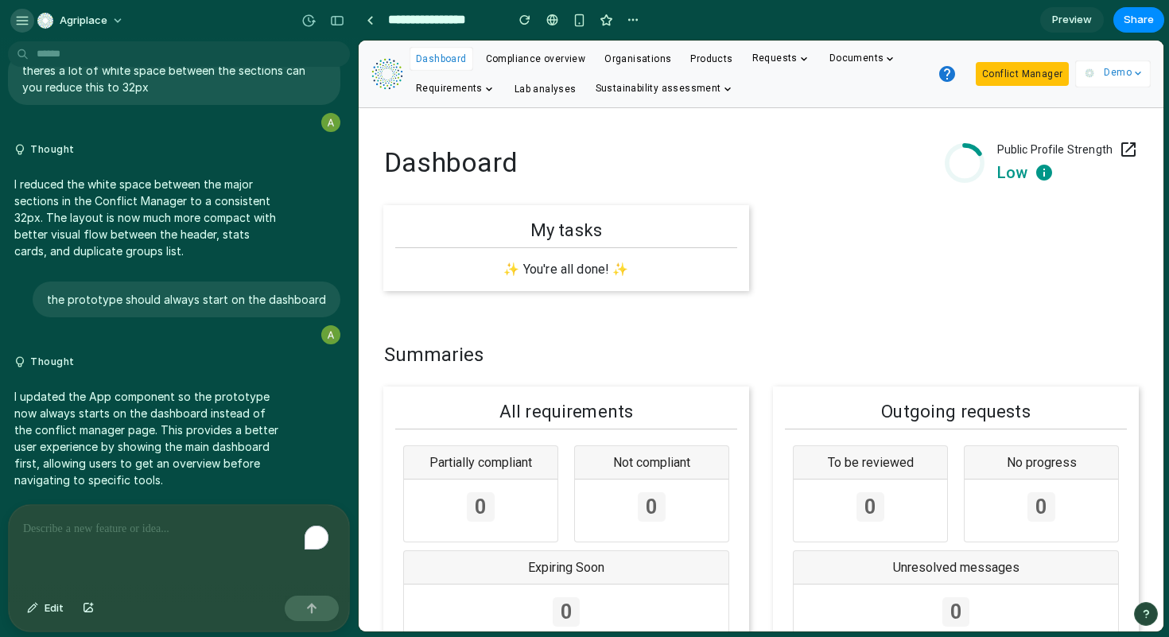
click at [22, 23] on div "button" at bounding box center [22, 21] width 14 height 14
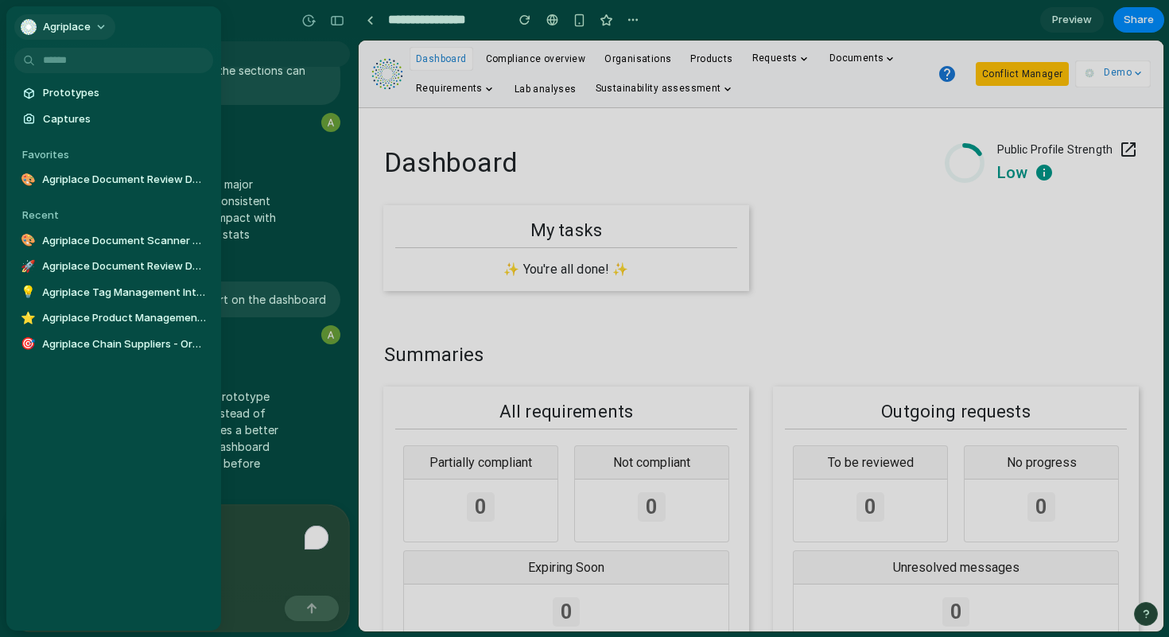
click at [78, 28] on span "Agriplace" at bounding box center [67, 27] width 48 height 16
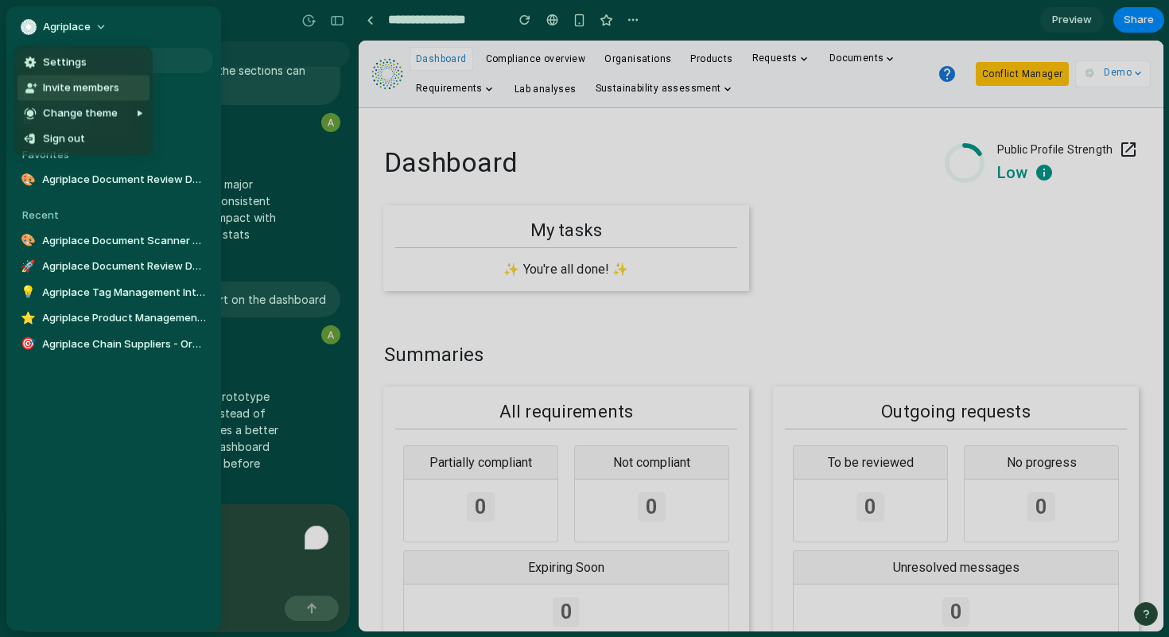
click at [79, 91] on span "Invite members" at bounding box center [81, 88] width 76 height 16
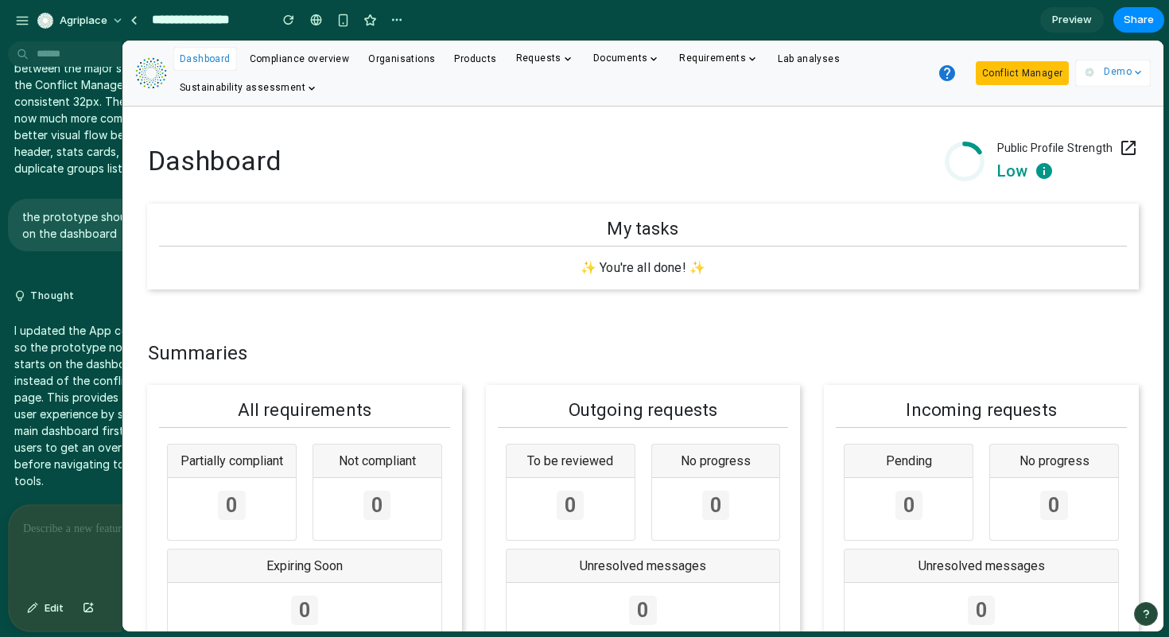
drag, startPoint x: 356, startPoint y: 96, endPoint x: 93, endPoint y: 107, distance: 263.4
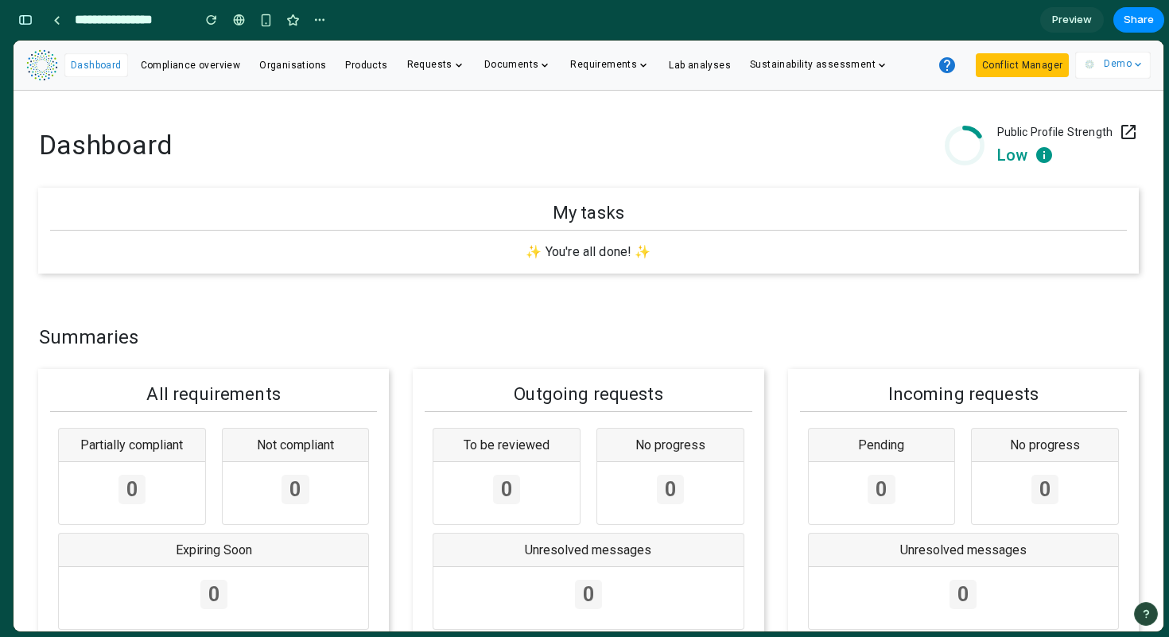
click at [1027, 52] on div "Conflict Manager" at bounding box center [1022, 65] width 106 height 37
click at [1022, 62] on button "Conflict Manager" at bounding box center [1022, 65] width 93 height 24
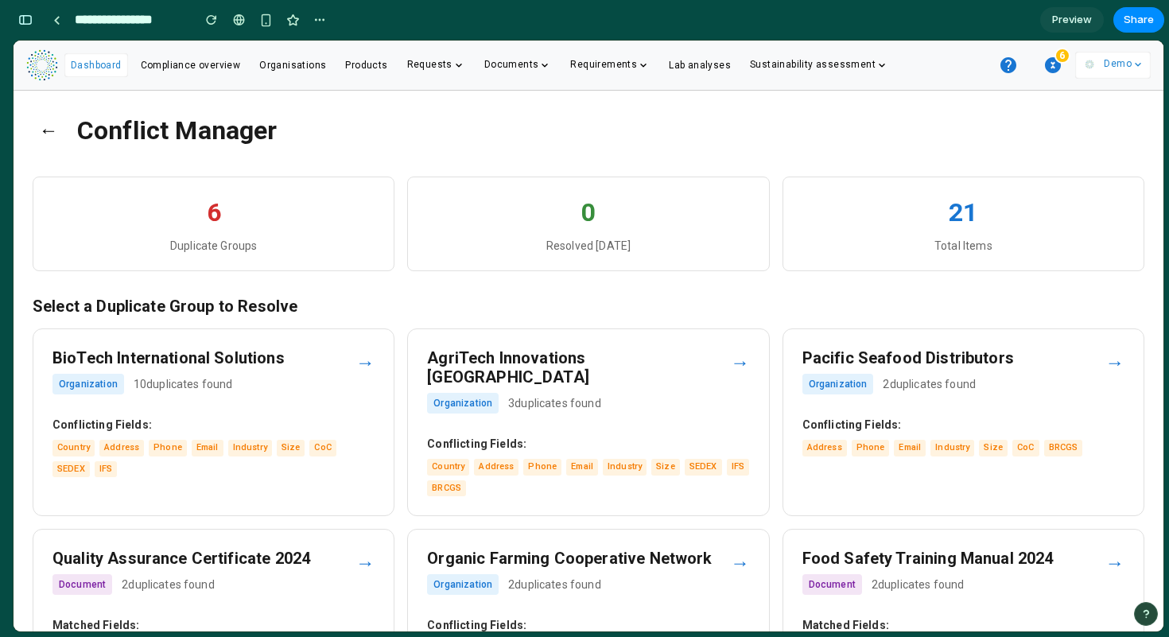
scroll to position [82, 0]
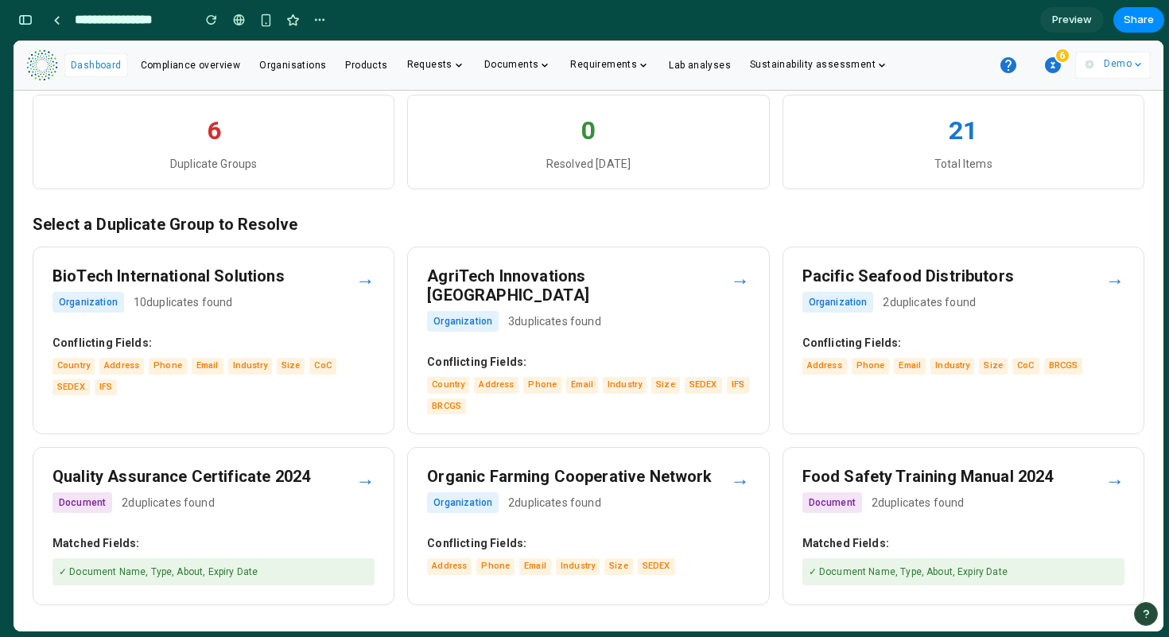
click at [297, 467] on h3 "Quality Assurance Certificate 2024" at bounding box center [203, 476] width 303 height 19
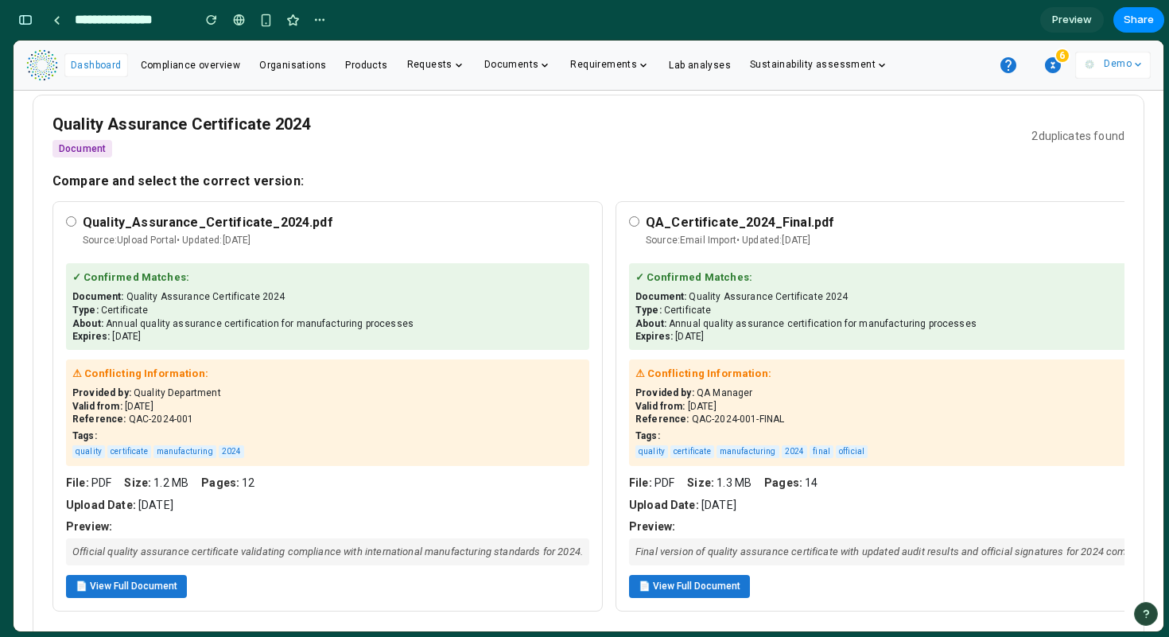
scroll to position [228, 0]
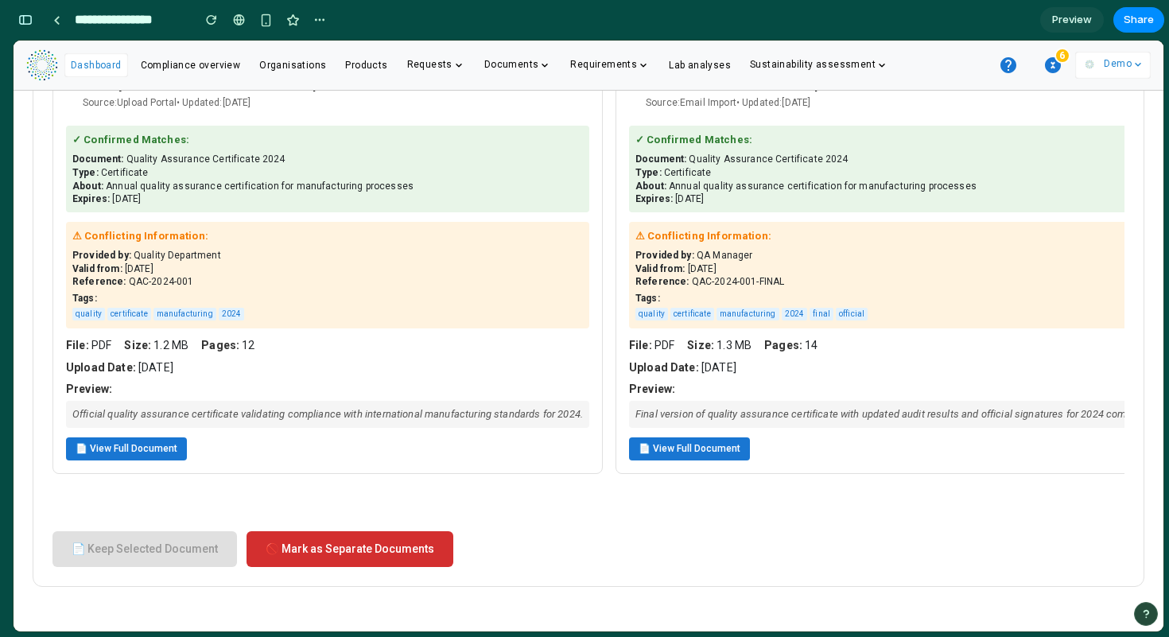
click at [157, 437] on button "📄 View Full Document" at bounding box center [126, 448] width 121 height 23
